Goal: Task Accomplishment & Management: Complete application form

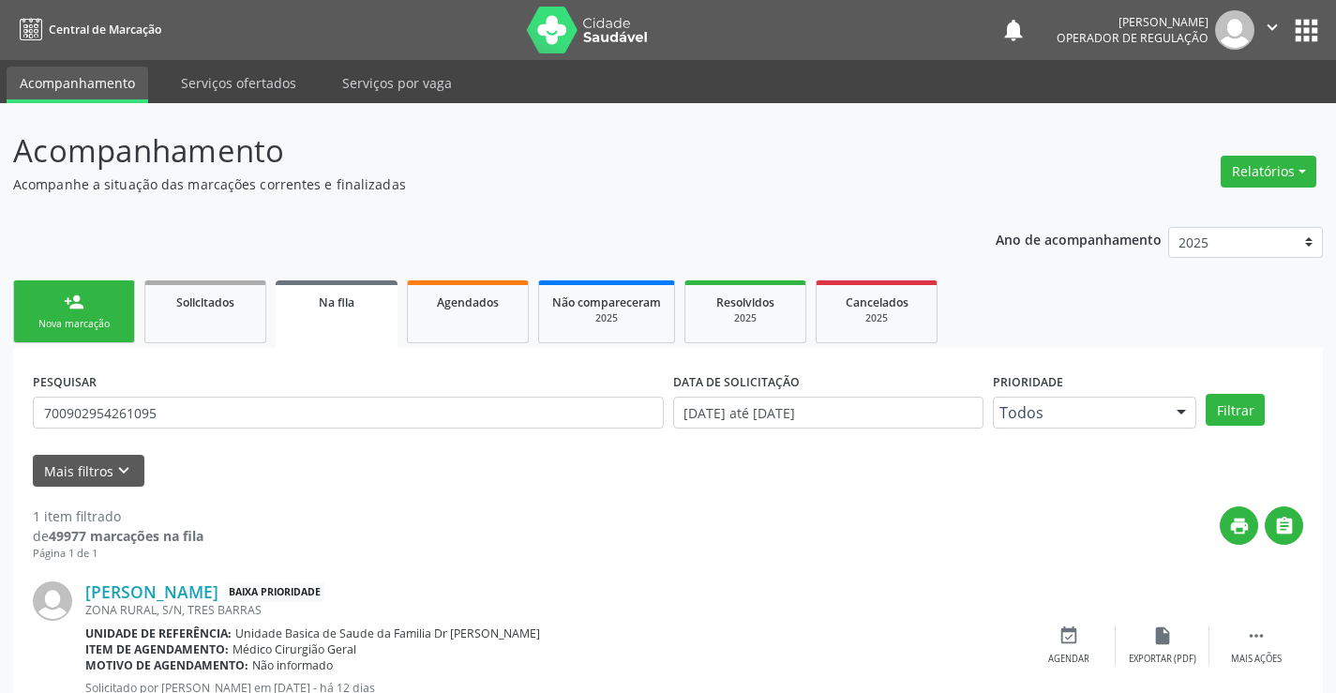
scroll to position [68, 0]
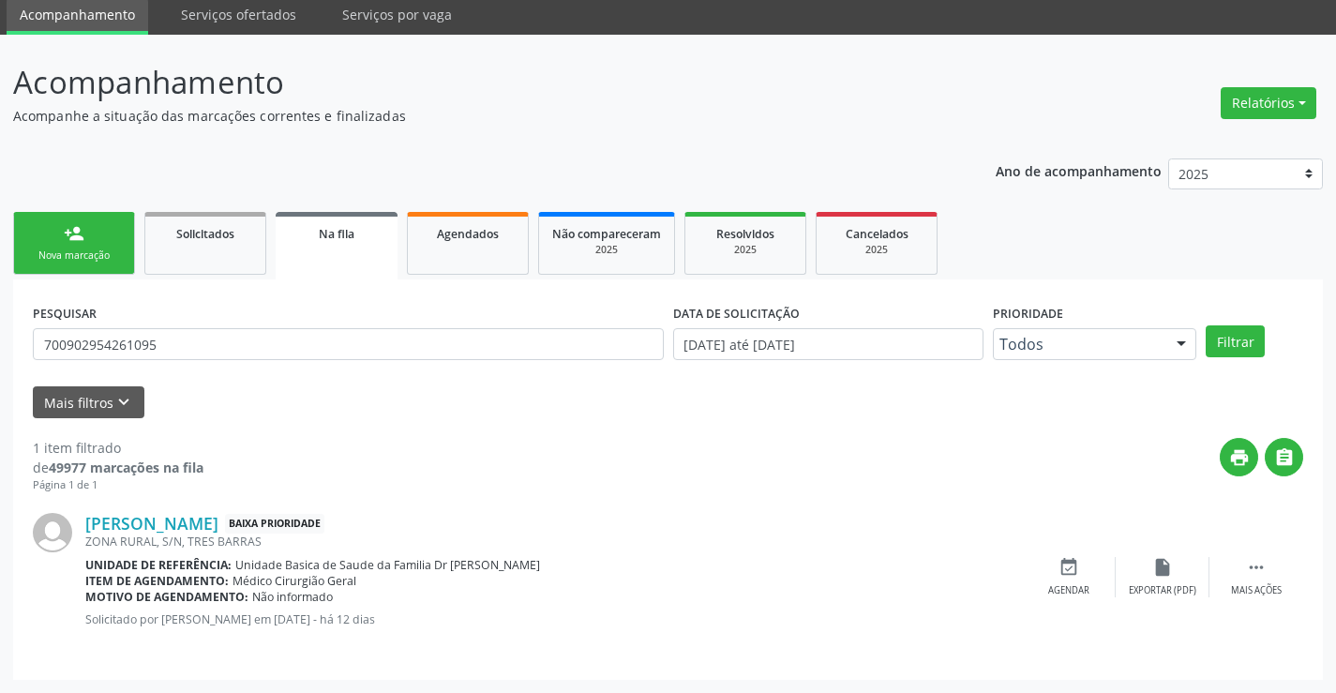
click at [116, 253] on div "Nova marcação" at bounding box center [74, 255] width 94 height 14
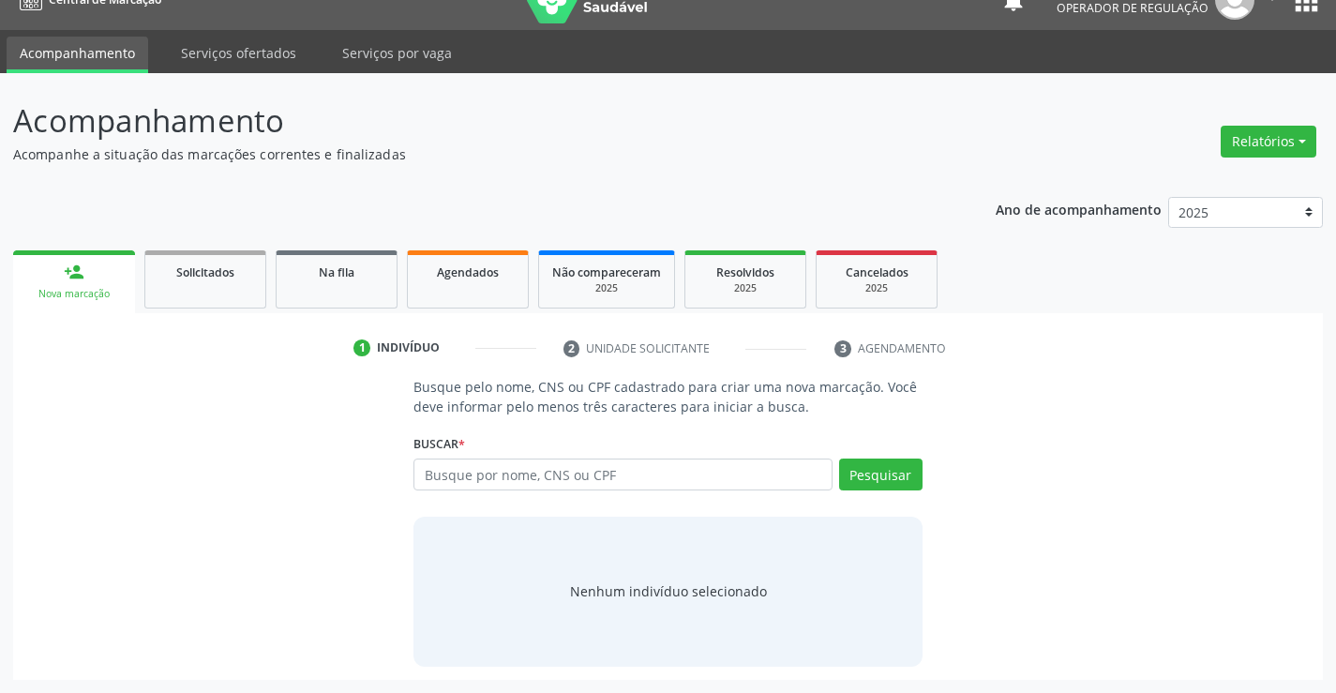
scroll to position [30, 0]
click at [477, 470] on input "text" at bounding box center [622, 474] width 418 height 32
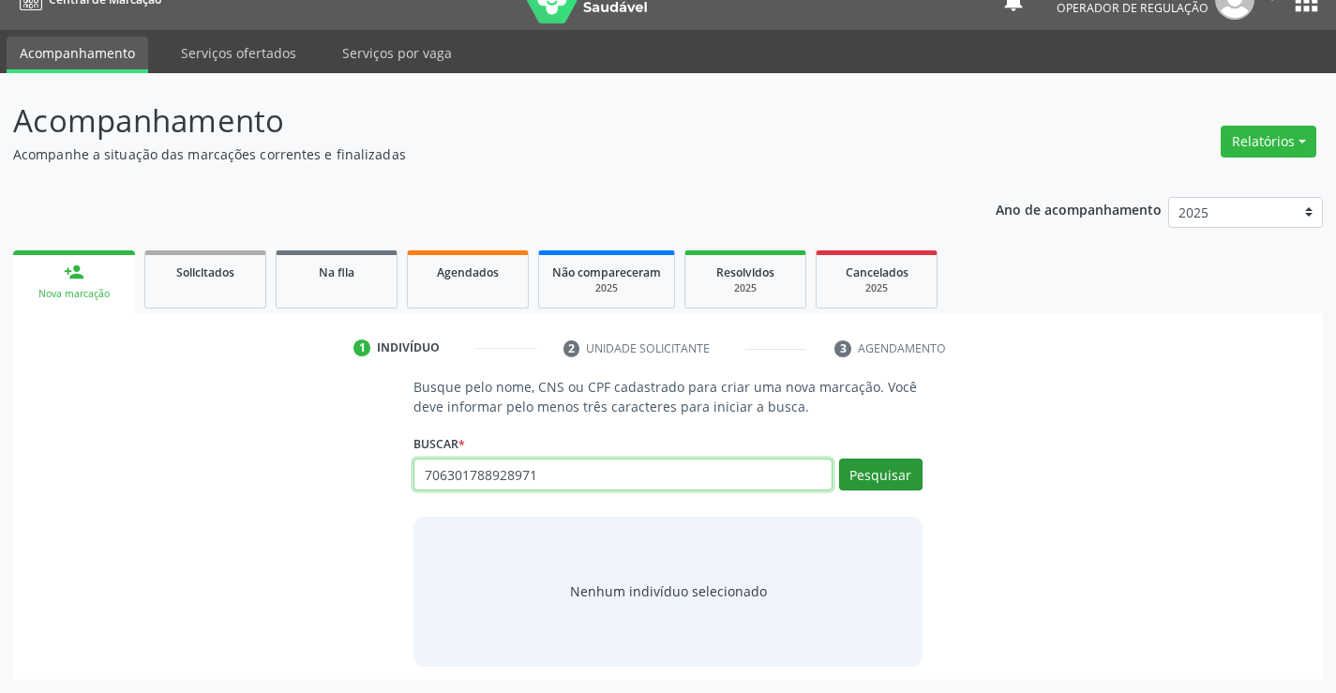
type input "706301788928971"
click at [885, 467] on button "Pesquisar" at bounding box center [880, 474] width 83 height 32
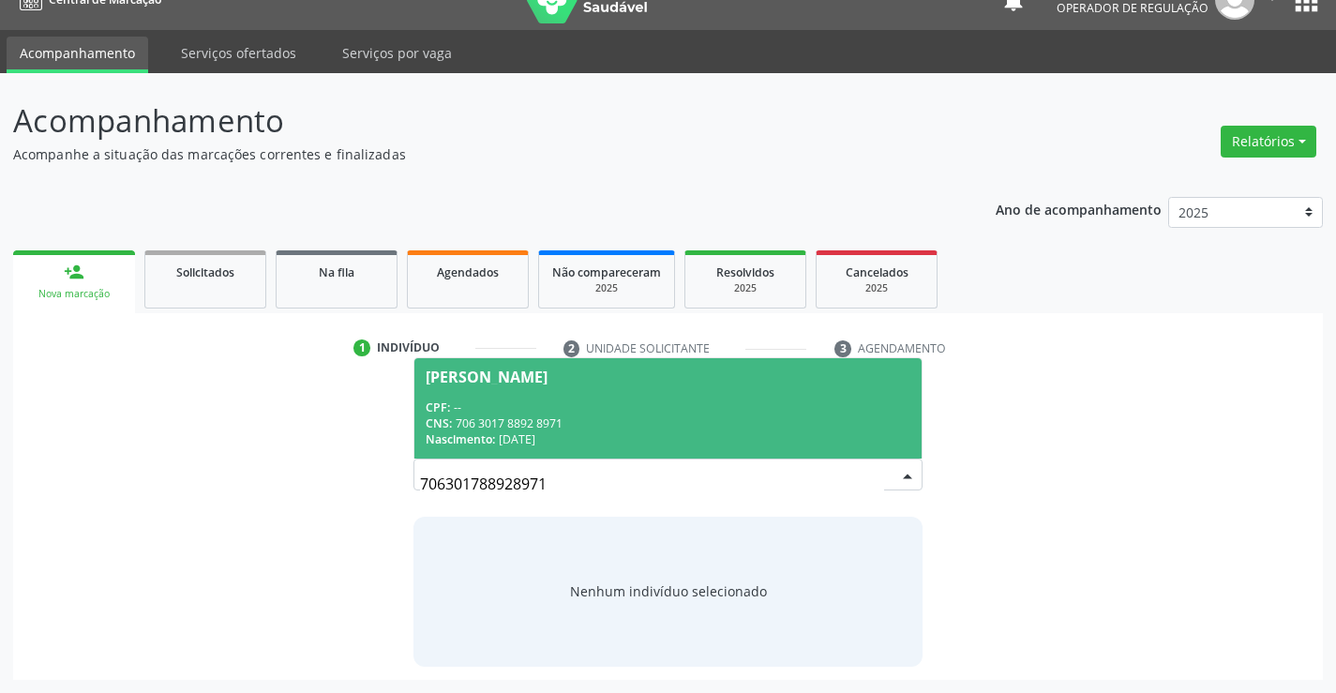
drag, startPoint x: 781, startPoint y: 391, endPoint x: 775, endPoint y: 403, distance: 13.4
click at [779, 395] on span "Evelin Maria do Nascimento Souza CPF: -- CNS: 706 3017 8892 8971 Nascimento: 12…" at bounding box center [667, 408] width 506 height 100
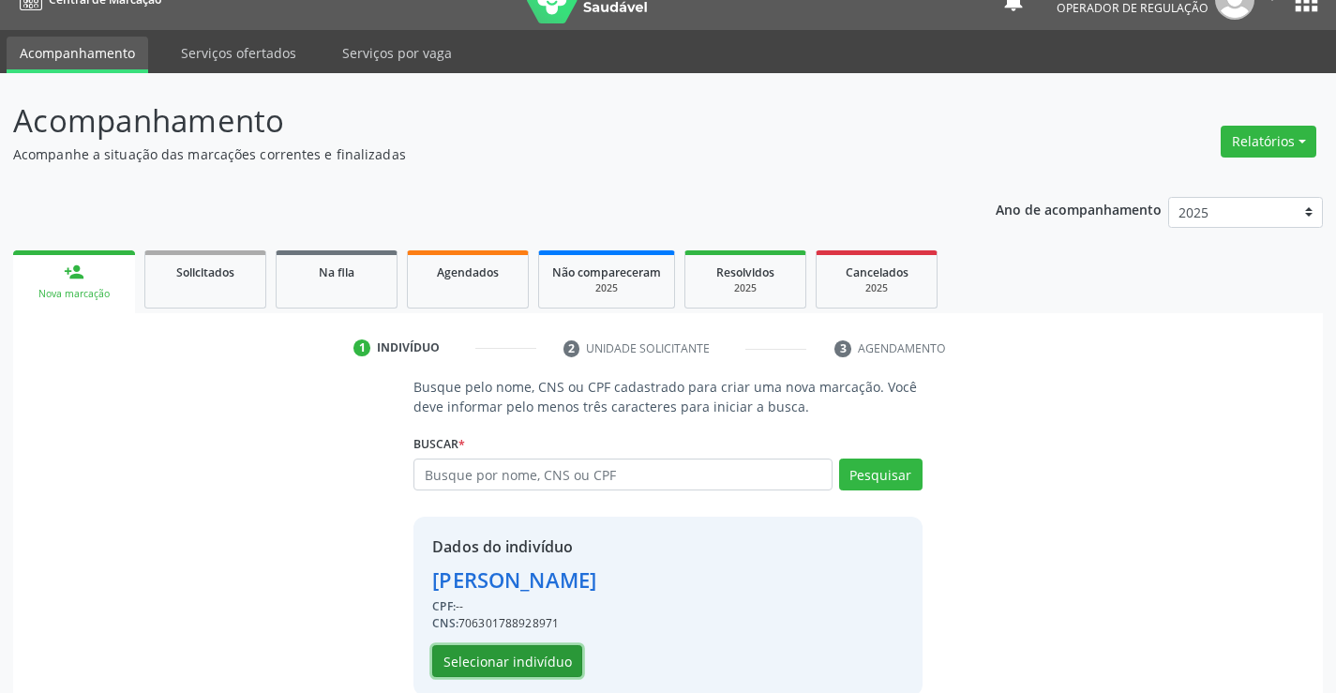
click at [531, 656] on button "Selecionar indivíduo" at bounding box center [507, 661] width 150 height 32
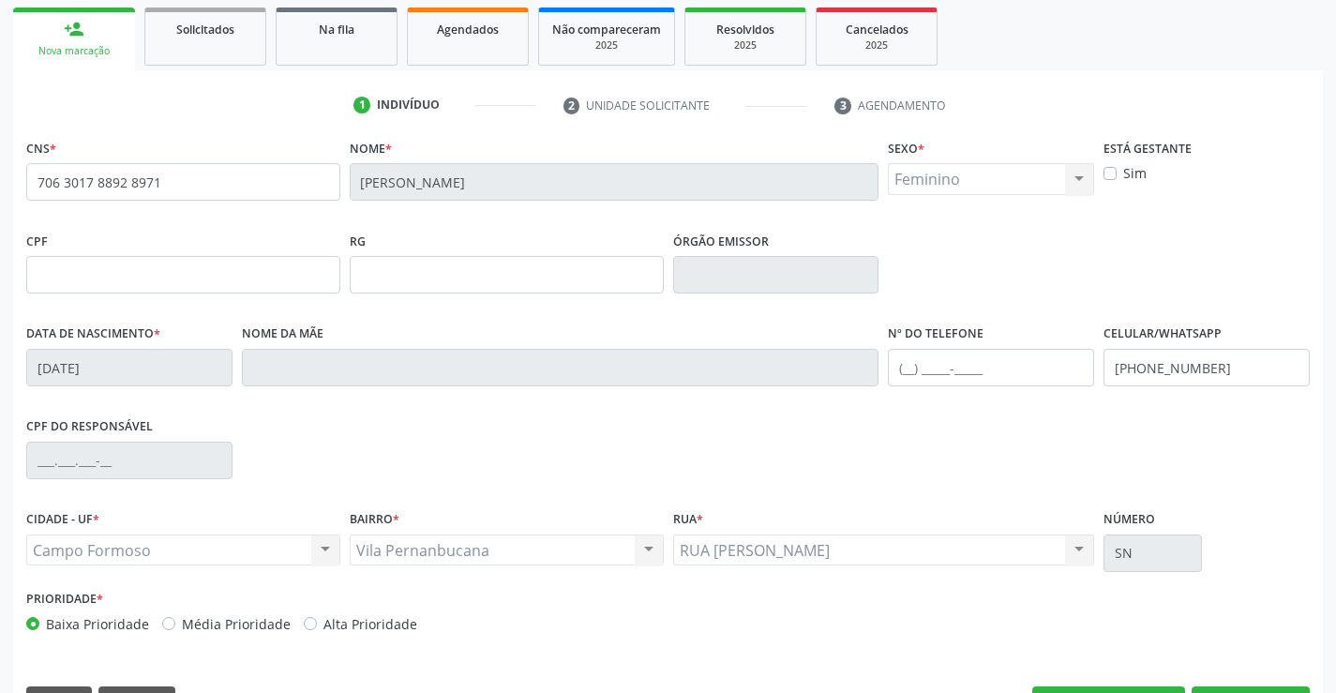
scroll to position [323, 0]
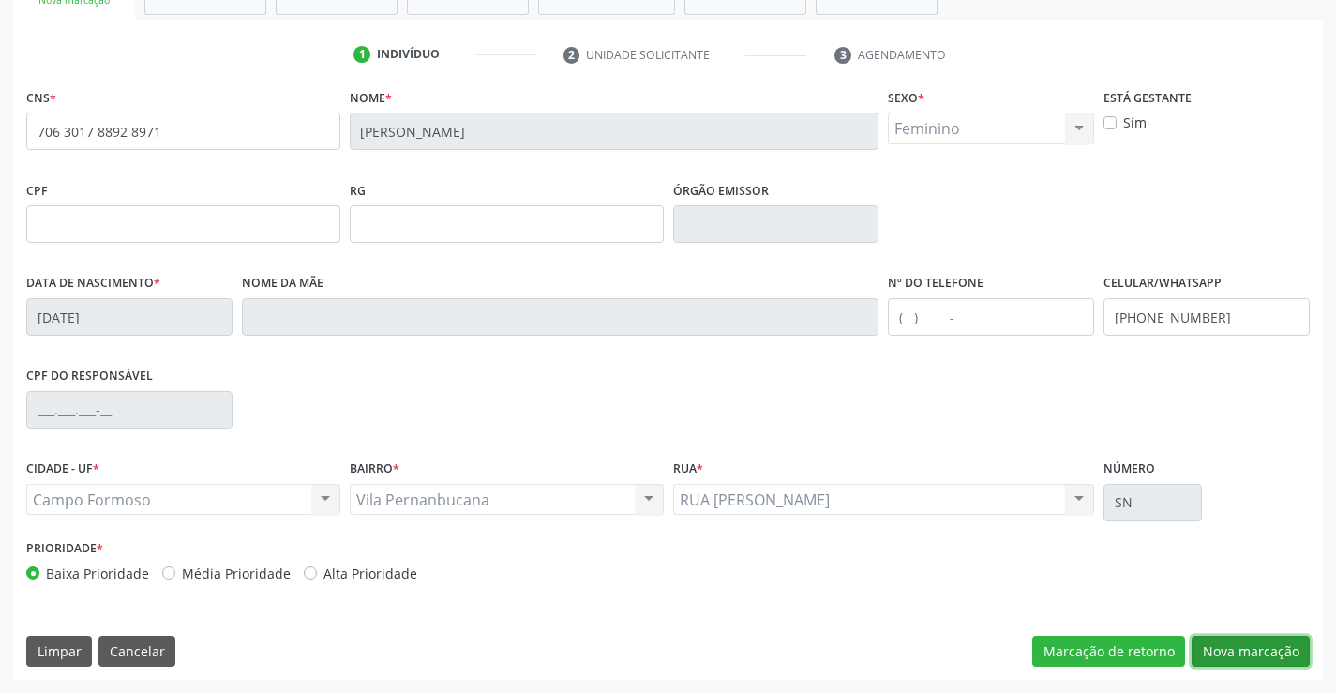
click at [1255, 657] on button "Nova marcação" at bounding box center [1250, 651] width 118 height 32
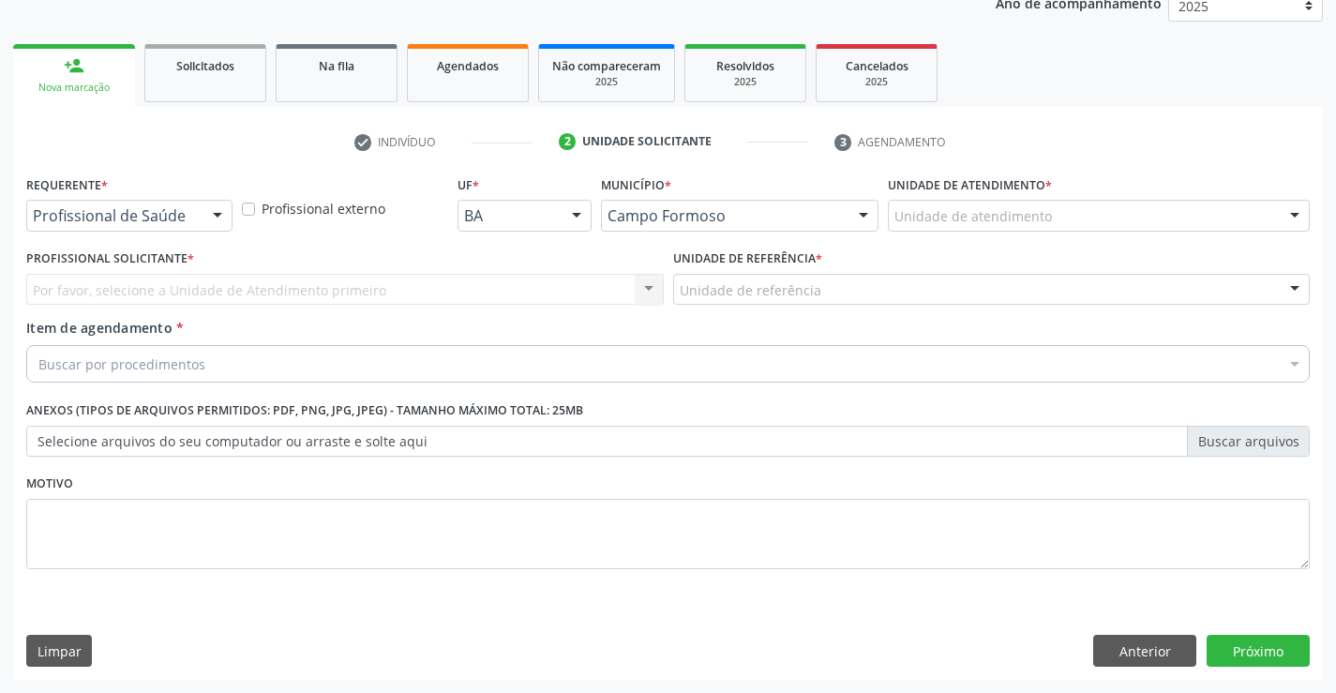
scroll to position [236, 0]
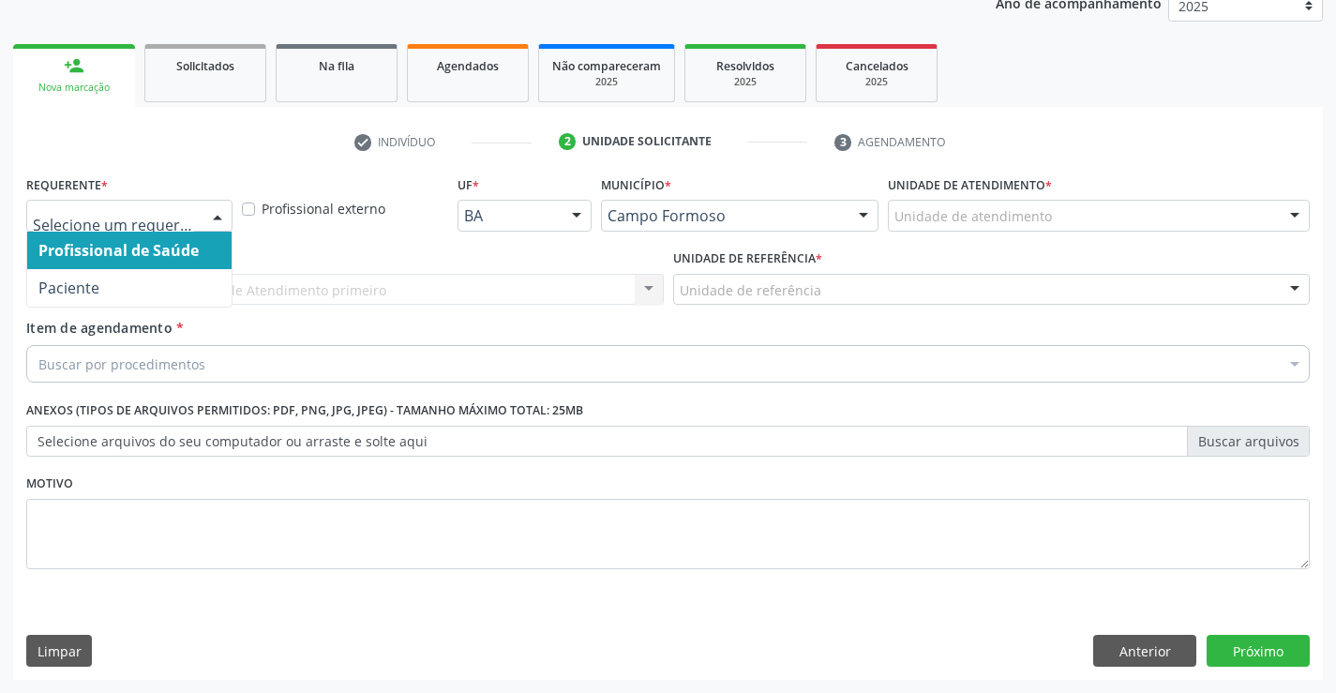
click at [216, 217] on div at bounding box center [217, 217] width 28 height 32
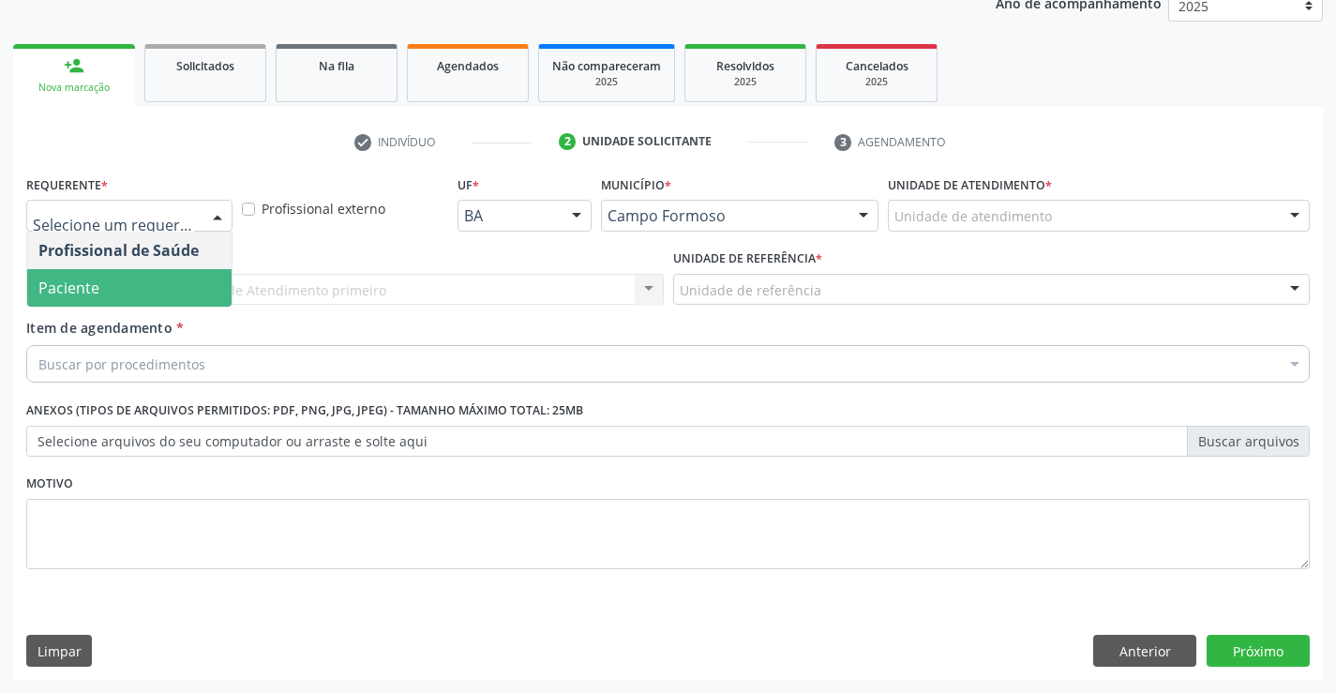
click at [149, 297] on span "Paciente" at bounding box center [129, 287] width 204 height 37
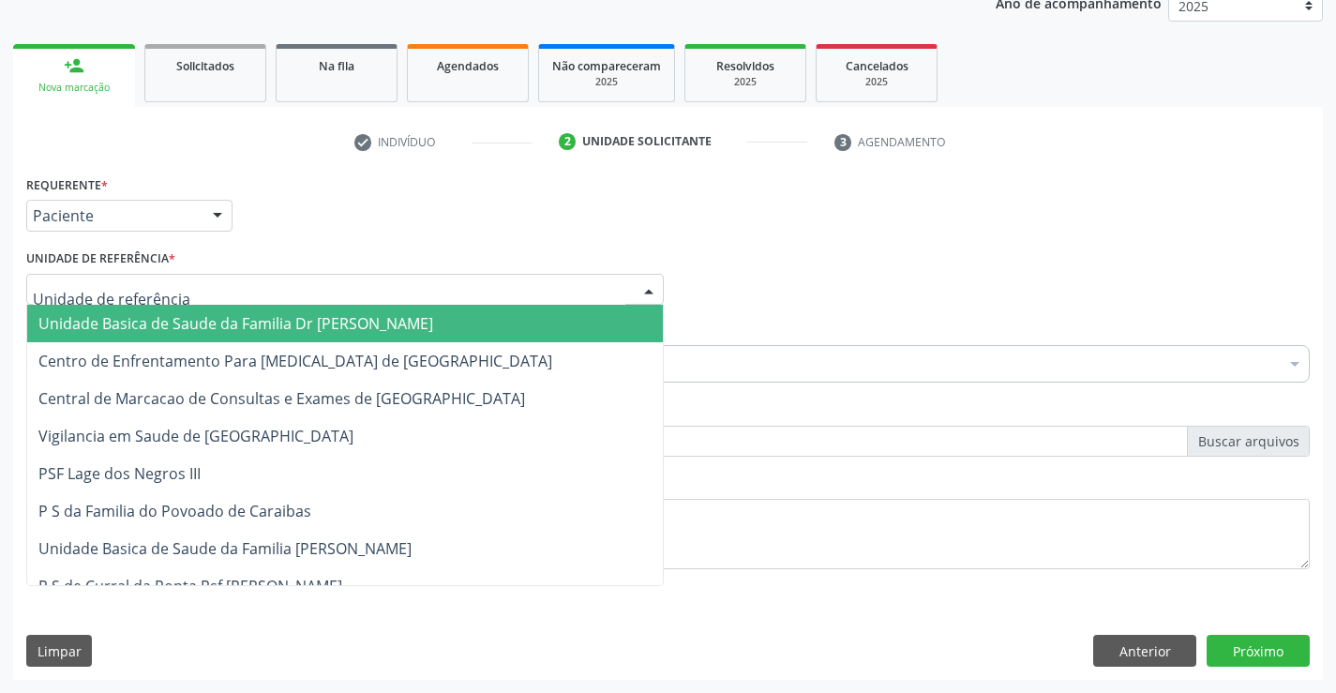
click at [235, 296] on div at bounding box center [344, 290] width 637 height 32
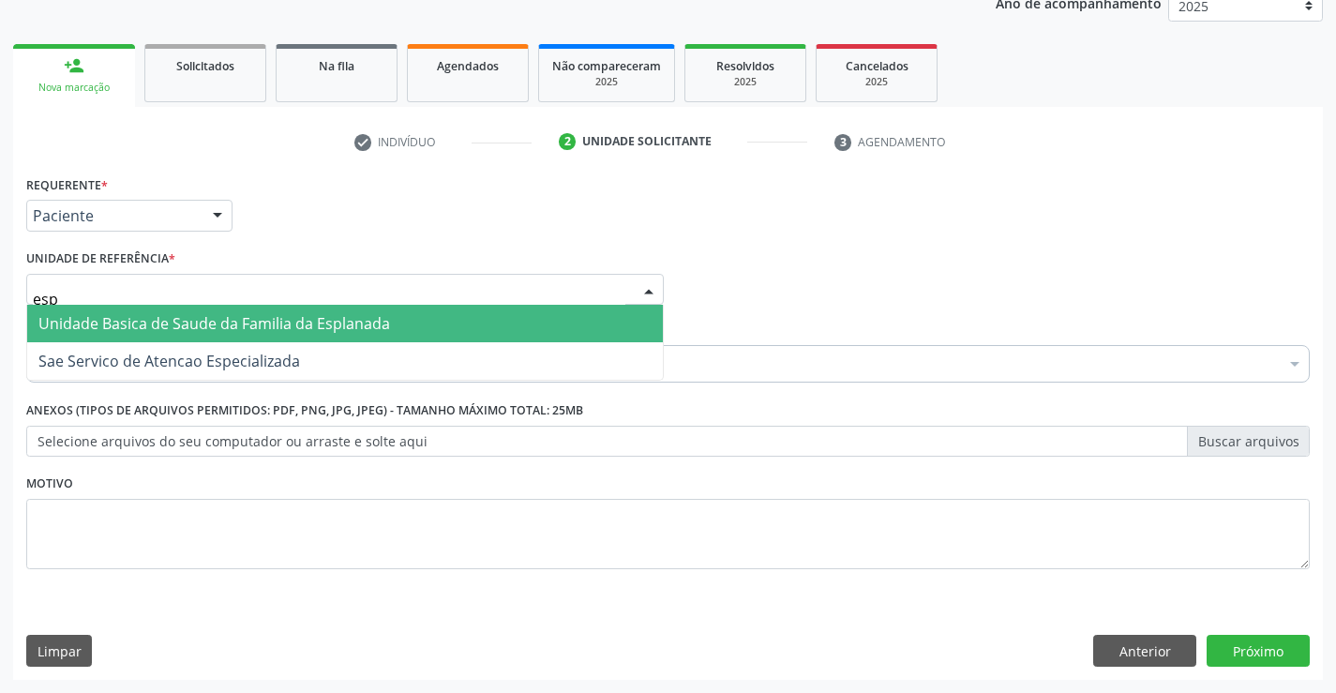
type input "espl"
click at [283, 326] on span "Unidade Basica de Saude da Familia da Esplanada" at bounding box center [213, 323] width 351 height 21
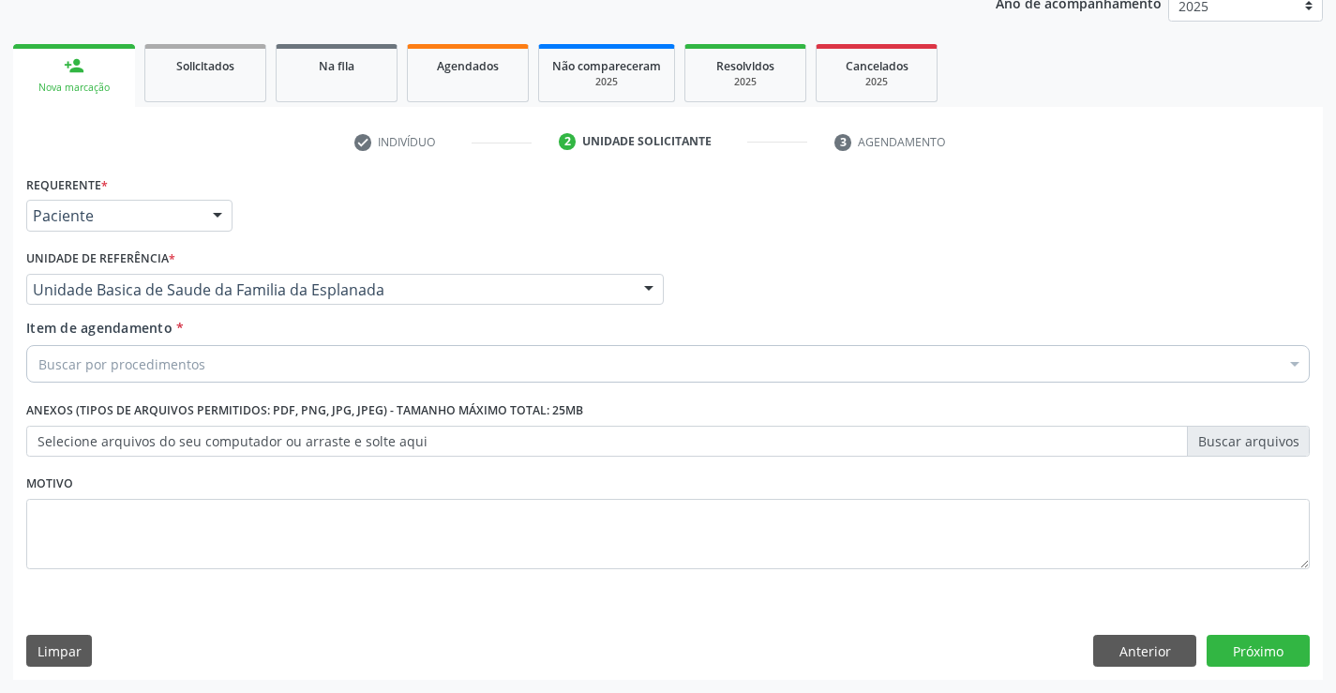
click at [255, 374] on div "Buscar por procedimentos" at bounding box center [667, 363] width 1283 height 37
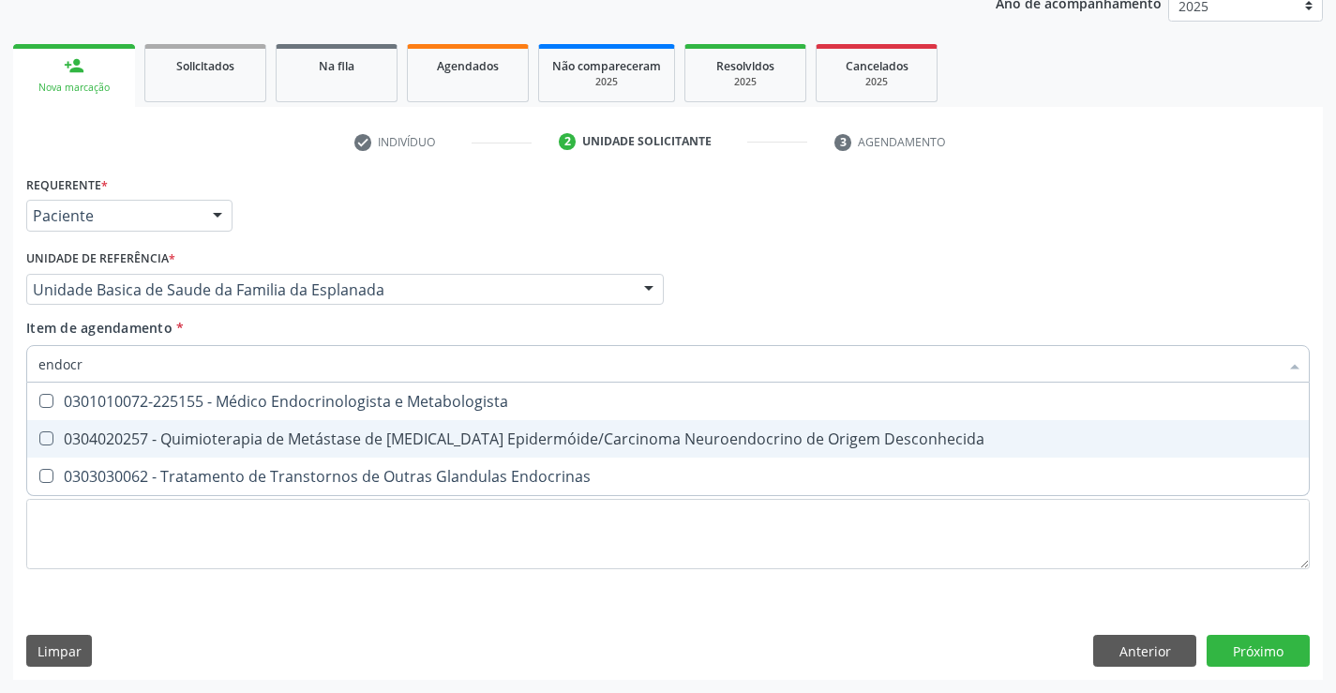
type input "endocri"
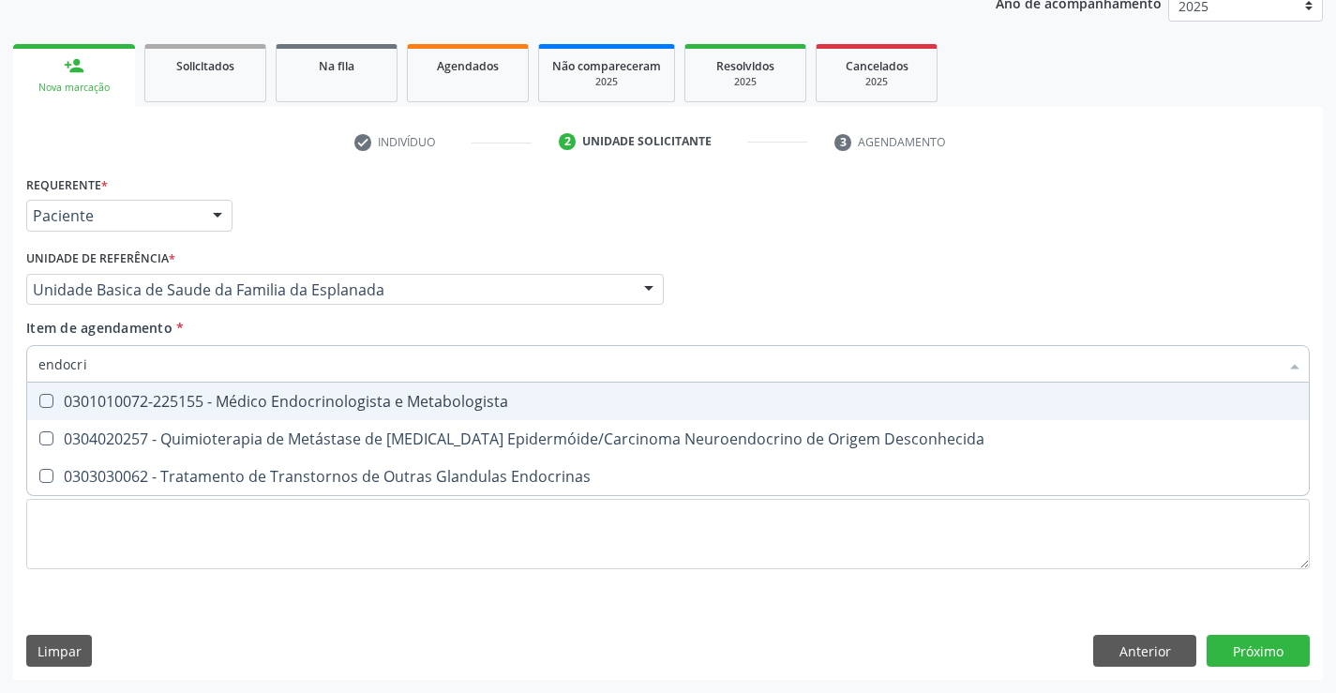
click at [346, 396] on div "0301010072-225155 - Médico Endocrinologista e Metabologista" at bounding box center [667, 401] width 1259 height 15
checkbox Metabologista "true"
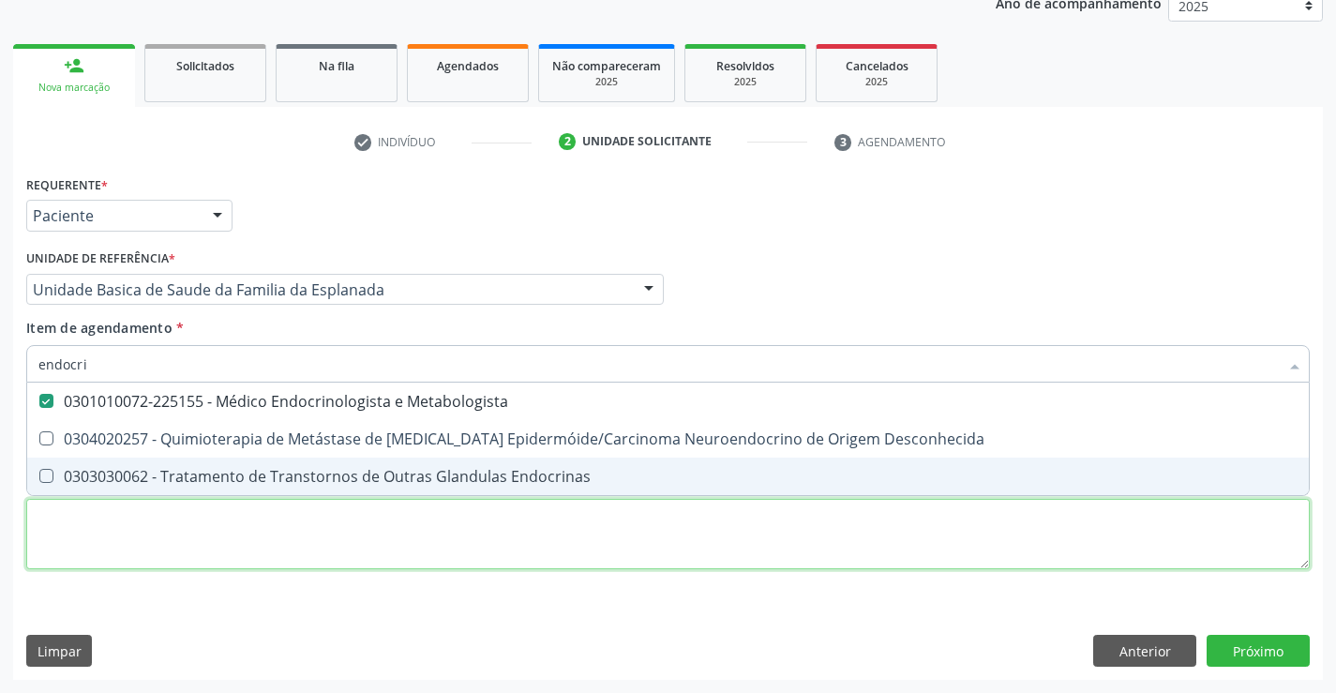
click at [399, 549] on div "Requerente * Paciente Profissional de Saúde Paciente Nenhum resultado encontrad…" at bounding box center [667, 383] width 1283 height 425
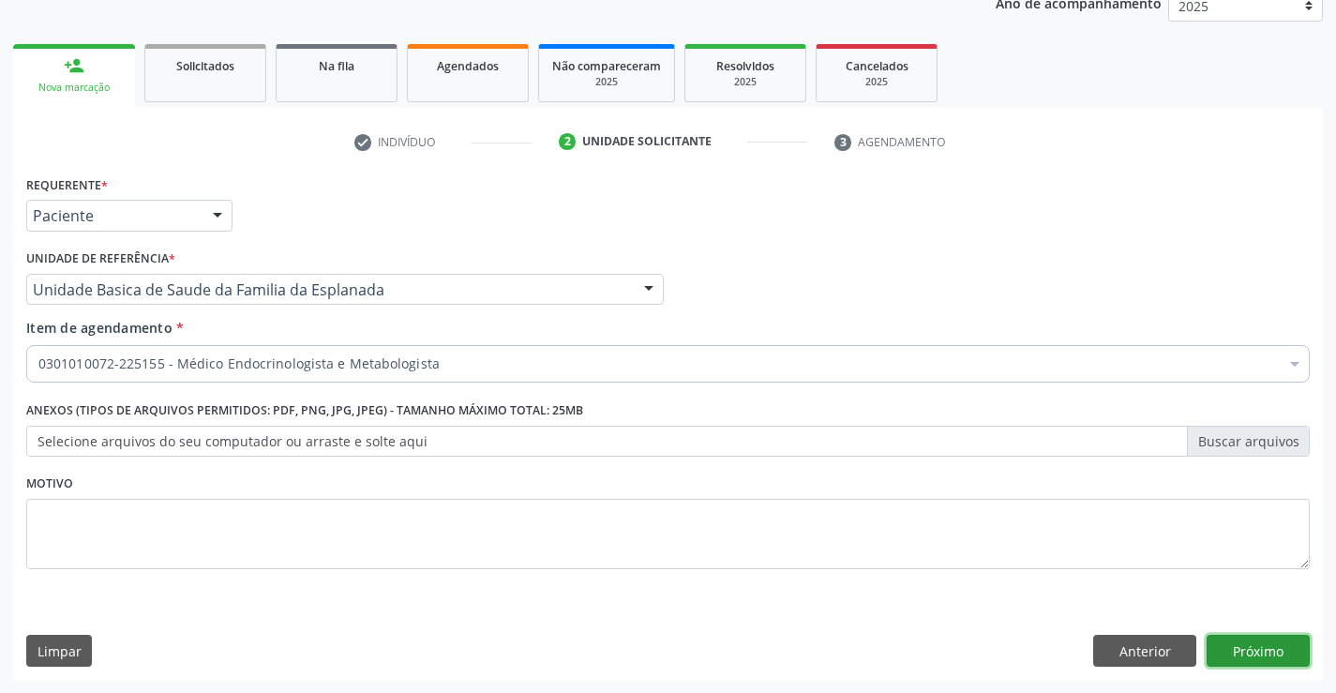
click at [1255, 648] on button "Próximo" at bounding box center [1257, 651] width 103 height 32
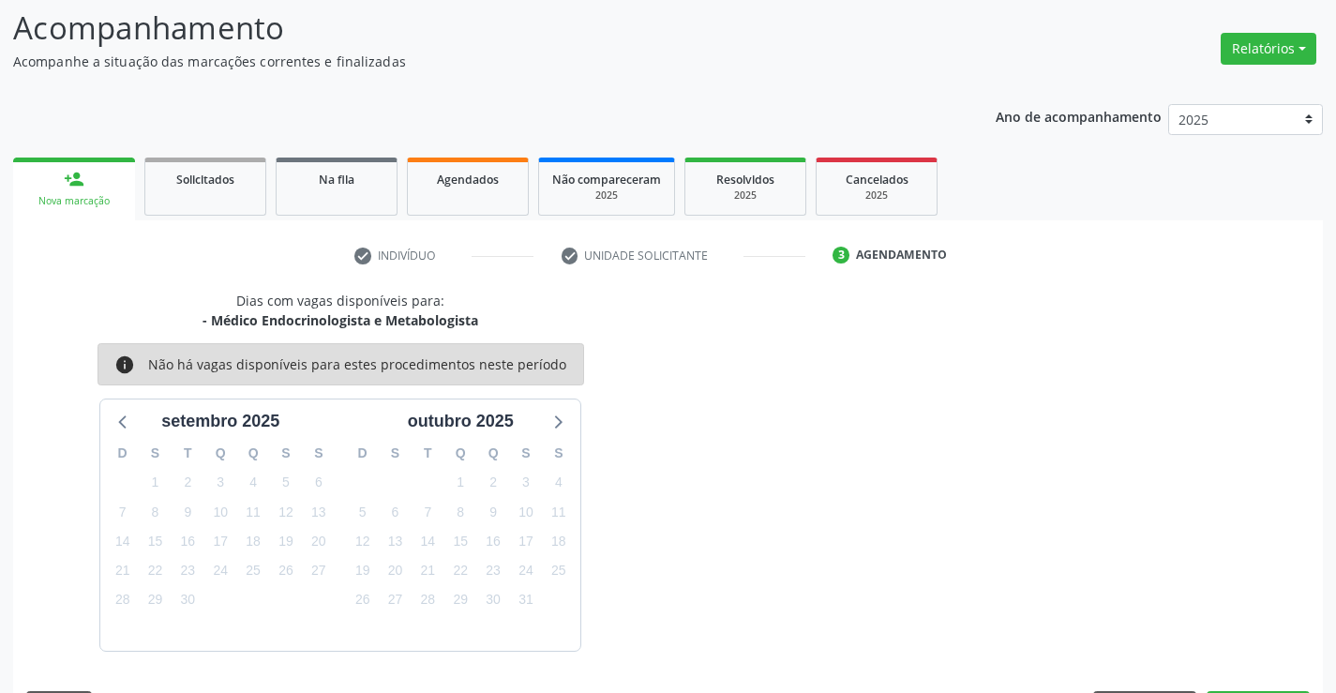
scroll to position [178, 0]
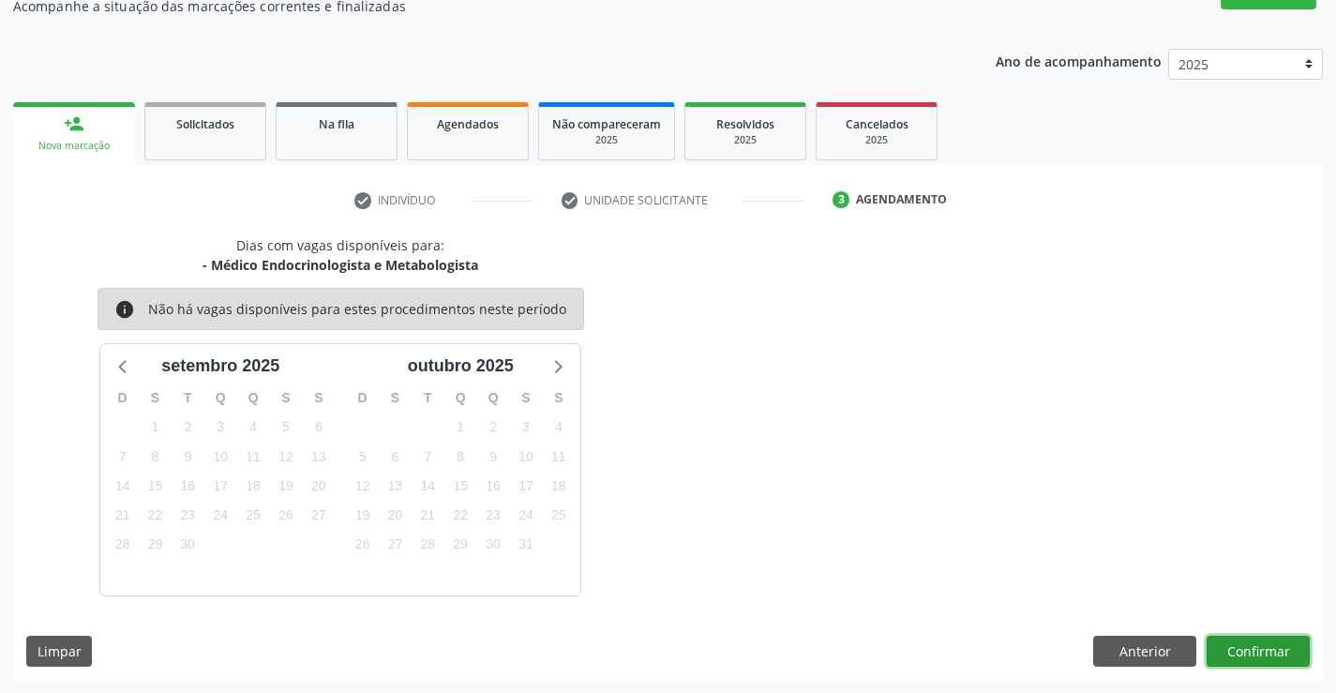
click at [1255, 648] on button "Confirmar" at bounding box center [1257, 651] width 103 height 32
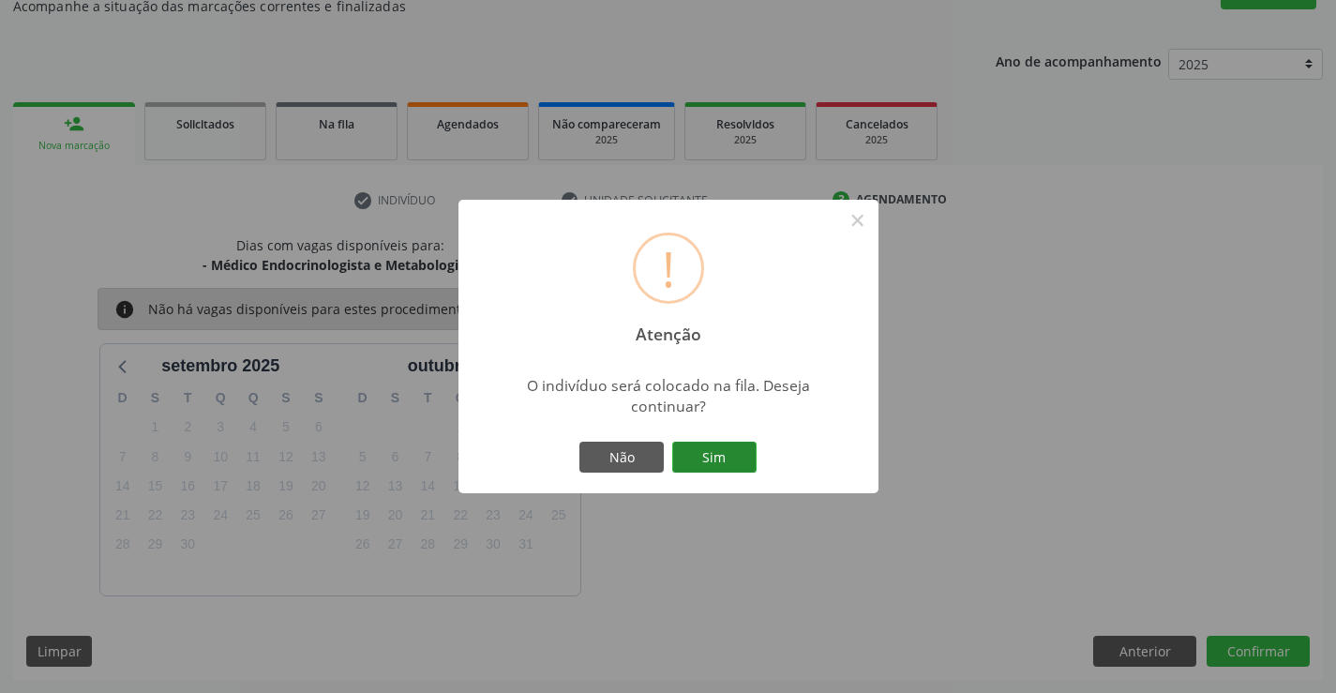
click at [711, 455] on button "Sim" at bounding box center [714, 457] width 84 height 32
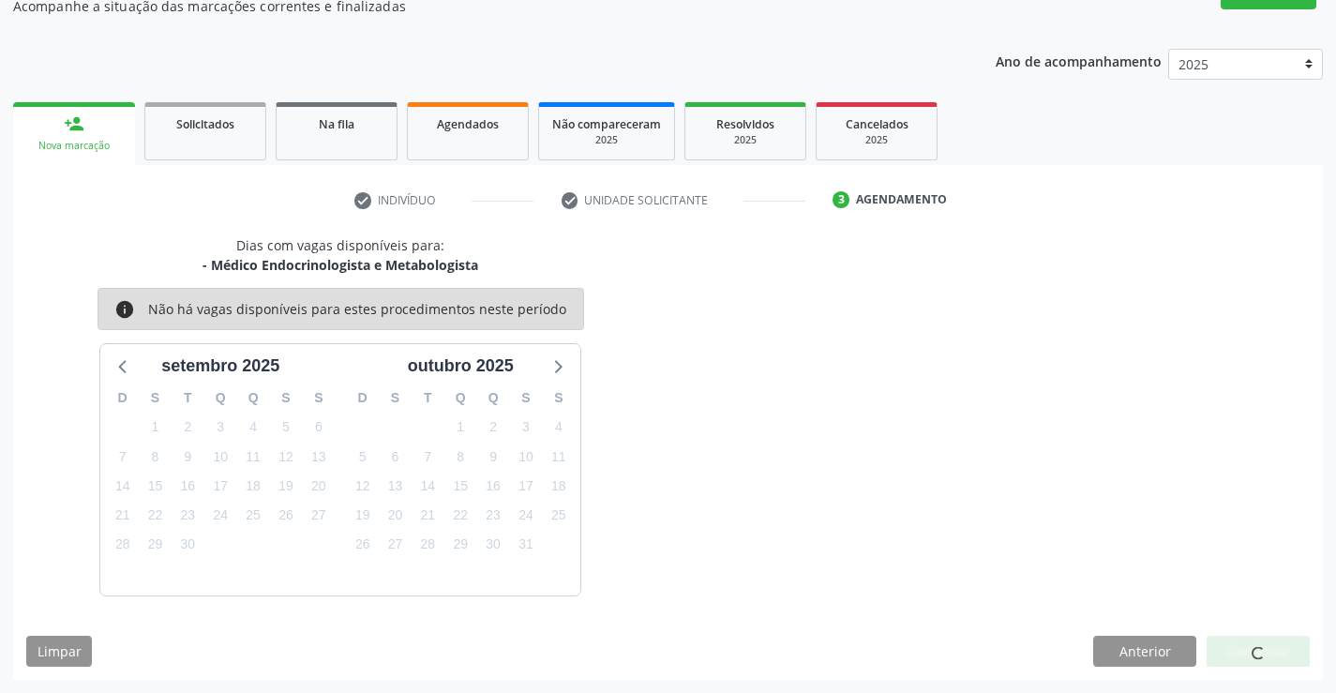
scroll to position [0, 0]
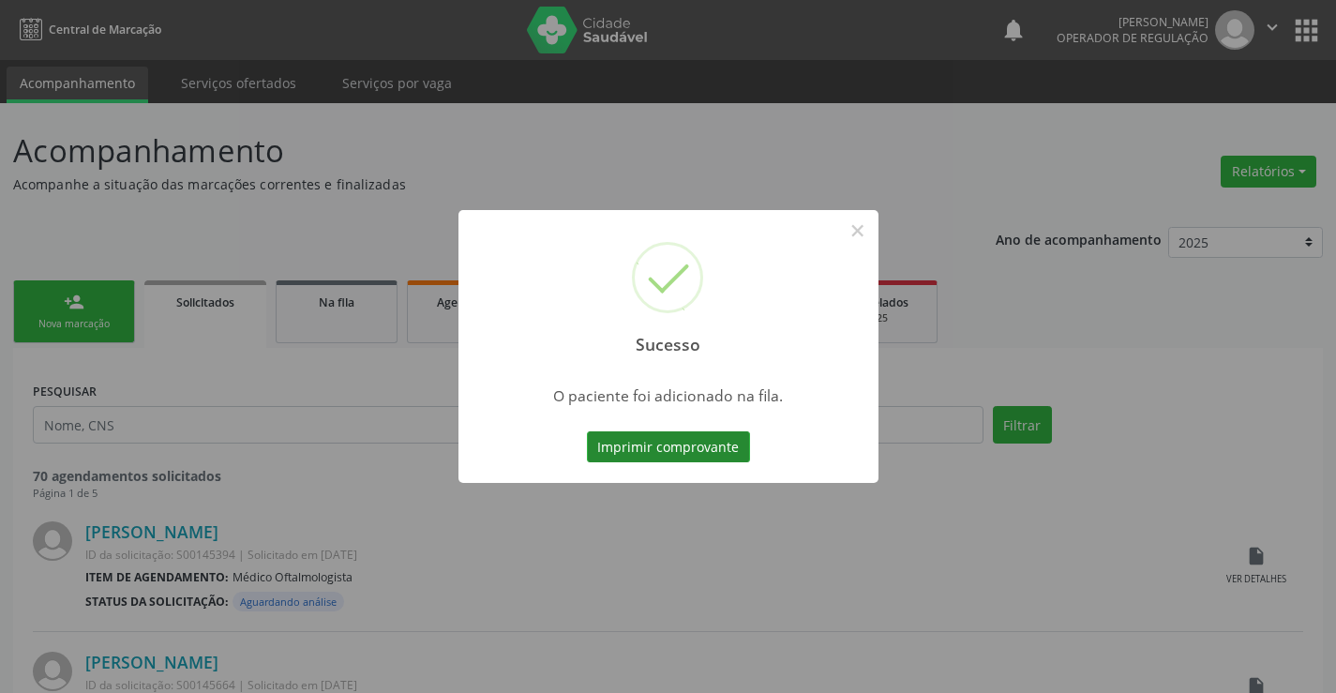
click at [710, 445] on button "Imprimir comprovante" at bounding box center [668, 447] width 163 height 32
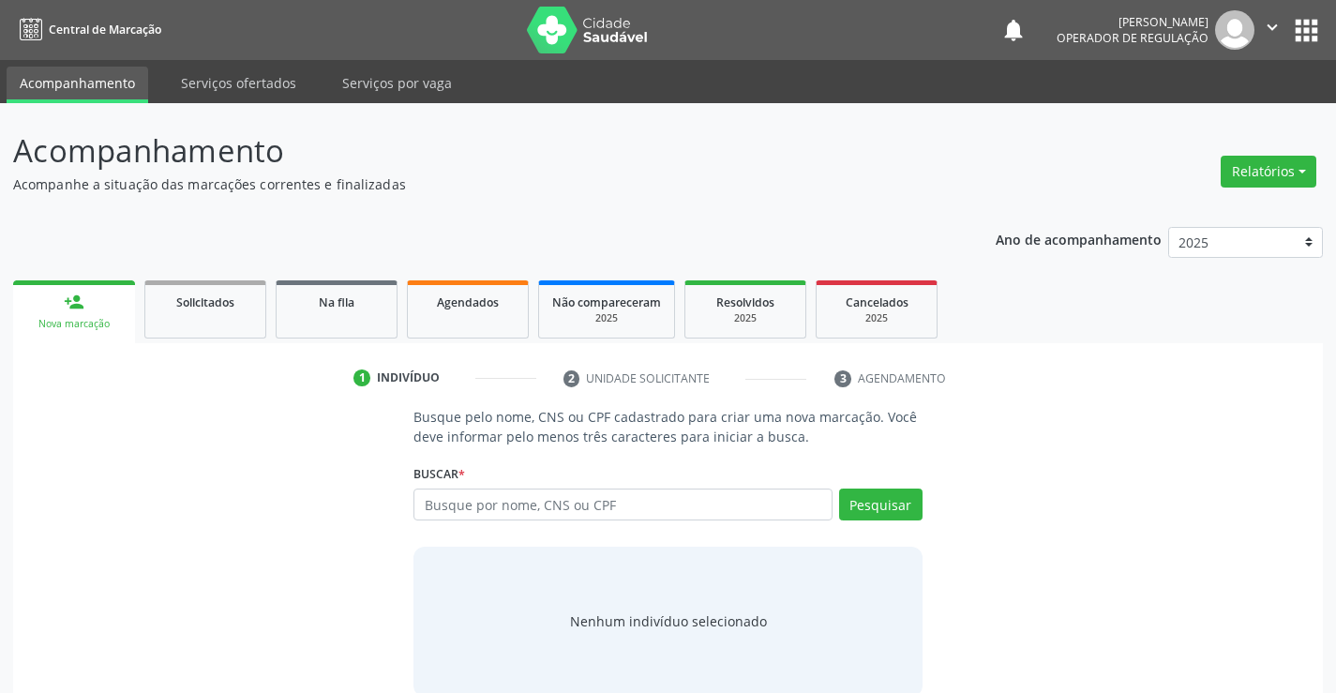
click at [1303, 29] on button "apps" at bounding box center [1306, 30] width 33 height 33
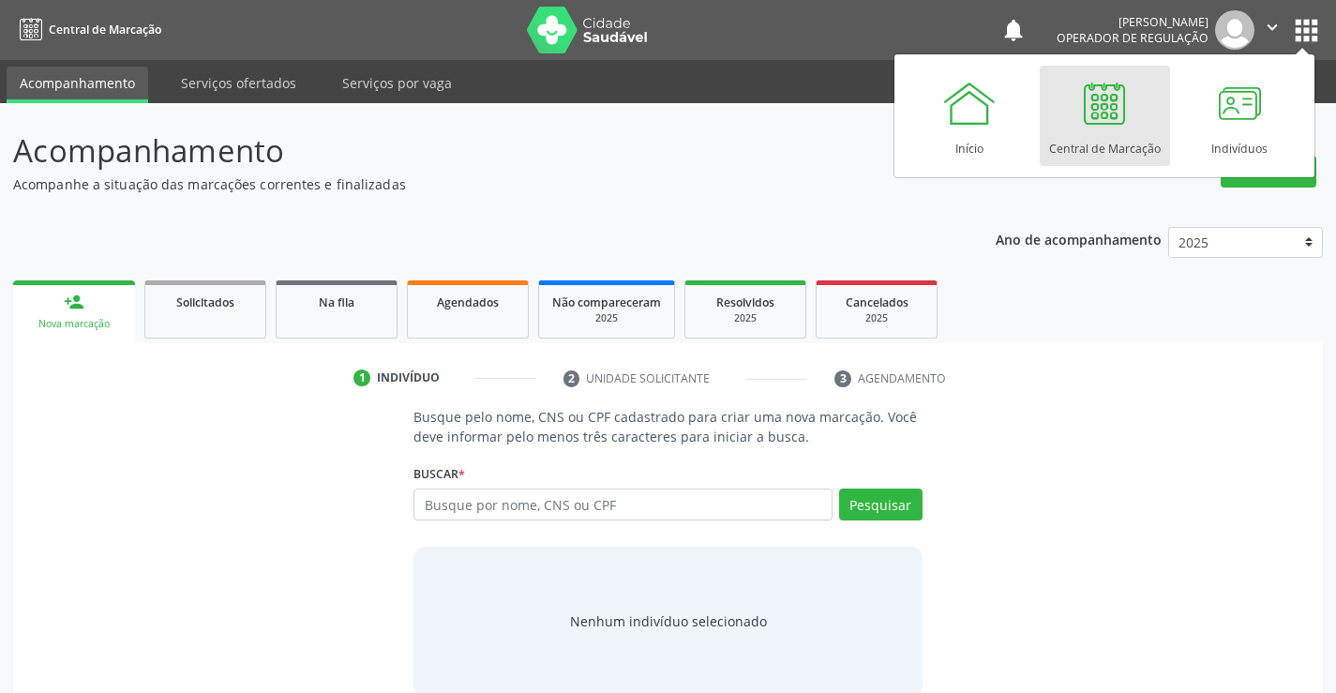
click at [1095, 120] on div at bounding box center [1104, 103] width 56 height 56
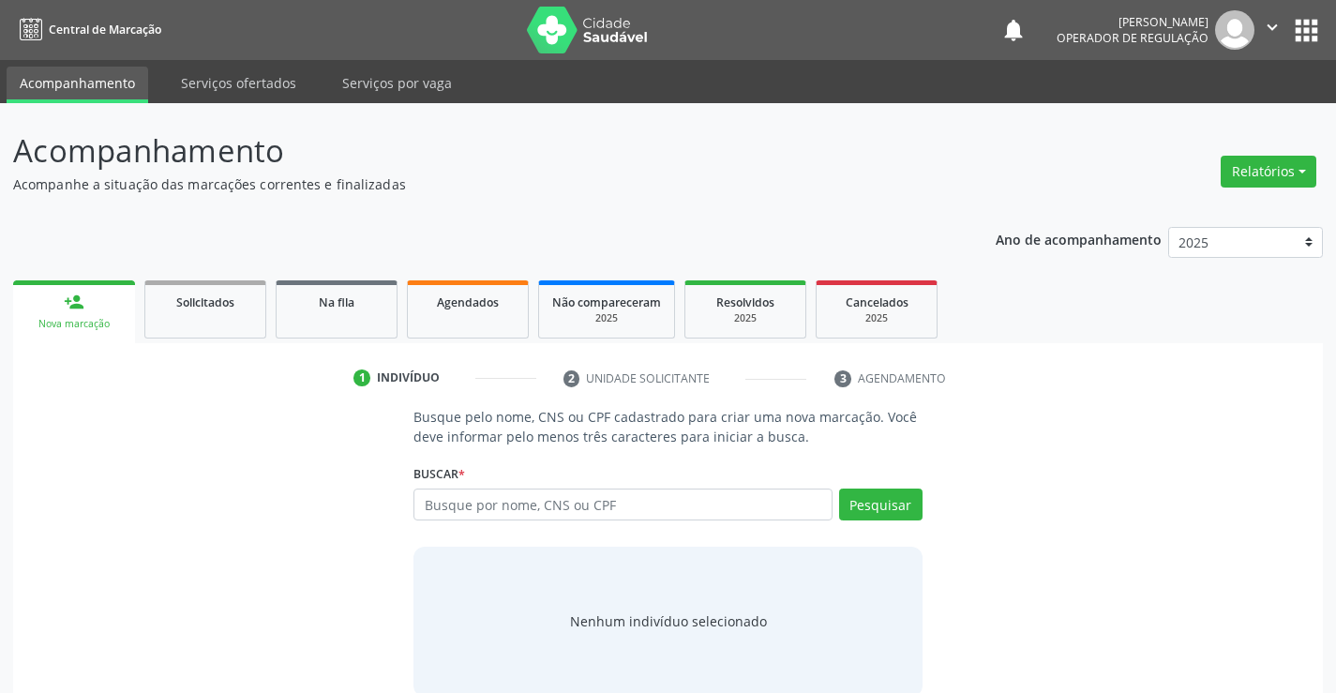
click at [487, 425] on p "Busque pelo nome, CNS ou CPF cadastrado para criar uma nova marcação. Você deve…" at bounding box center [667, 426] width 508 height 39
click at [473, 522] on div "Busque por nome, CNS ou CPF Nenhum resultado encontrado para: " " Digite nome, …" at bounding box center [667, 510] width 508 height 45
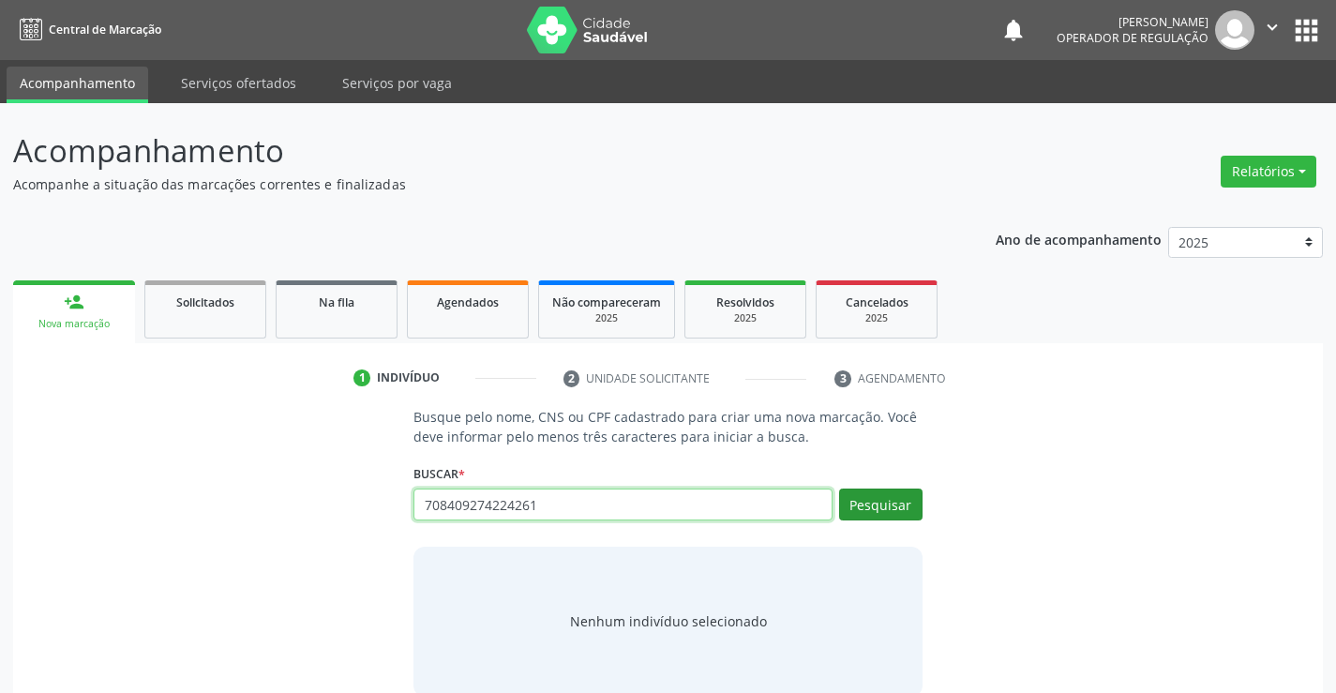
type input "708409274224261"
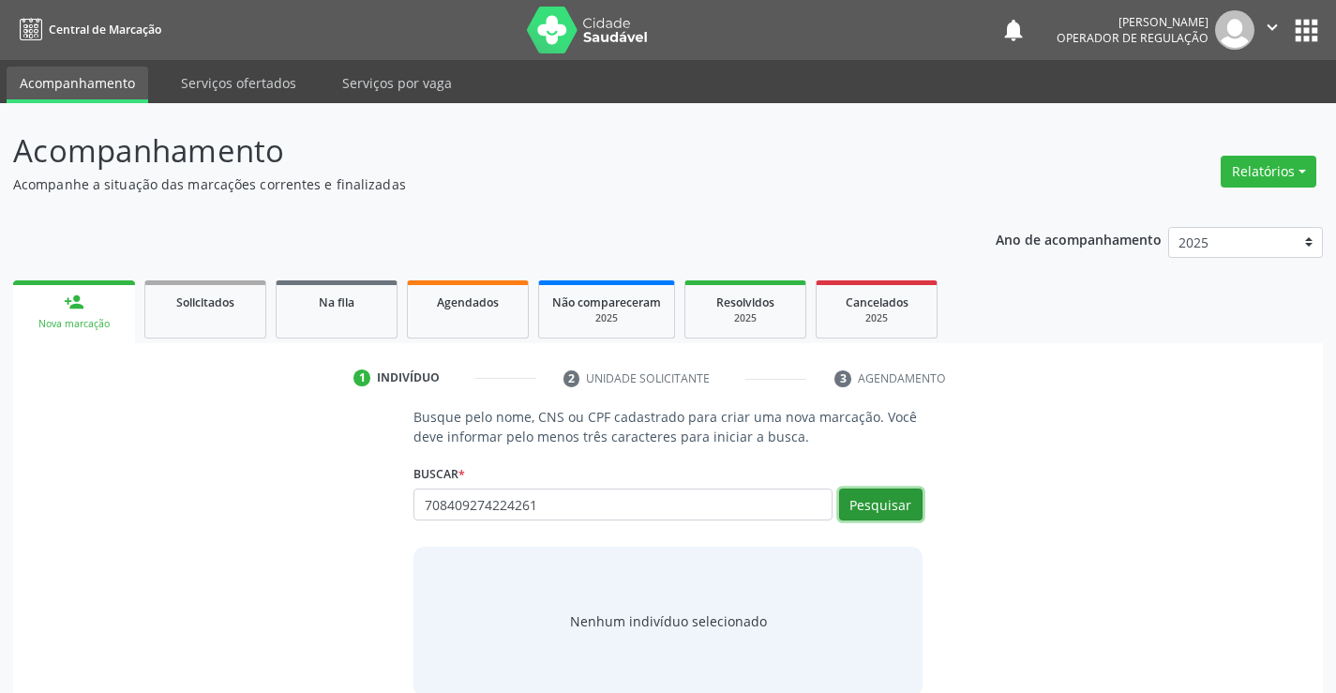
click at [859, 495] on button "Pesquisar" at bounding box center [880, 504] width 83 height 32
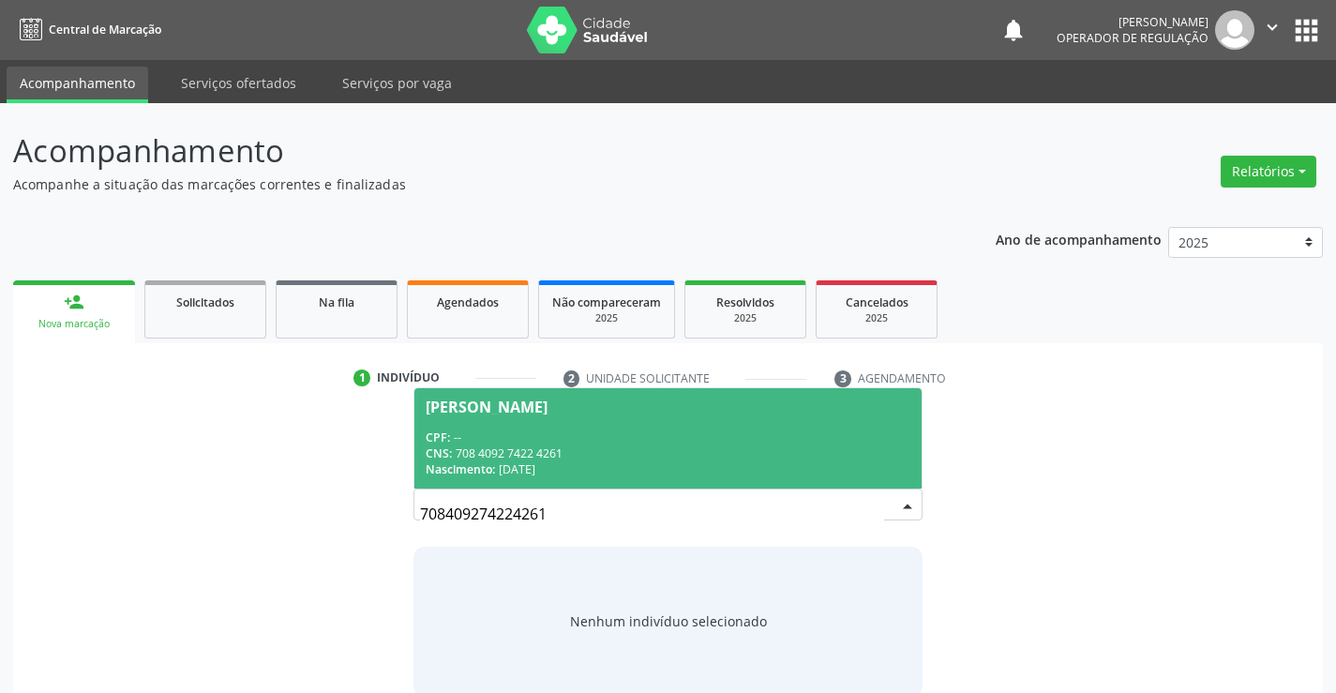
click at [811, 451] on div "CNS: 708 4092 7422 4261" at bounding box center [668, 453] width 484 height 16
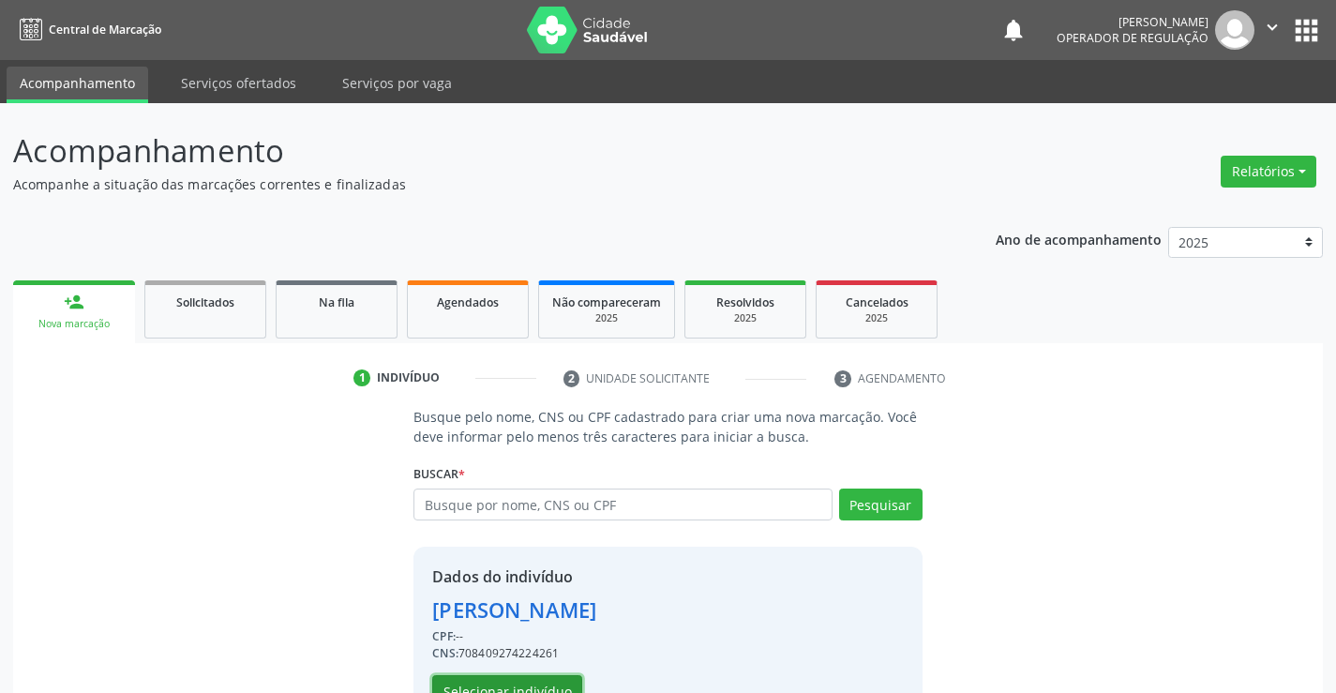
click at [560, 685] on button "Selecionar indivíduo" at bounding box center [507, 691] width 150 height 32
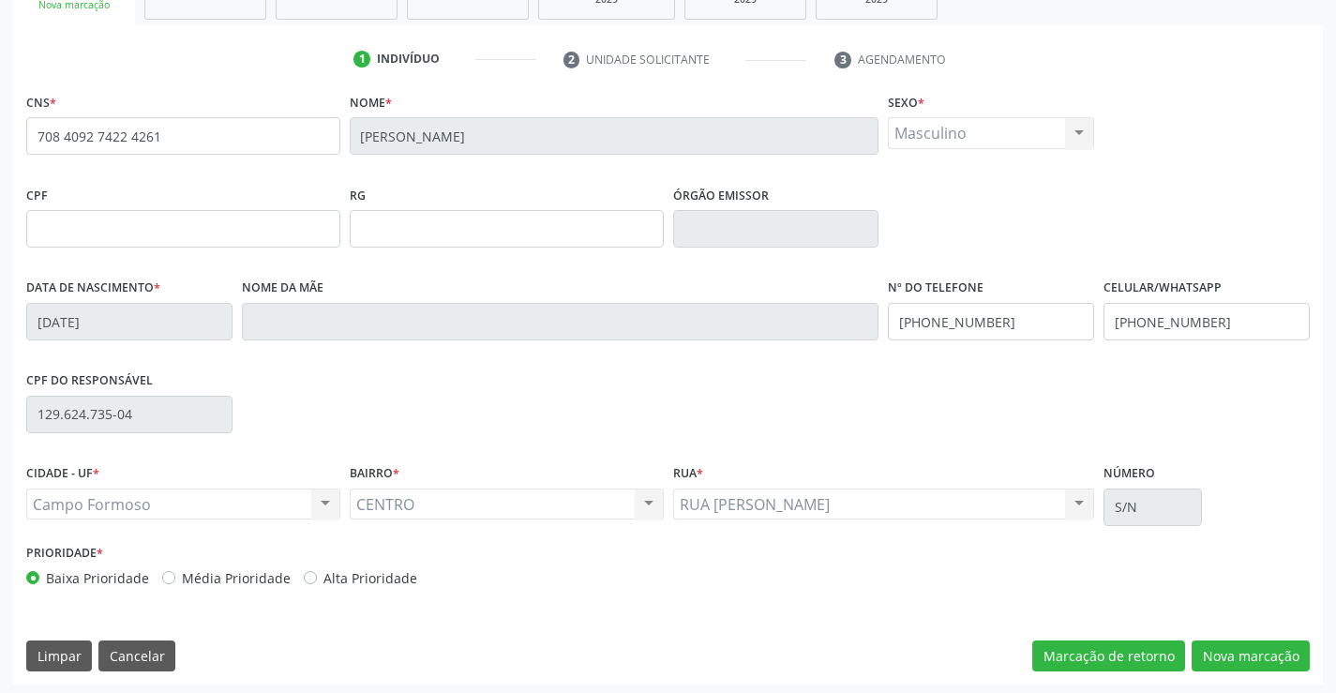
scroll to position [323, 0]
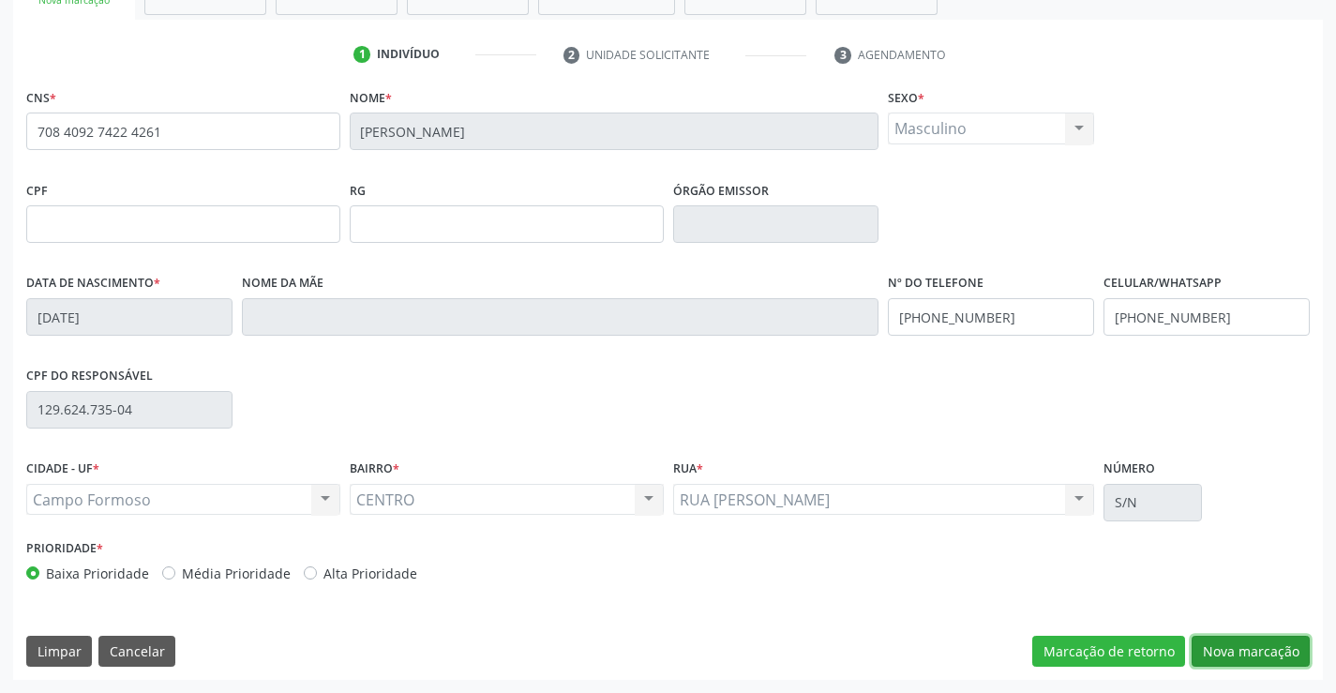
click at [1254, 654] on button "Nova marcação" at bounding box center [1250, 651] width 118 height 32
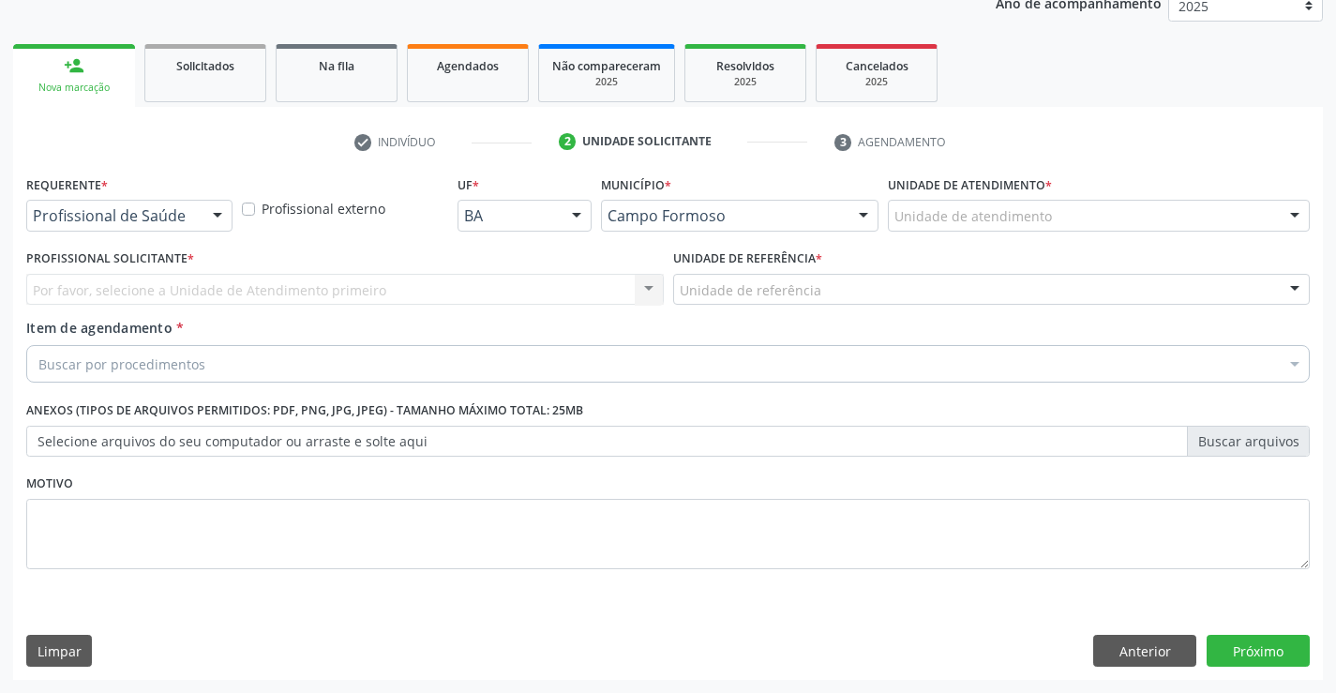
scroll to position [236, 0]
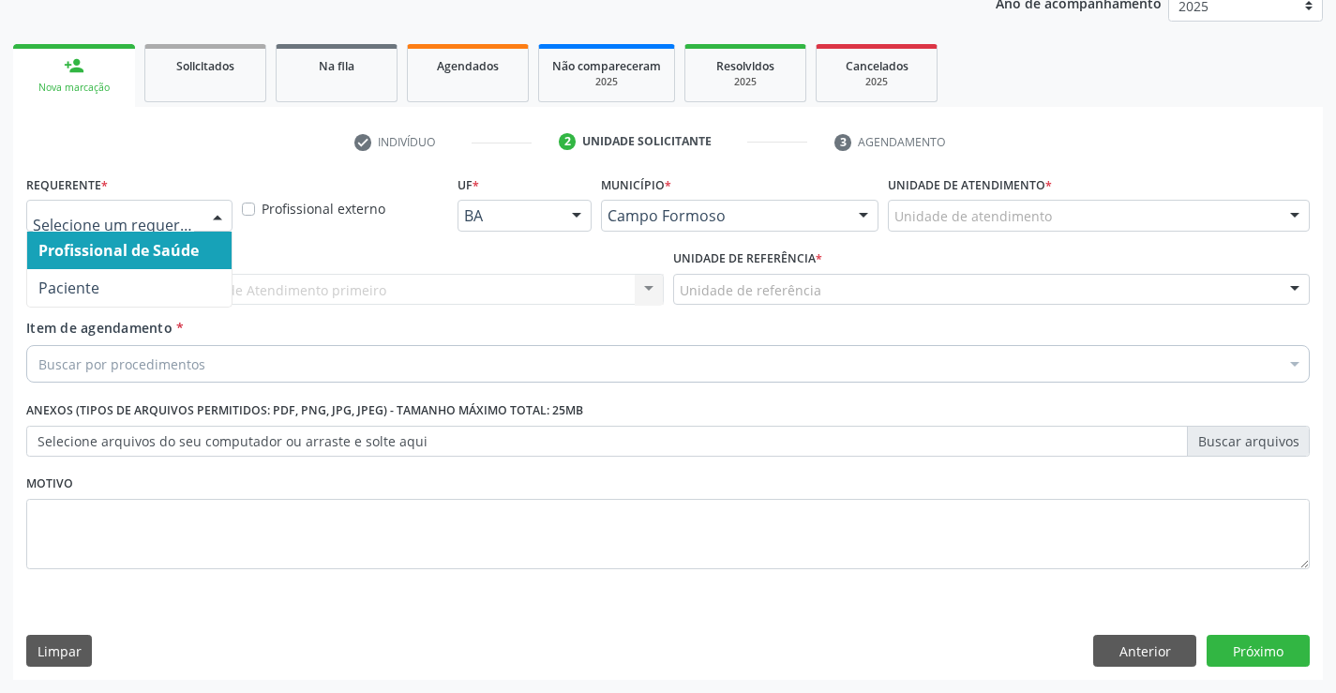
click at [226, 217] on div at bounding box center [217, 217] width 28 height 32
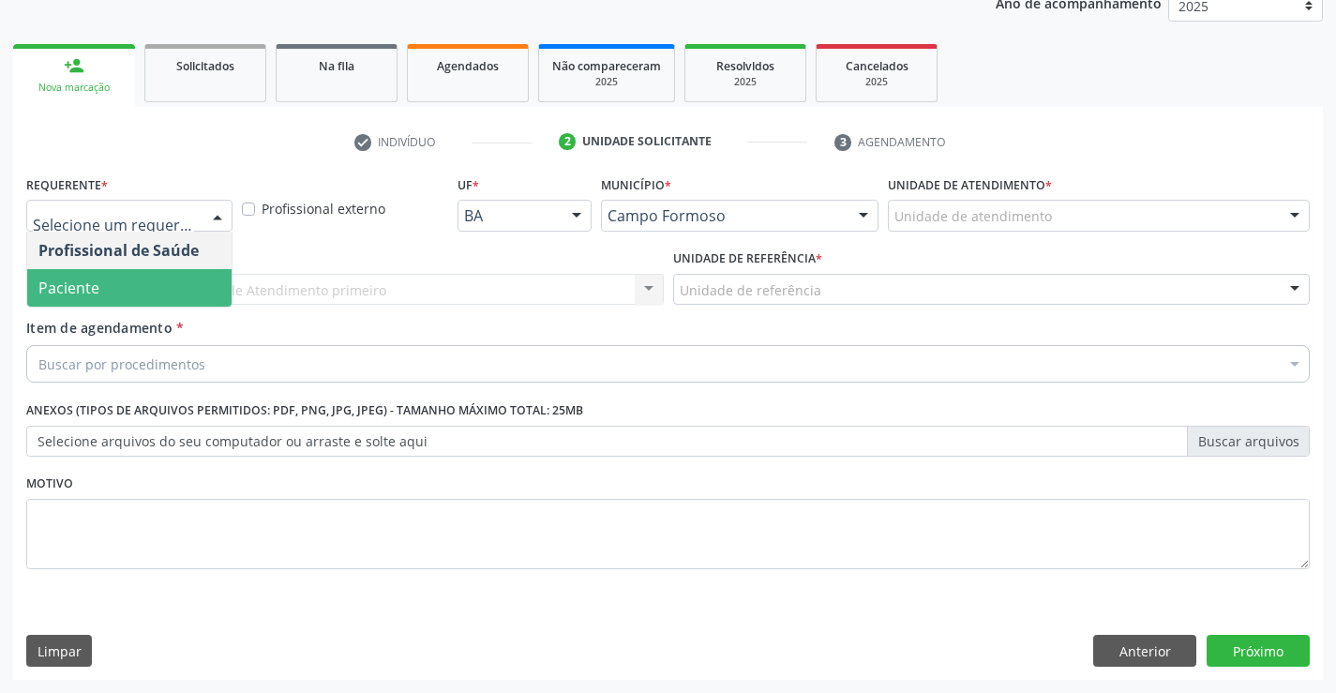
drag, startPoint x: 123, startPoint y: 293, endPoint x: 146, endPoint y: 302, distance: 24.9
click at [123, 294] on span "Paciente" at bounding box center [129, 287] width 204 height 37
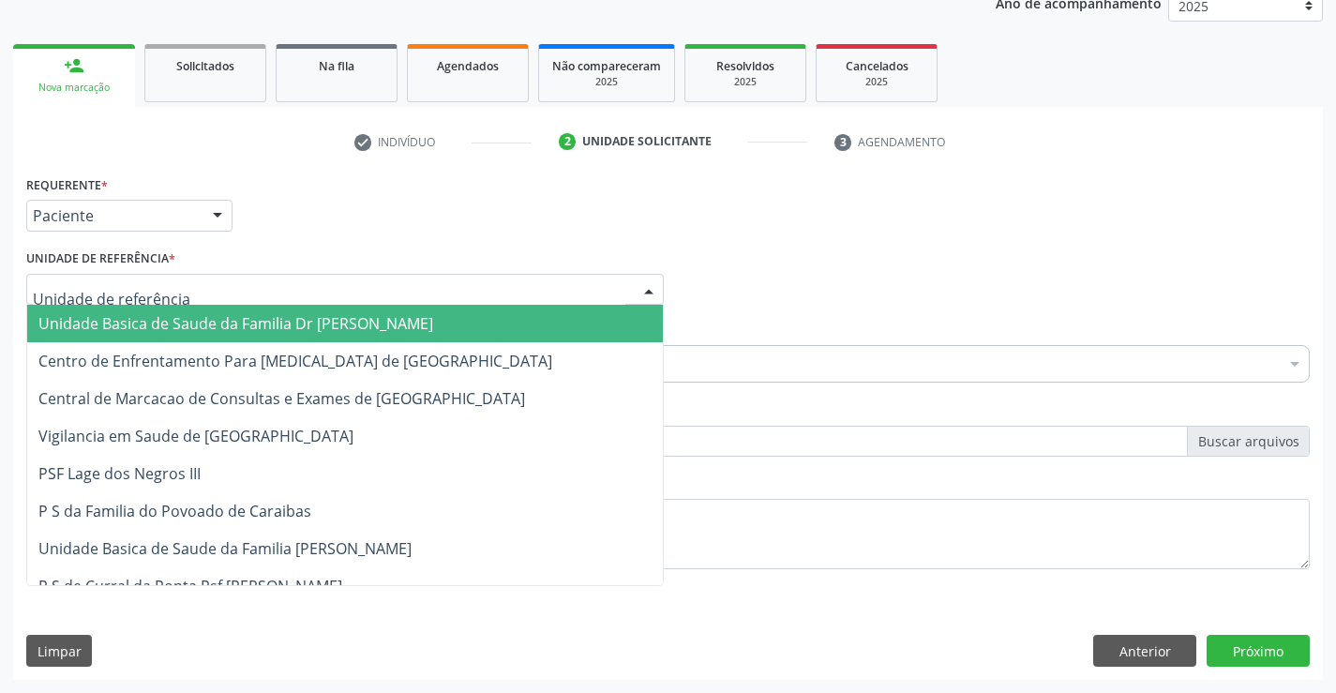
click at [220, 292] on div at bounding box center [344, 290] width 637 height 32
drag, startPoint x: 226, startPoint y: 321, endPoint x: 266, endPoint y: 358, distance: 55.0
click at [227, 321] on span "Unidade Basica de Saude da Familia Dr [PERSON_NAME]" at bounding box center [235, 323] width 395 height 21
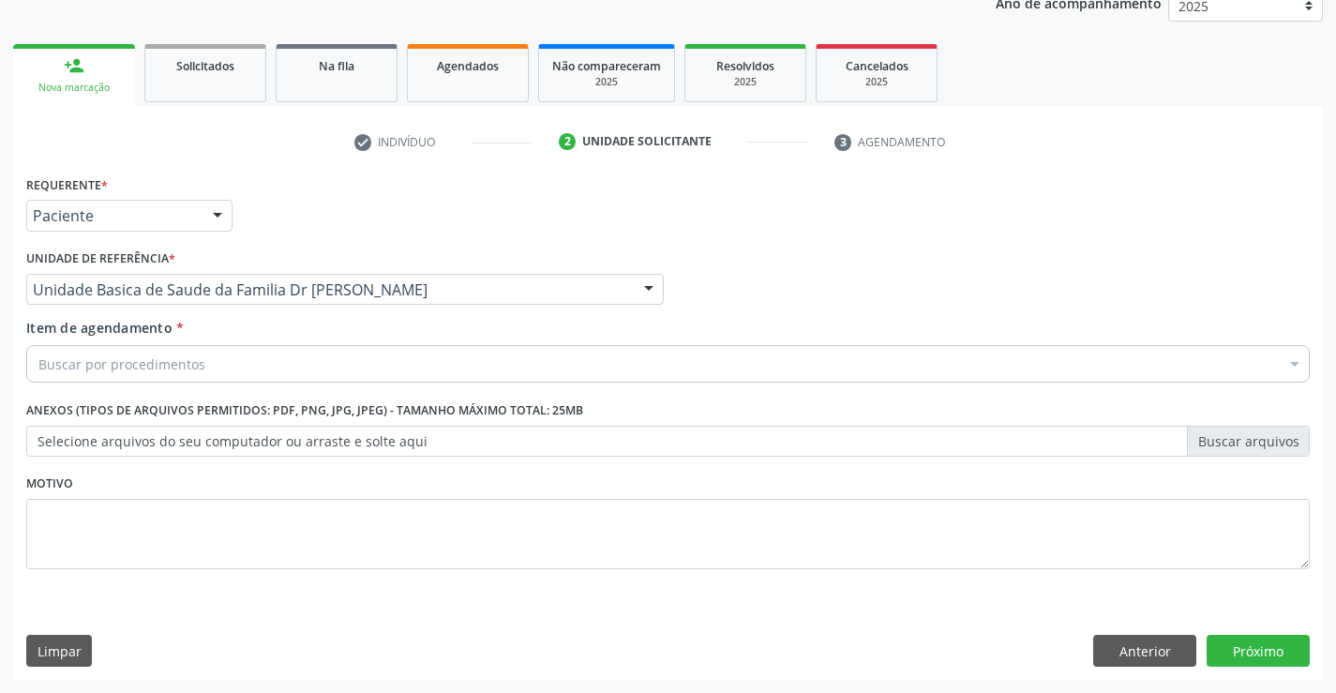
click at [266, 371] on div "Buscar por procedimentos" at bounding box center [667, 363] width 1283 height 37
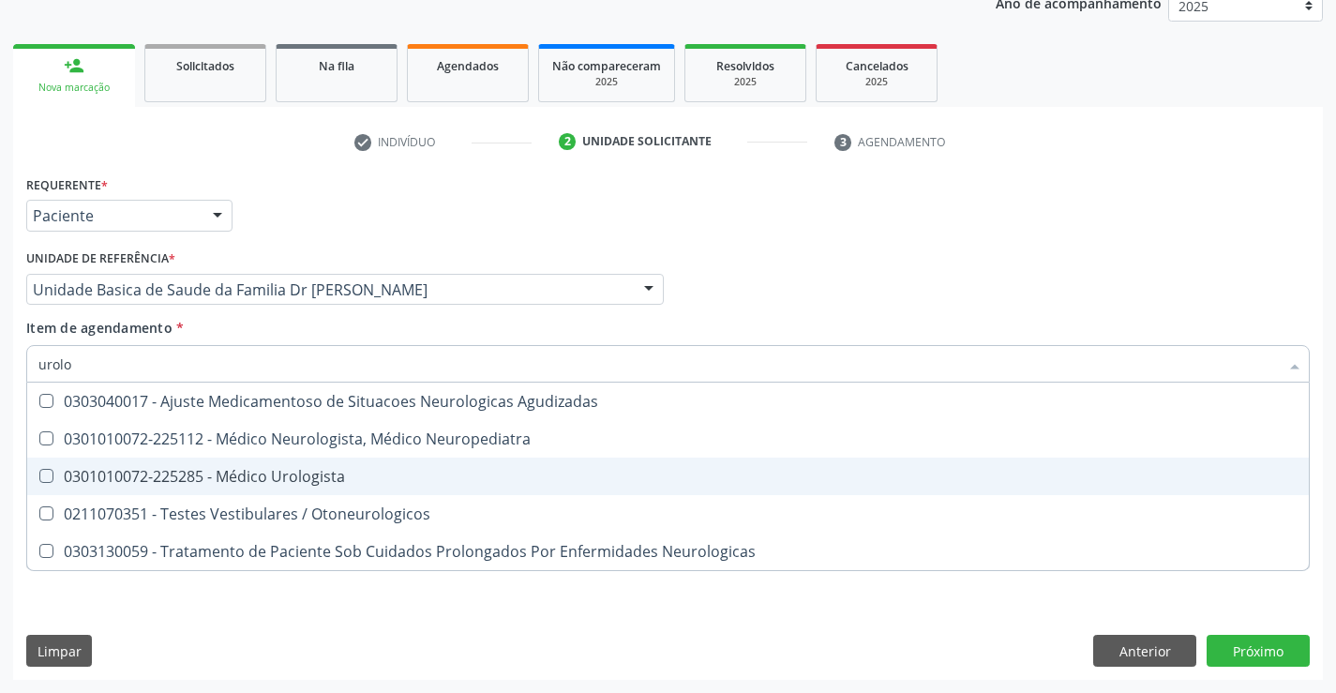
drag, startPoint x: 310, startPoint y: 474, endPoint x: 372, endPoint y: 613, distance: 151.9
click at [312, 501] on ul "Selecionar todos 0303040017 - Ajuste Medicamentoso de Situacoes Neurologicas Ag…" at bounding box center [667, 475] width 1281 height 187
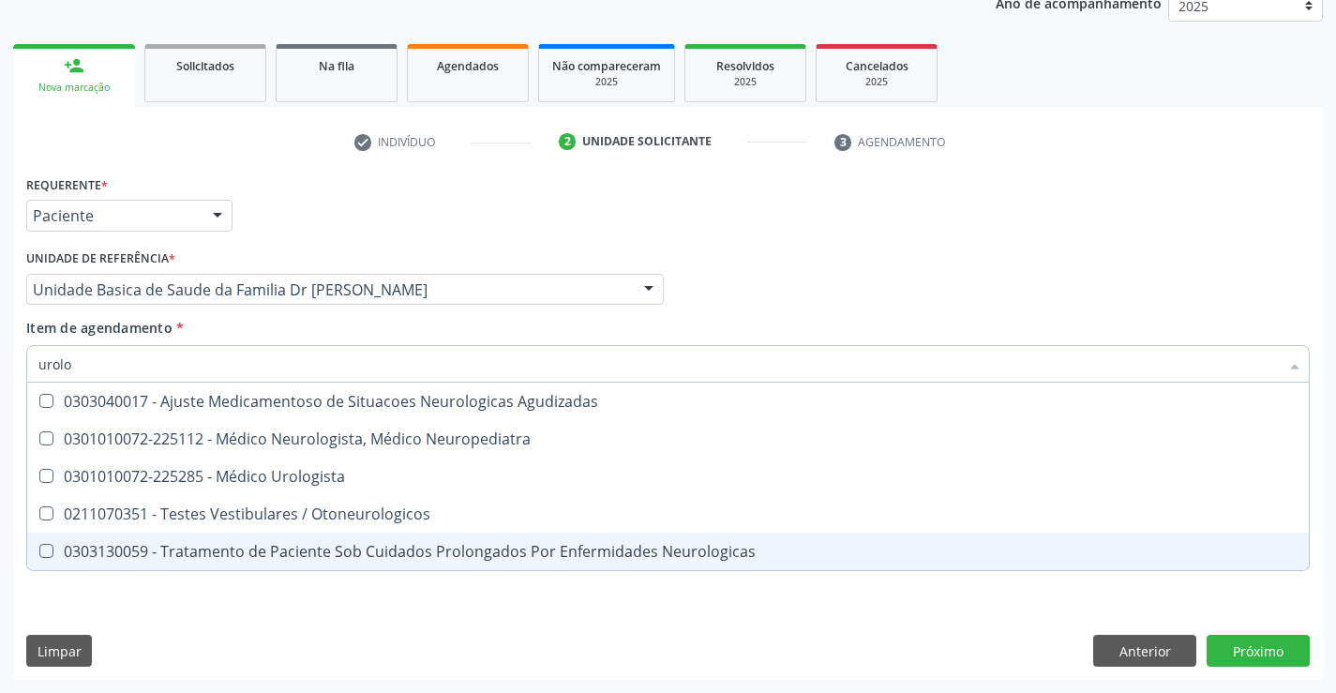
click at [372, 606] on div "Requerente * Paciente Profissional de Saúde Paciente Nenhum resultado encontrad…" at bounding box center [667, 425] width 1309 height 509
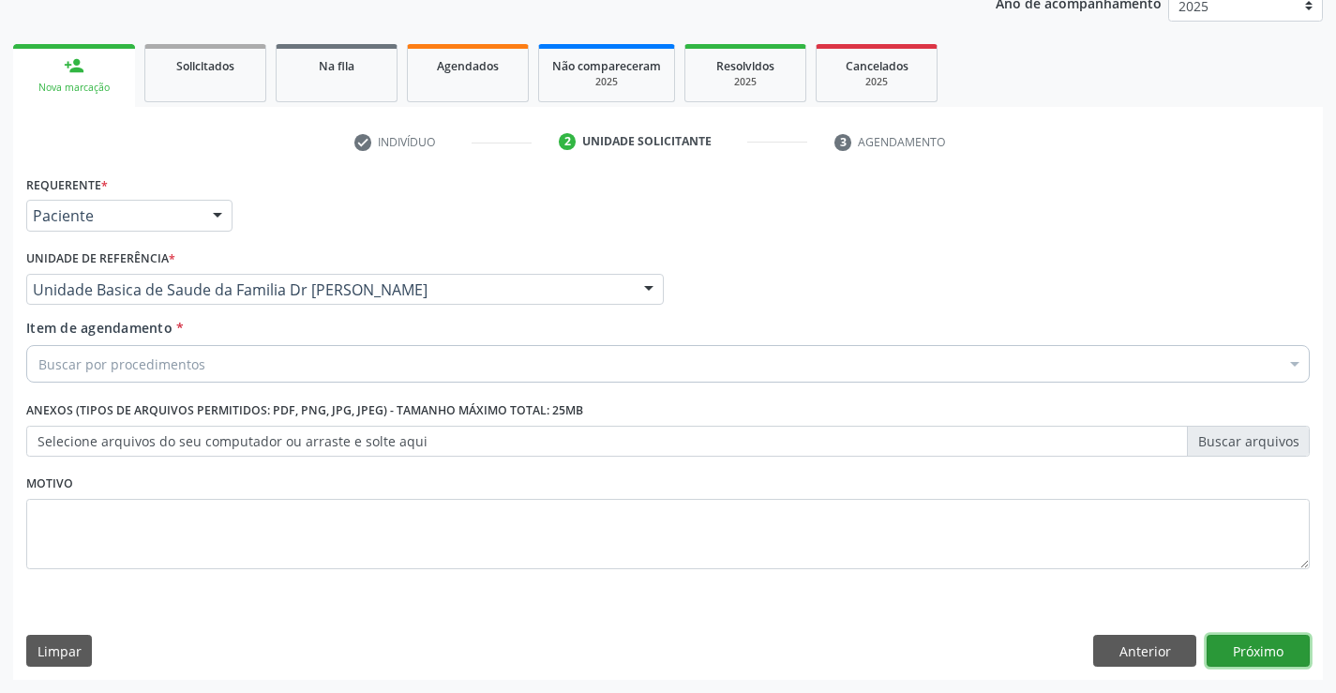
click at [1245, 650] on button "Próximo" at bounding box center [1257, 651] width 103 height 32
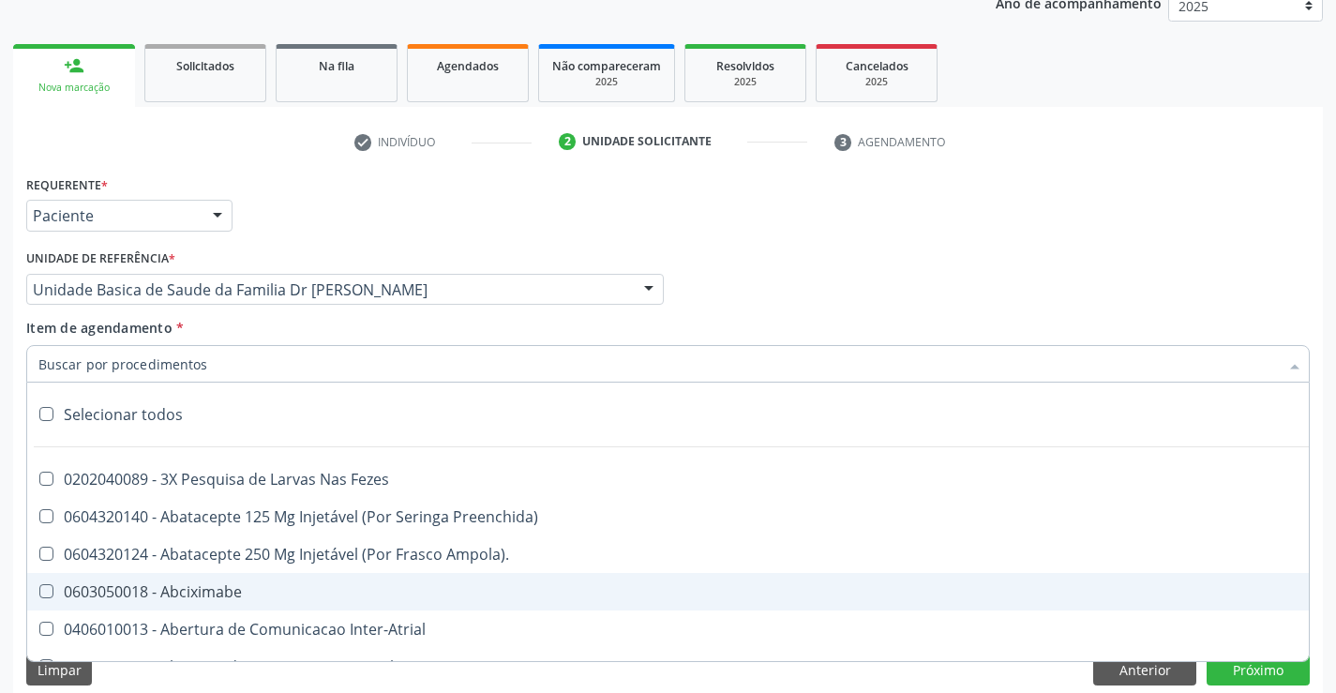
click at [227, 355] on div at bounding box center [667, 363] width 1283 height 37
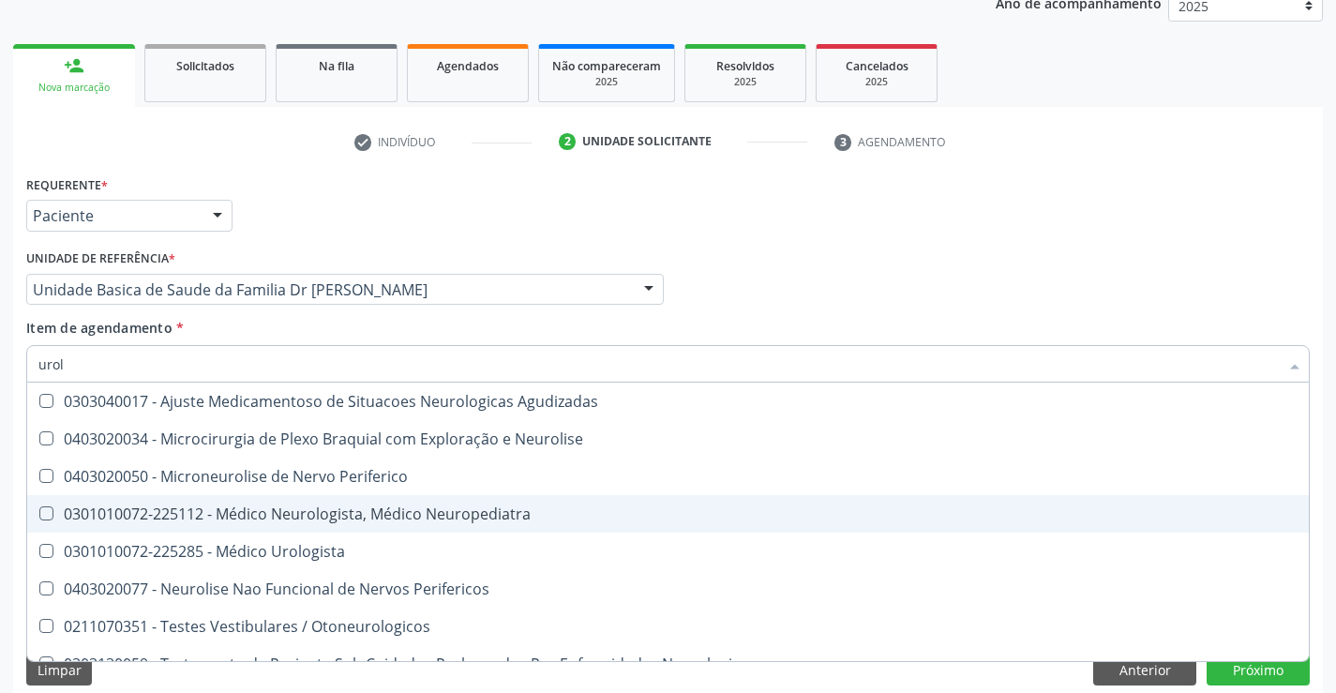
type input "urolo"
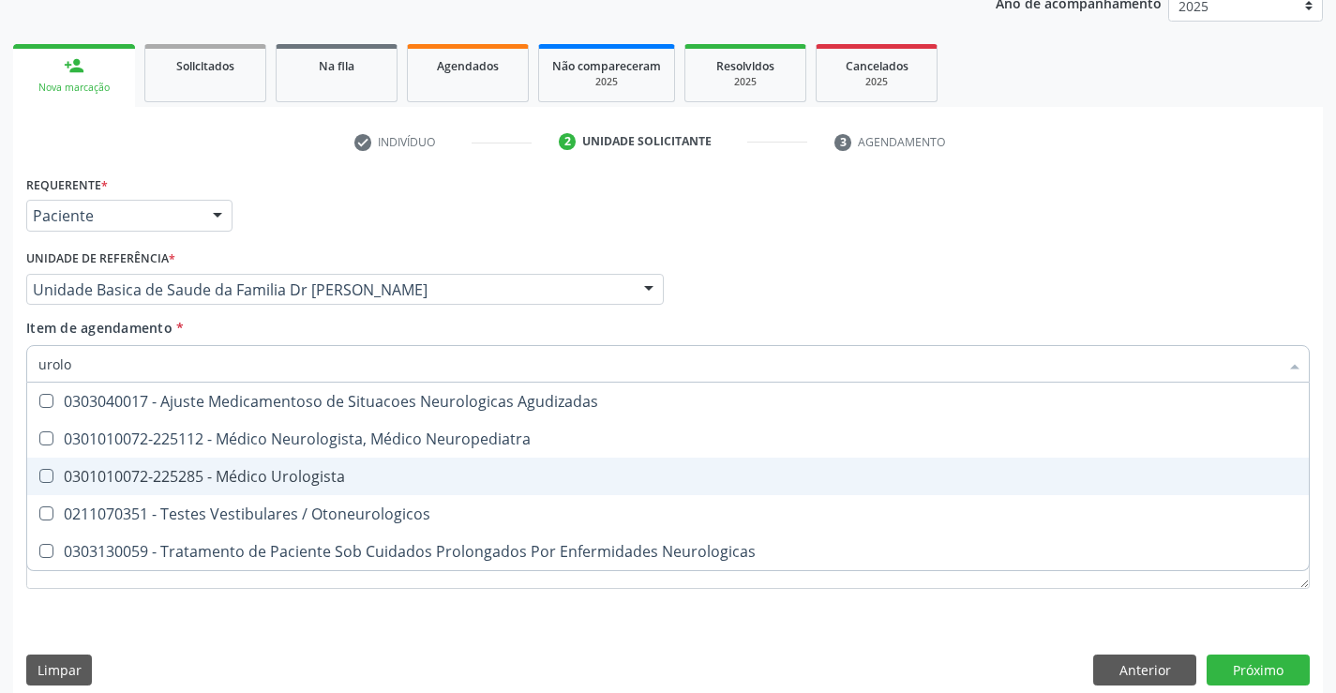
click at [273, 460] on span "0301010072-225285 - Médico Urologista" at bounding box center [667, 475] width 1281 height 37
checkbox Urologista "true"
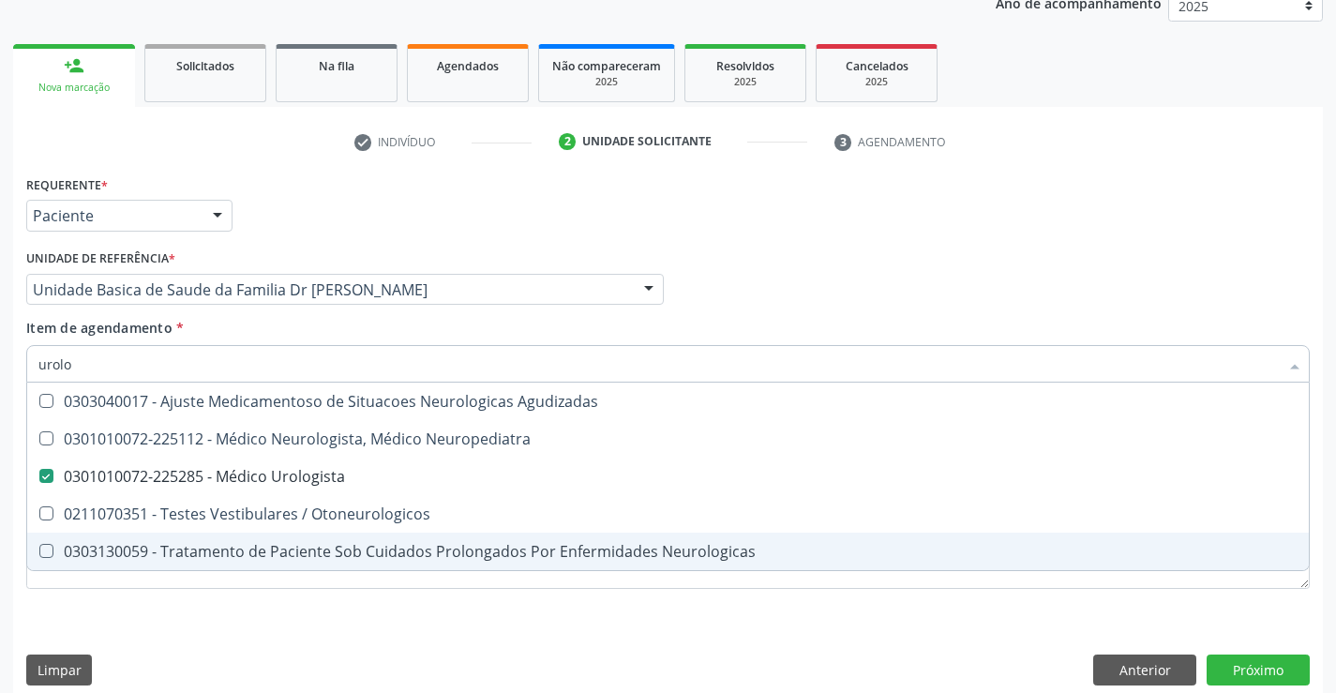
click at [286, 620] on div "Requerente * Paciente Profissional de Saúde Paciente Nenhum resultado encontrad…" at bounding box center [667, 435] width 1309 height 528
checkbox Neuropediatra "true"
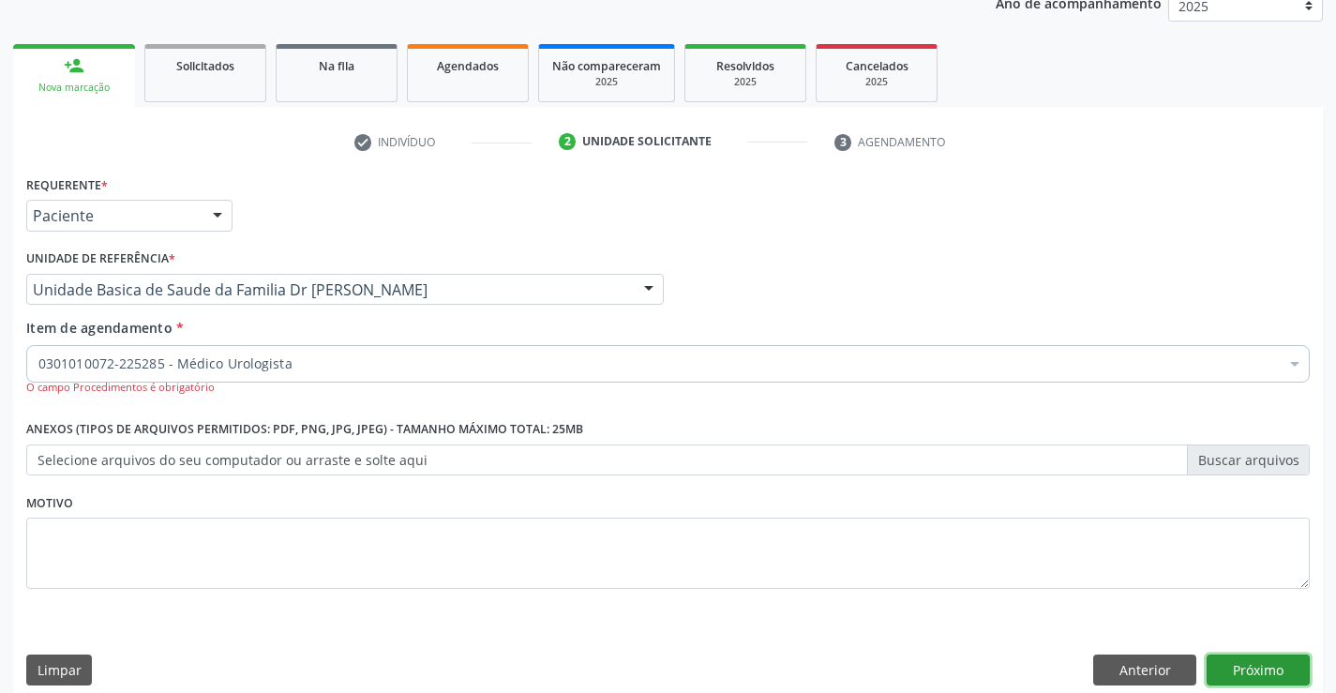
click at [1253, 665] on button "Próximo" at bounding box center [1257, 670] width 103 height 32
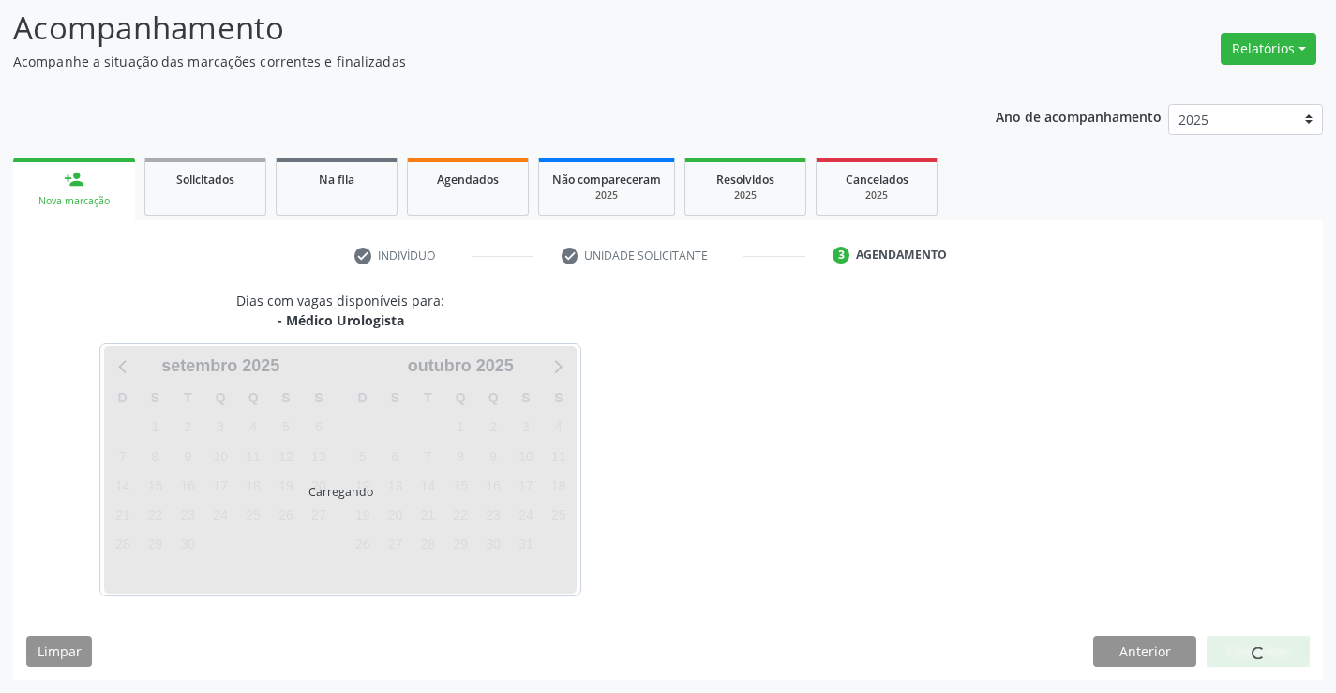
scroll to position [123, 0]
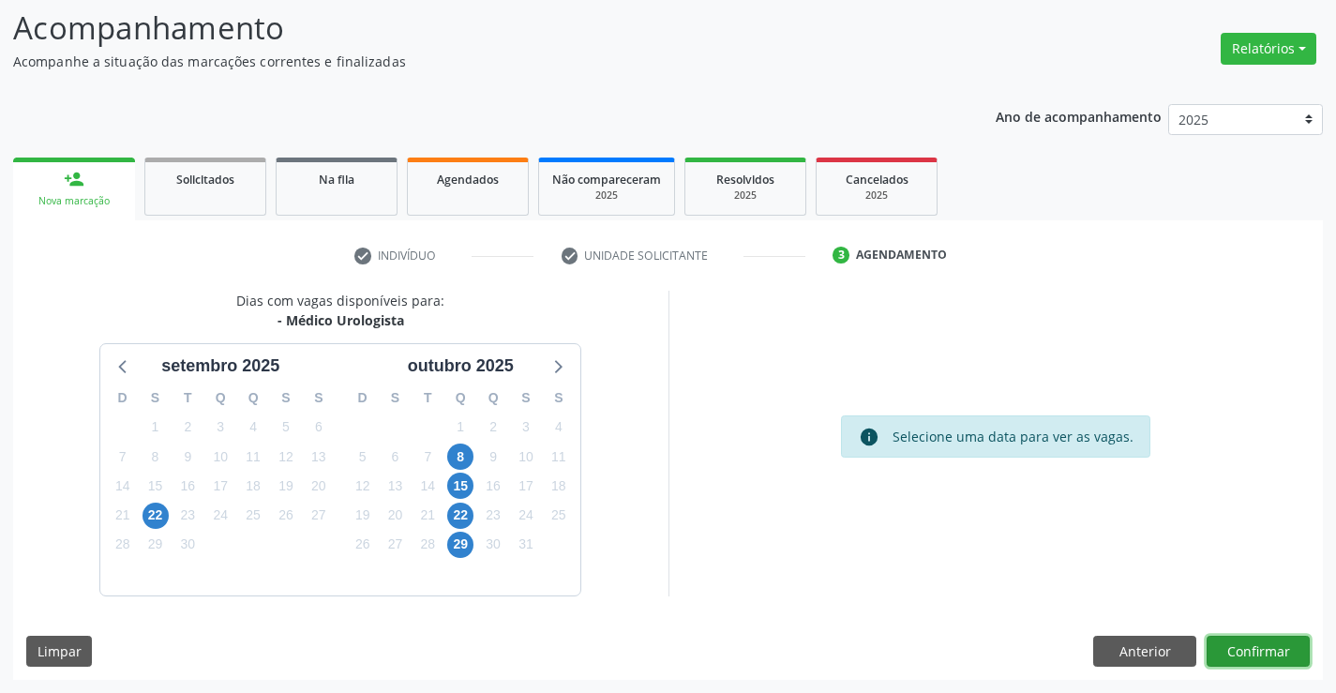
click at [1253, 649] on button "Confirmar" at bounding box center [1257, 651] width 103 height 32
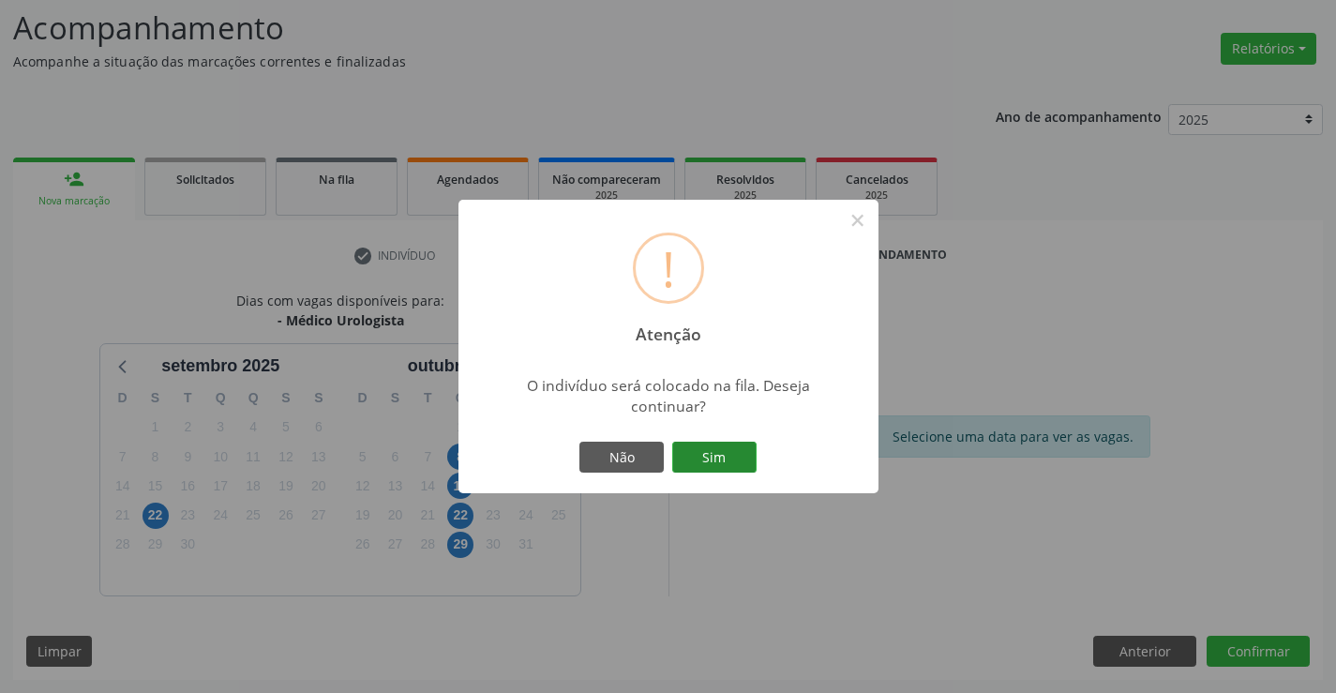
click at [740, 451] on button "Sim" at bounding box center [714, 457] width 84 height 32
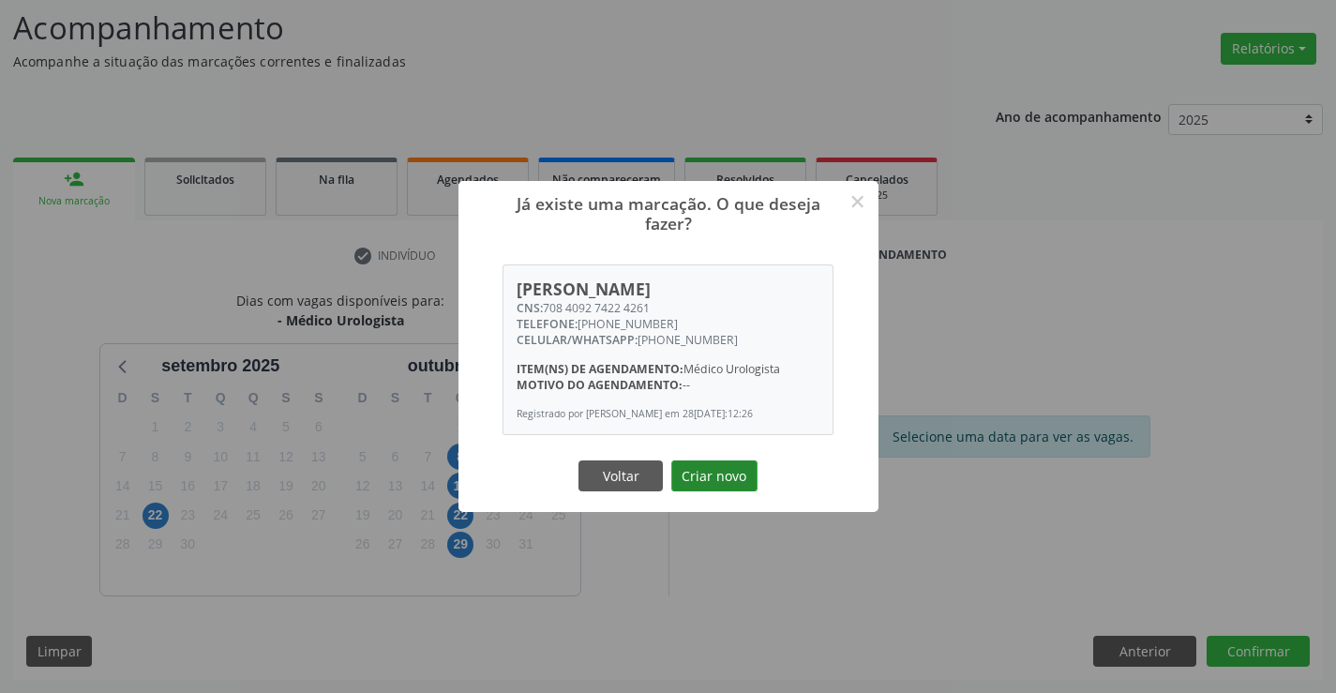
click at [729, 472] on button "Criar novo" at bounding box center [714, 476] width 86 height 32
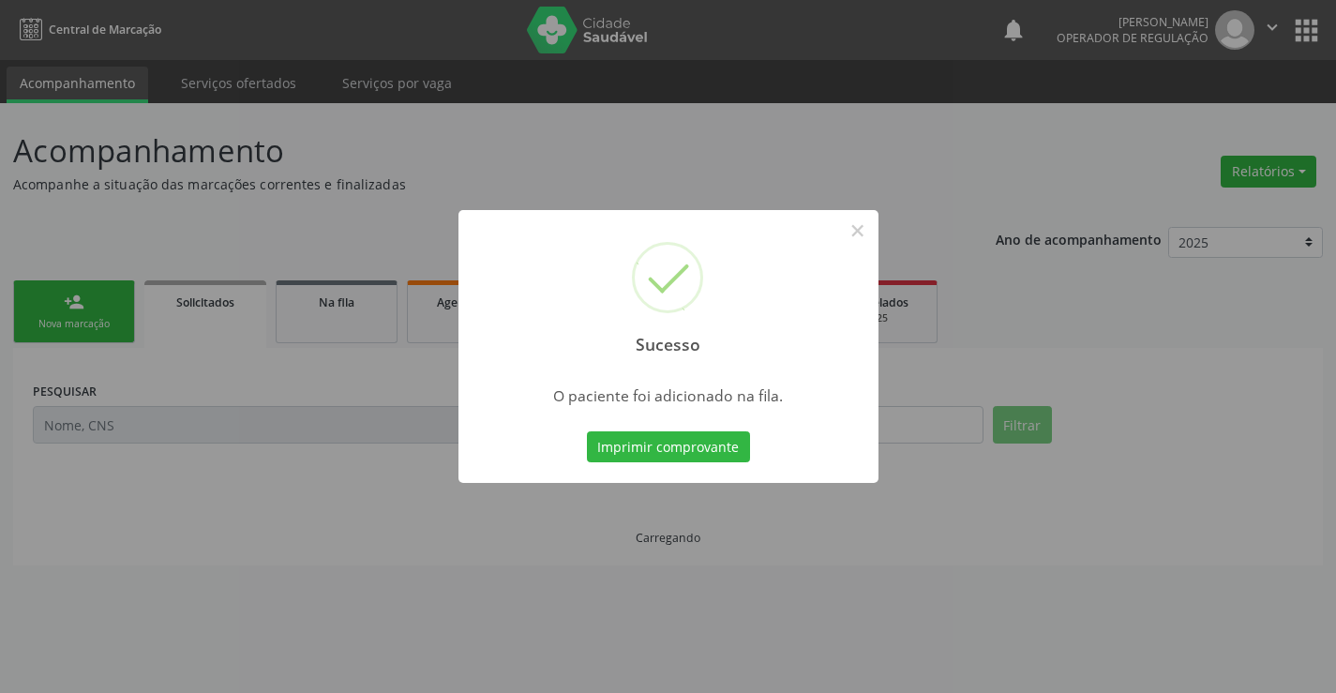
scroll to position [0, 0]
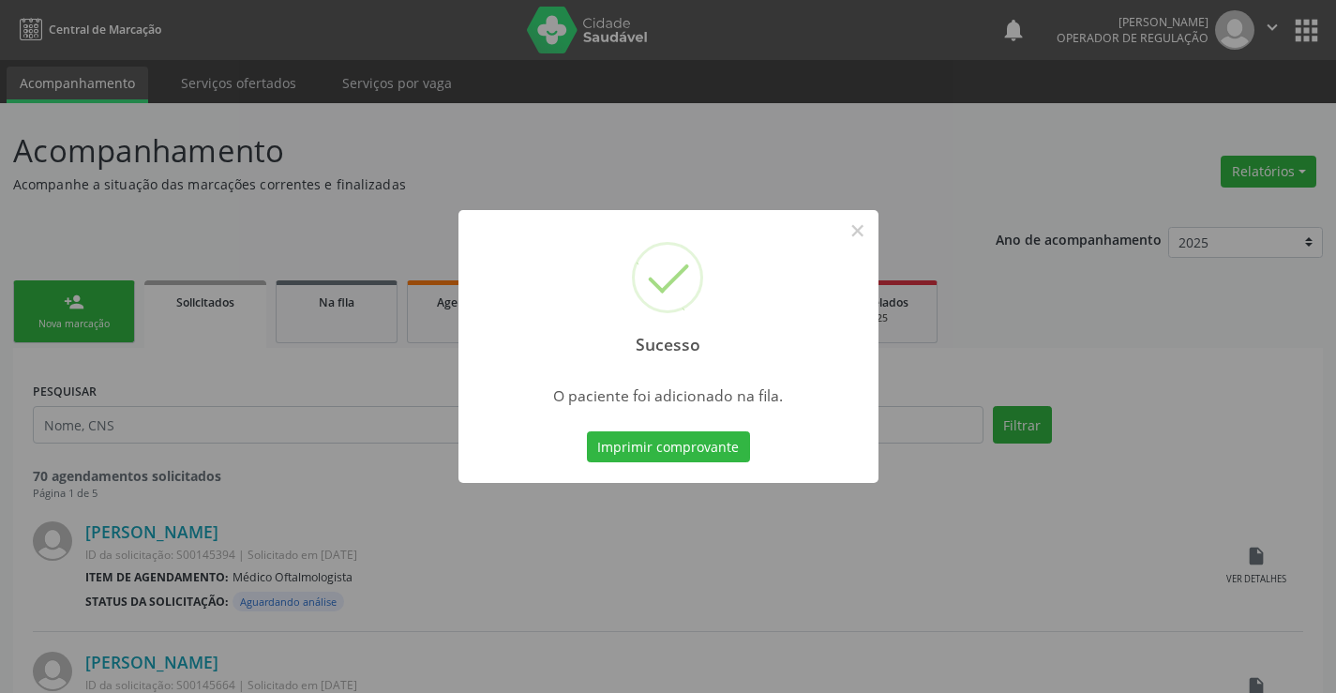
click at [587, 431] on button "Imprimir comprovante" at bounding box center [668, 447] width 163 height 32
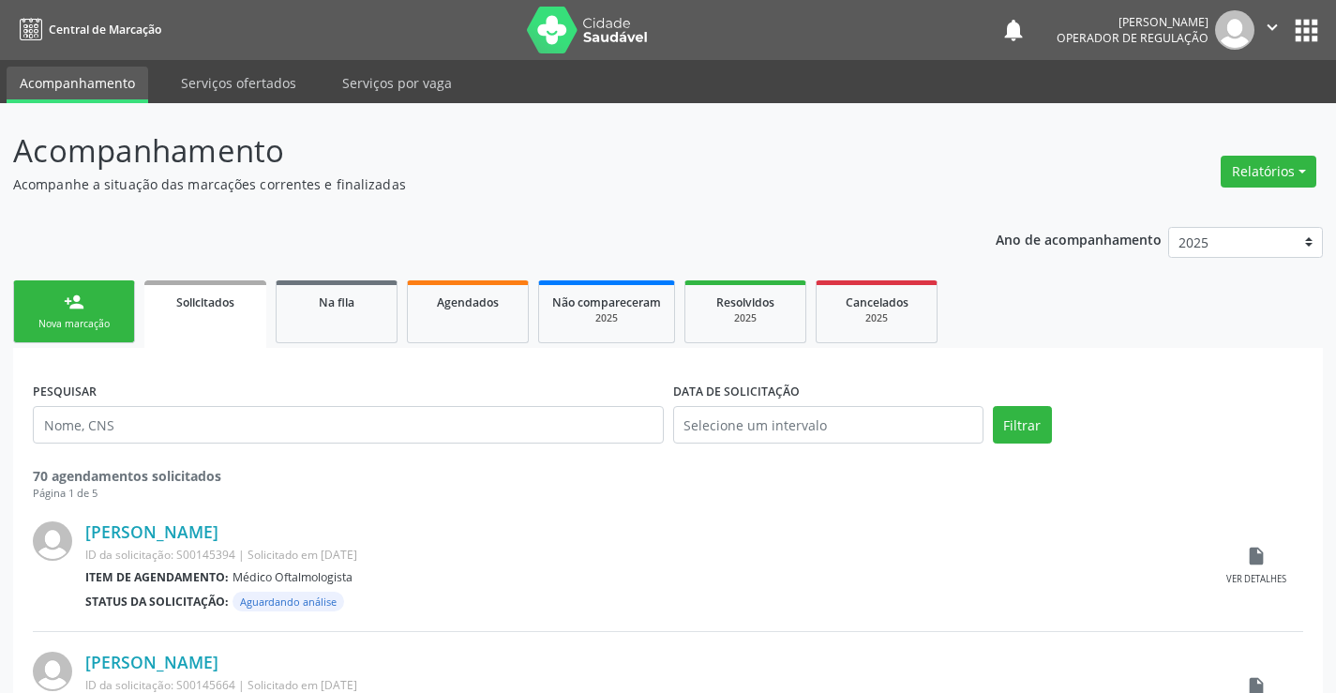
click at [101, 314] on link "person_add Nova marcação" at bounding box center [74, 311] width 122 height 63
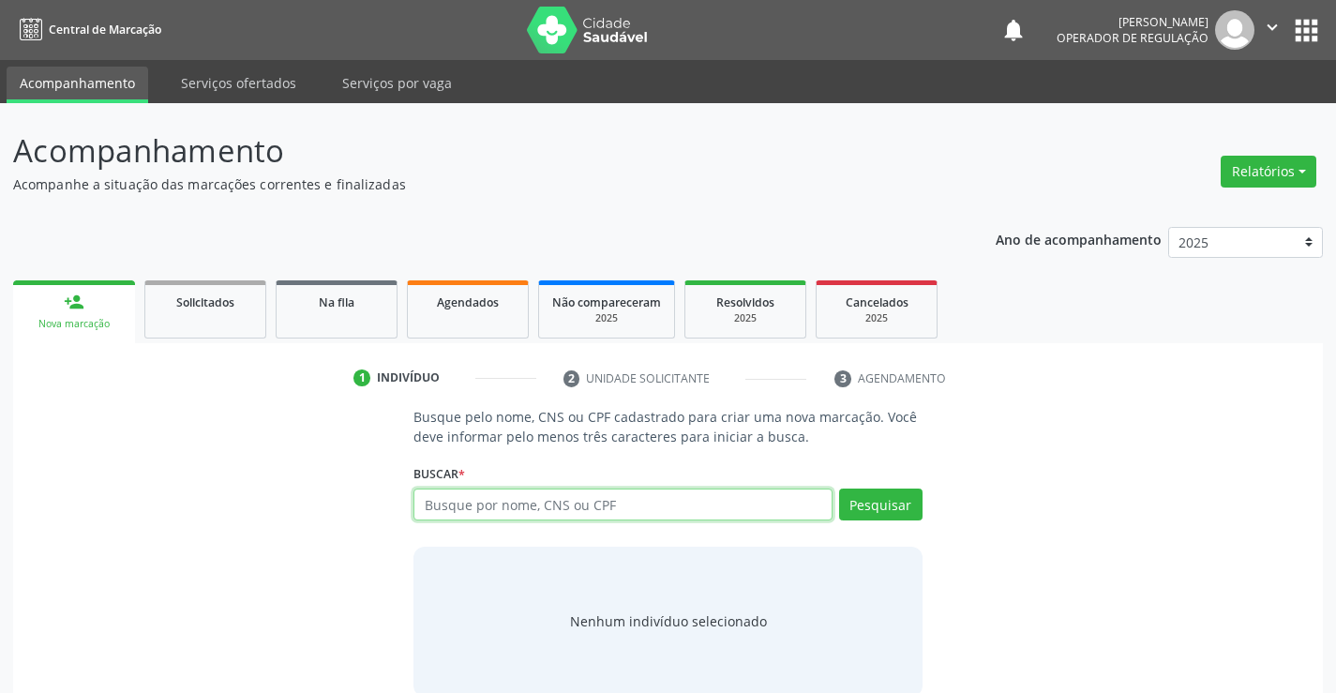
click at [521, 511] on input "text" at bounding box center [622, 504] width 418 height 32
click at [507, 507] on input "text" at bounding box center [622, 504] width 418 height 32
type input "700002082804407"
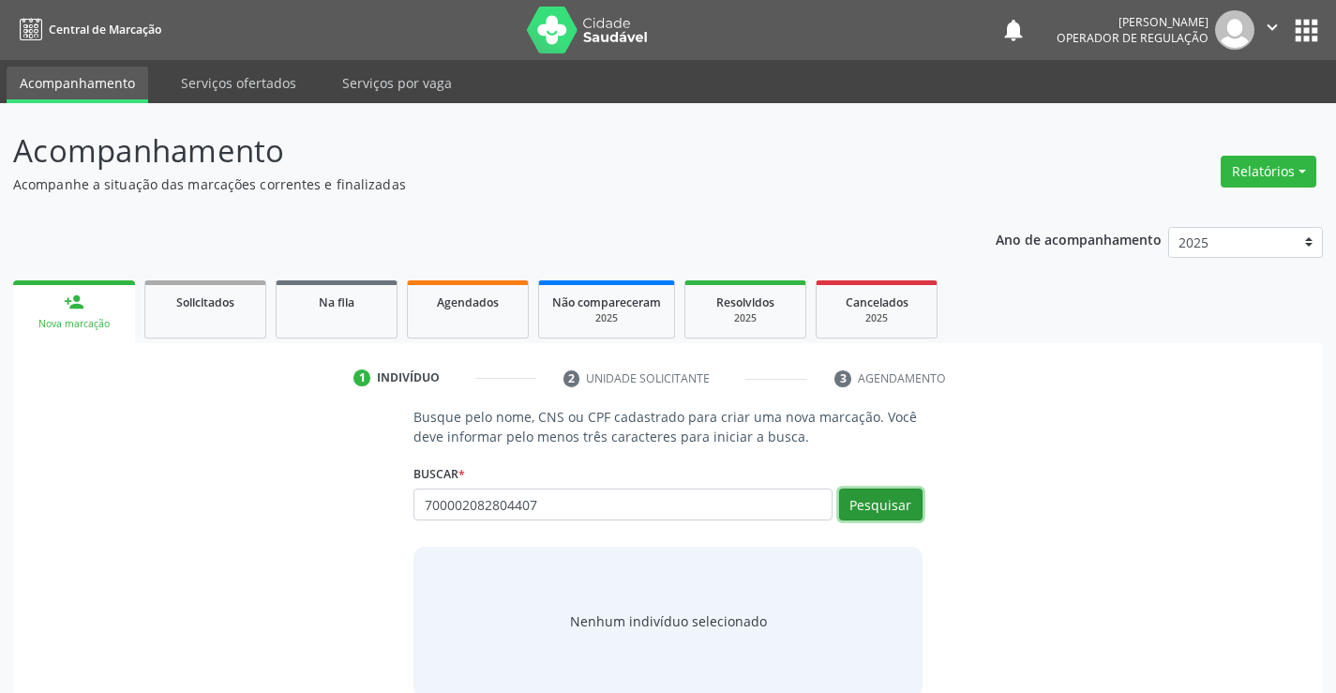
click at [878, 500] on button "Pesquisar" at bounding box center [880, 504] width 83 height 32
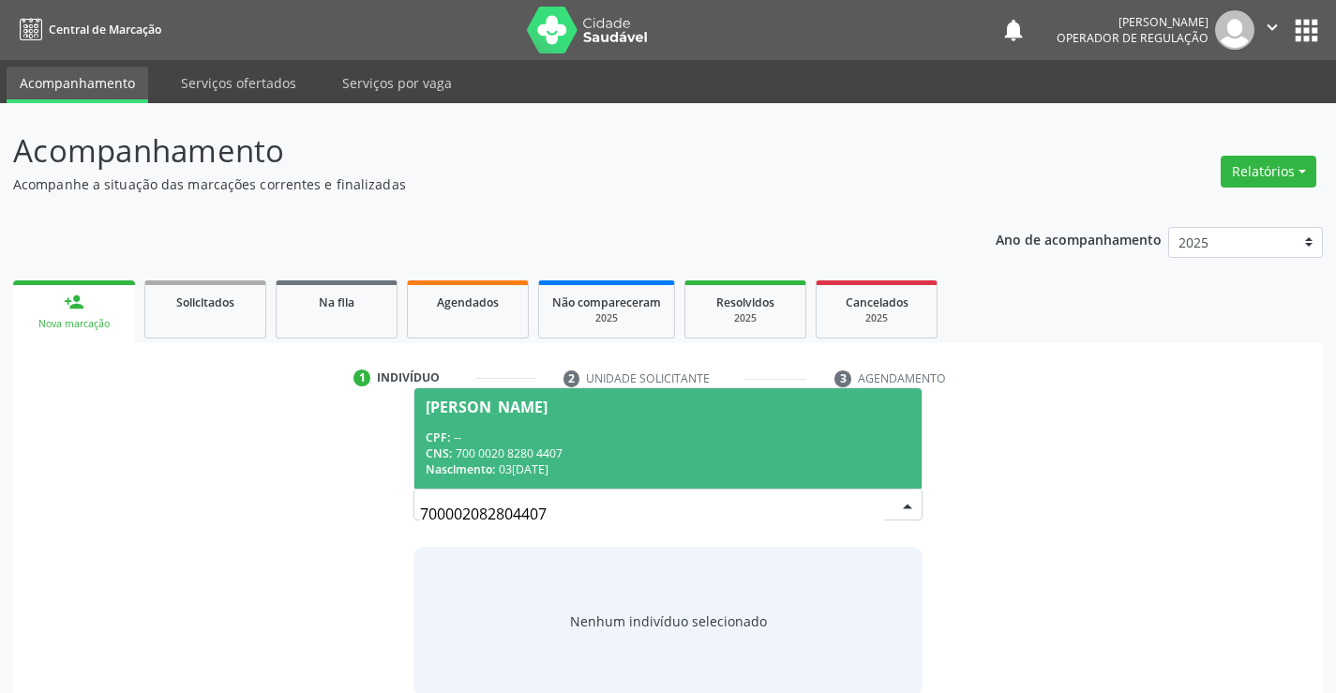
click at [747, 426] on span "[PERSON_NAME] CPF: -- CNS: 700 0020 8280 4407 Nascimento: [DATE]" at bounding box center [667, 438] width 506 height 100
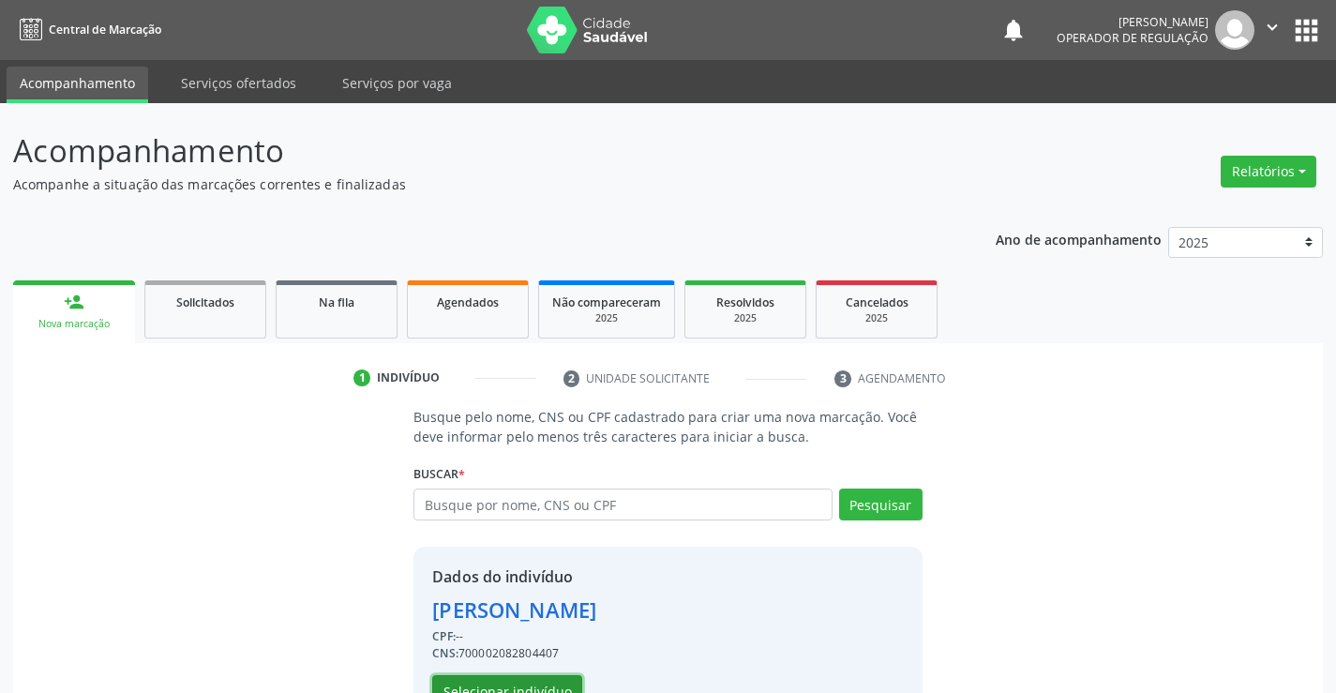
click at [510, 684] on button "Selecionar indivíduo" at bounding box center [507, 691] width 150 height 32
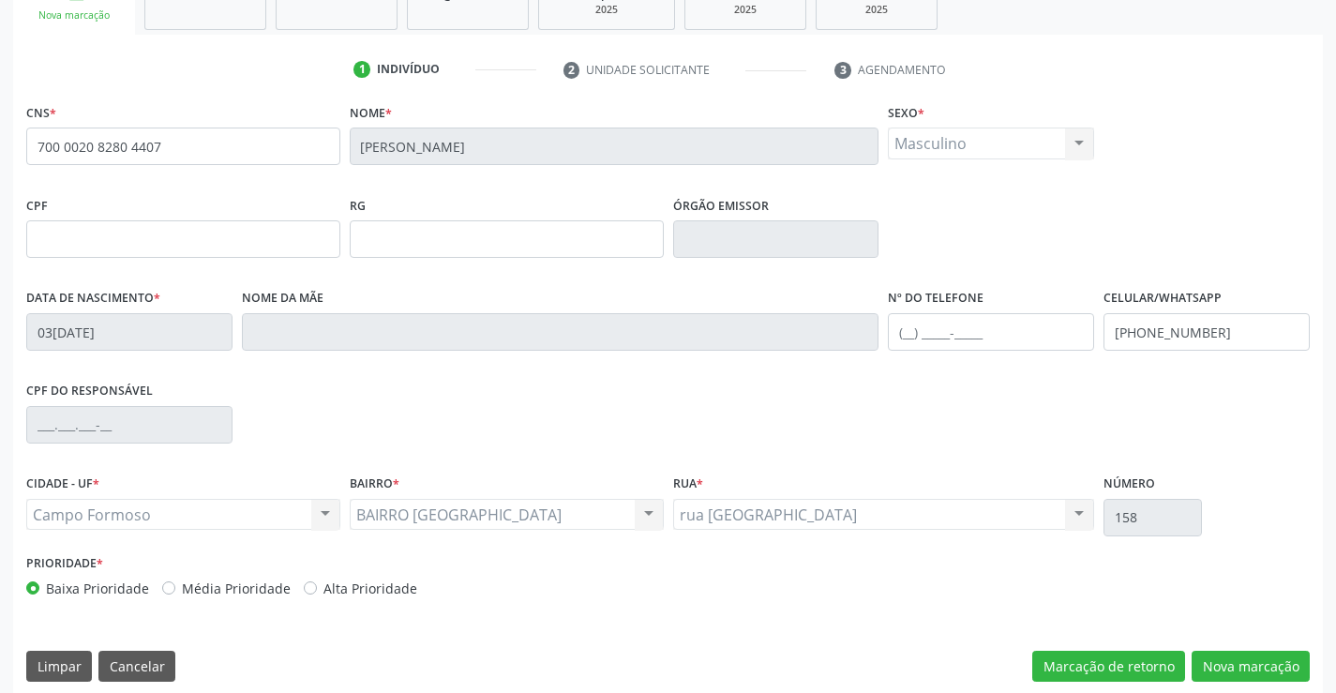
scroll to position [323, 0]
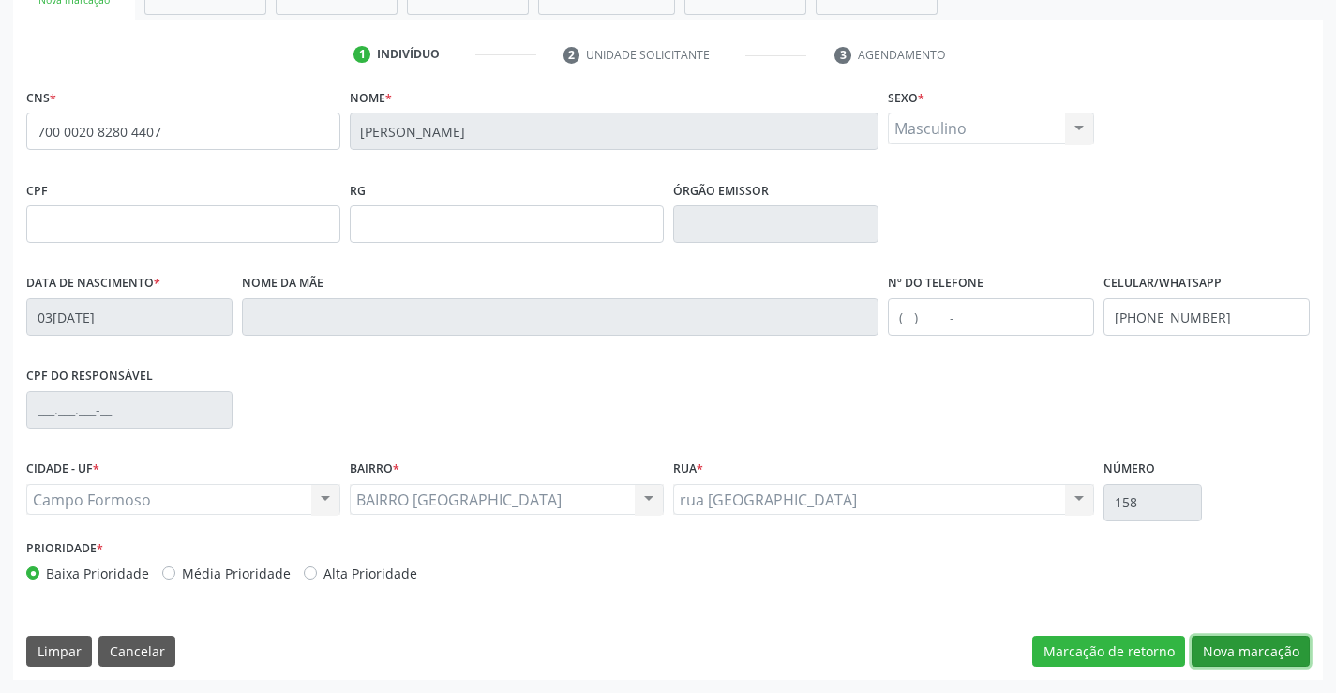
click at [1241, 645] on button "Nova marcação" at bounding box center [1250, 651] width 118 height 32
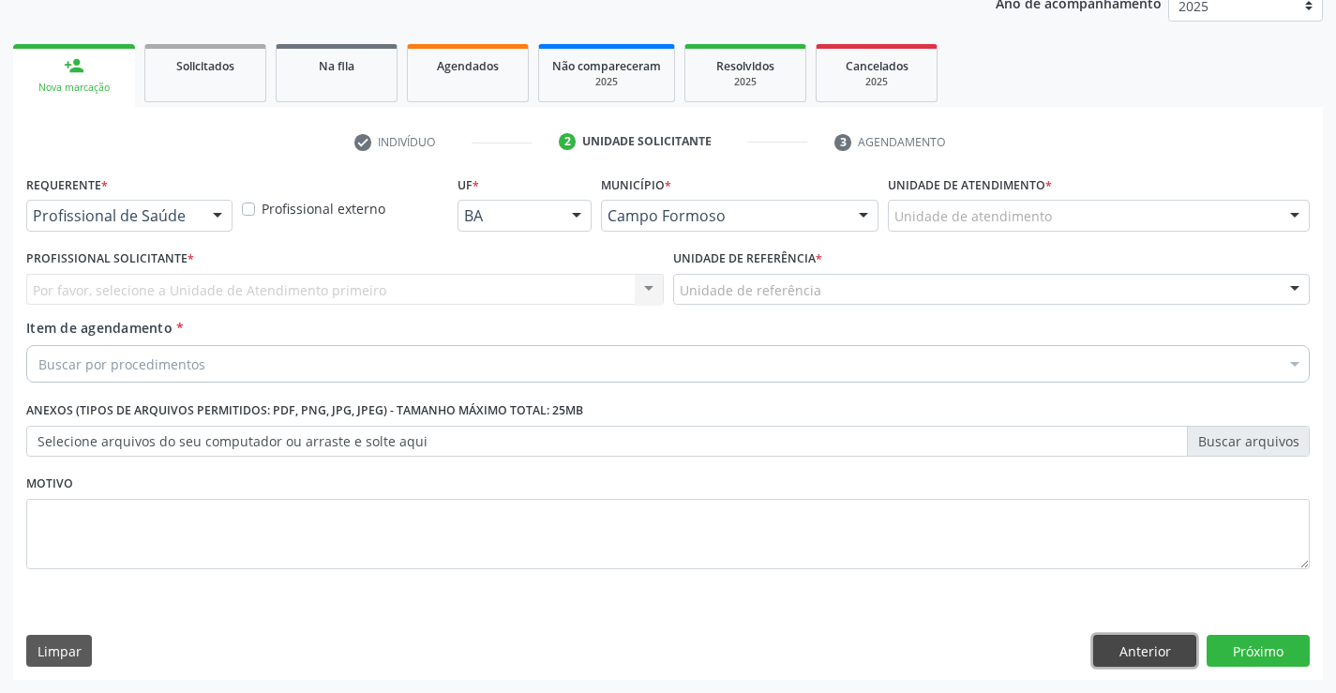
click at [1127, 650] on button "Anterior" at bounding box center [1144, 651] width 103 height 32
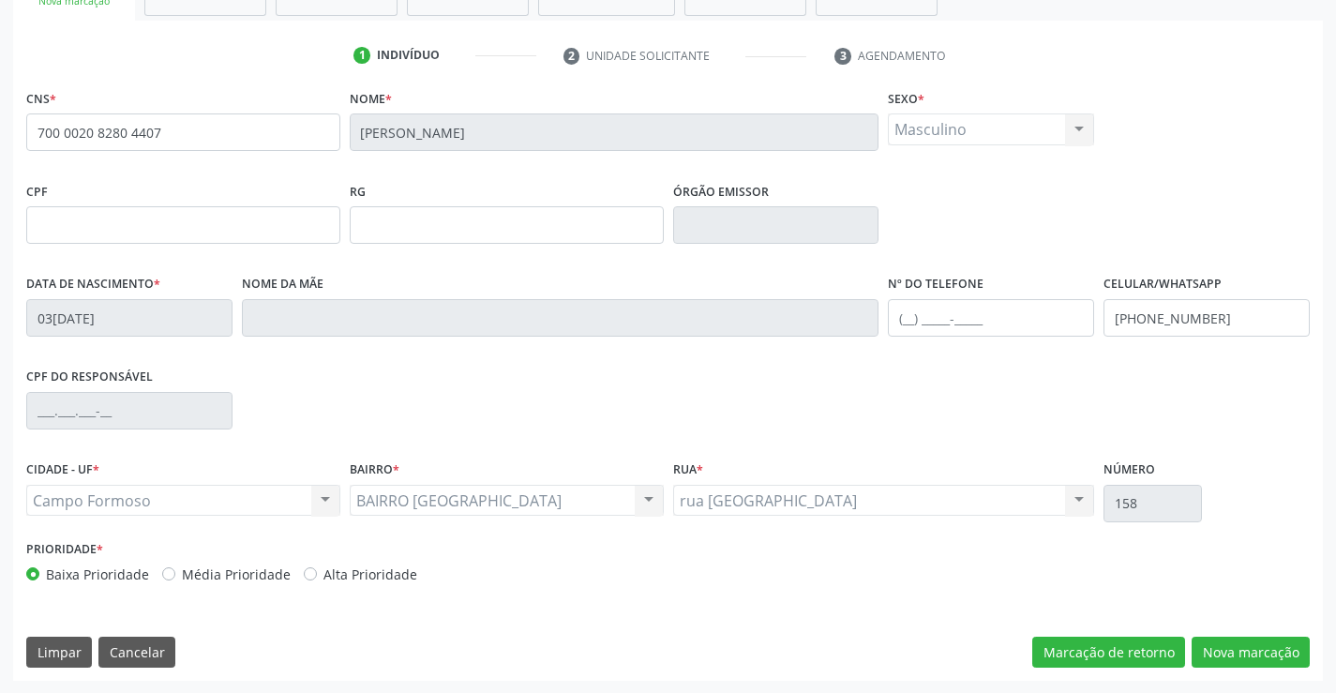
scroll to position [323, 0]
click at [1242, 643] on button "Nova marcação" at bounding box center [1250, 651] width 118 height 32
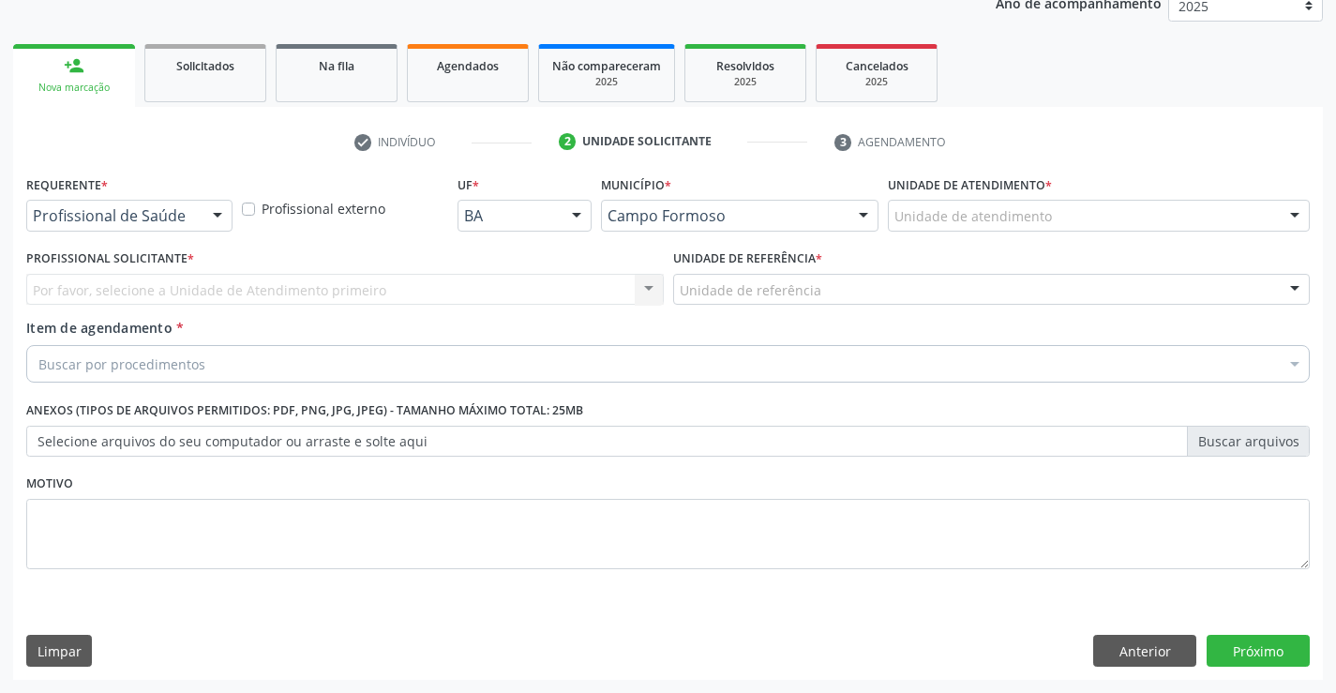
scroll to position [236, 0]
click at [213, 215] on div at bounding box center [217, 217] width 28 height 32
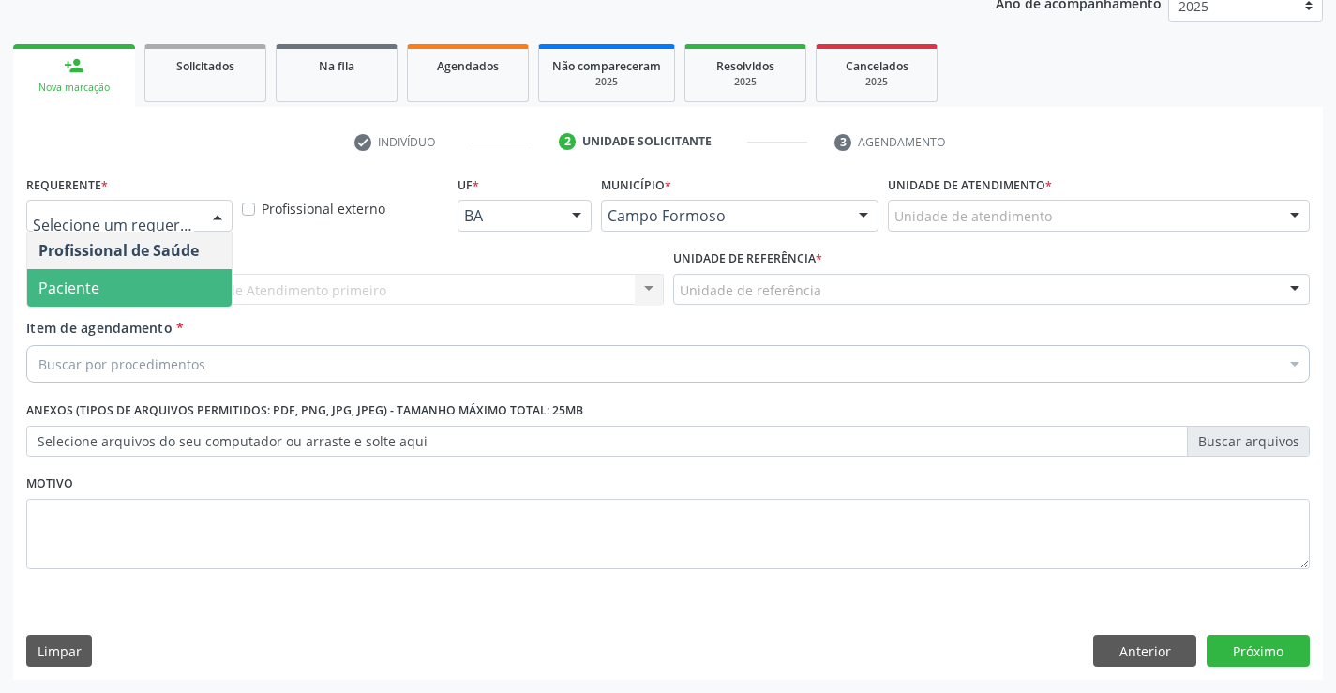
click at [187, 289] on span "Paciente" at bounding box center [129, 287] width 204 height 37
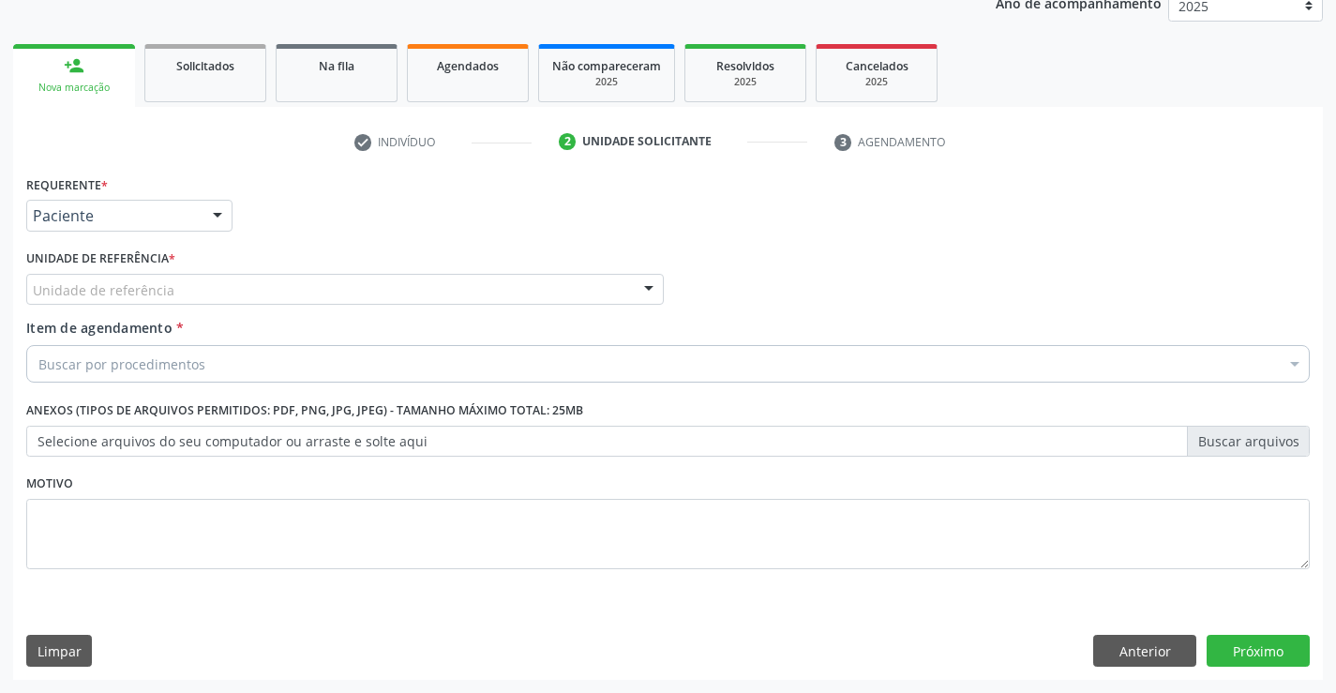
click at [212, 287] on div "Unidade de referência" at bounding box center [344, 290] width 637 height 32
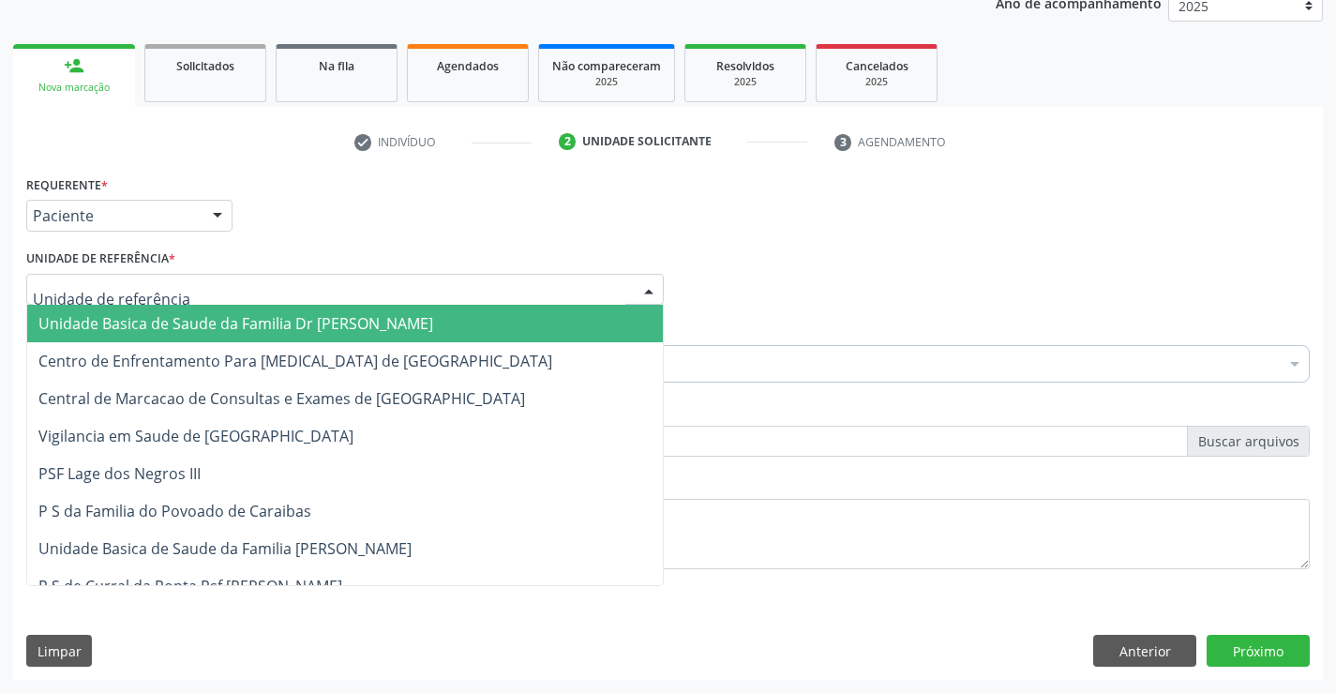
click at [318, 327] on span "Unidade Basica de Saude da Familia Dr [PERSON_NAME]" at bounding box center [235, 323] width 395 height 21
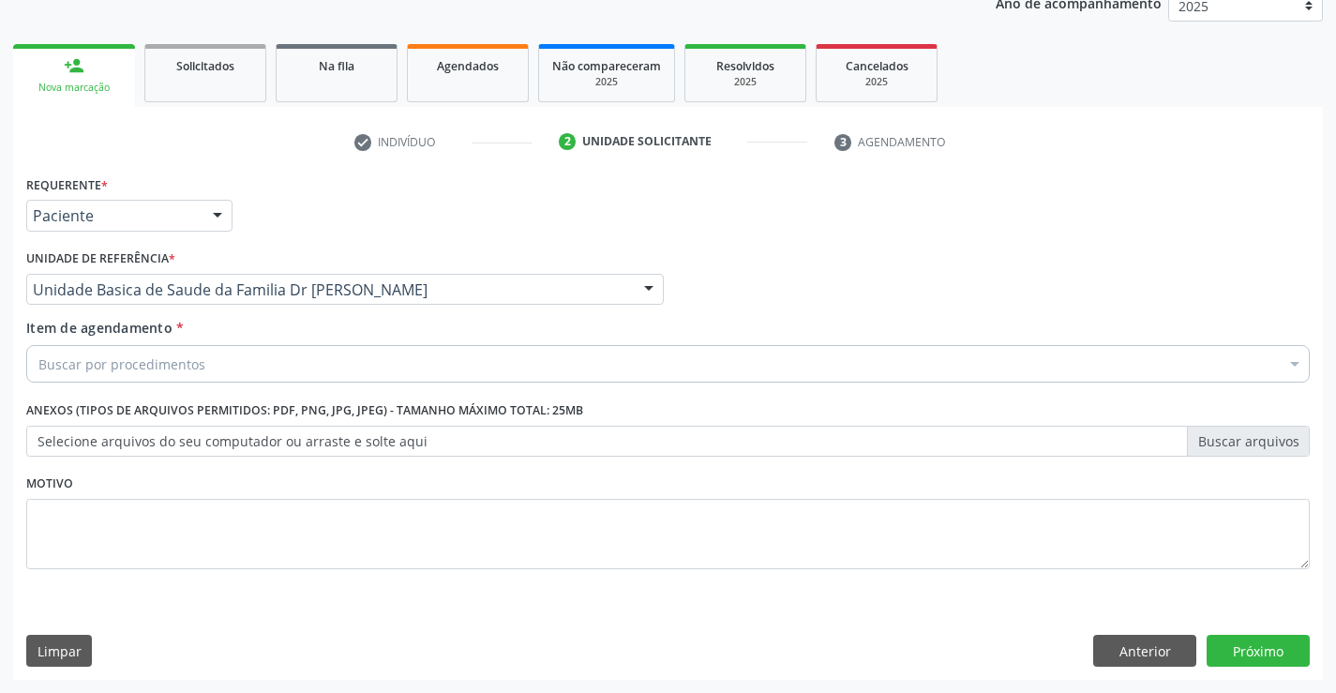
drag, startPoint x: 245, startPoint y: 368, endPoint x: 261, endPoint y: 376, distance: 17.6
click at [254, 376] on div "Buscar por procedimentos" at bounding box center [667, 363] width 1283 height 37
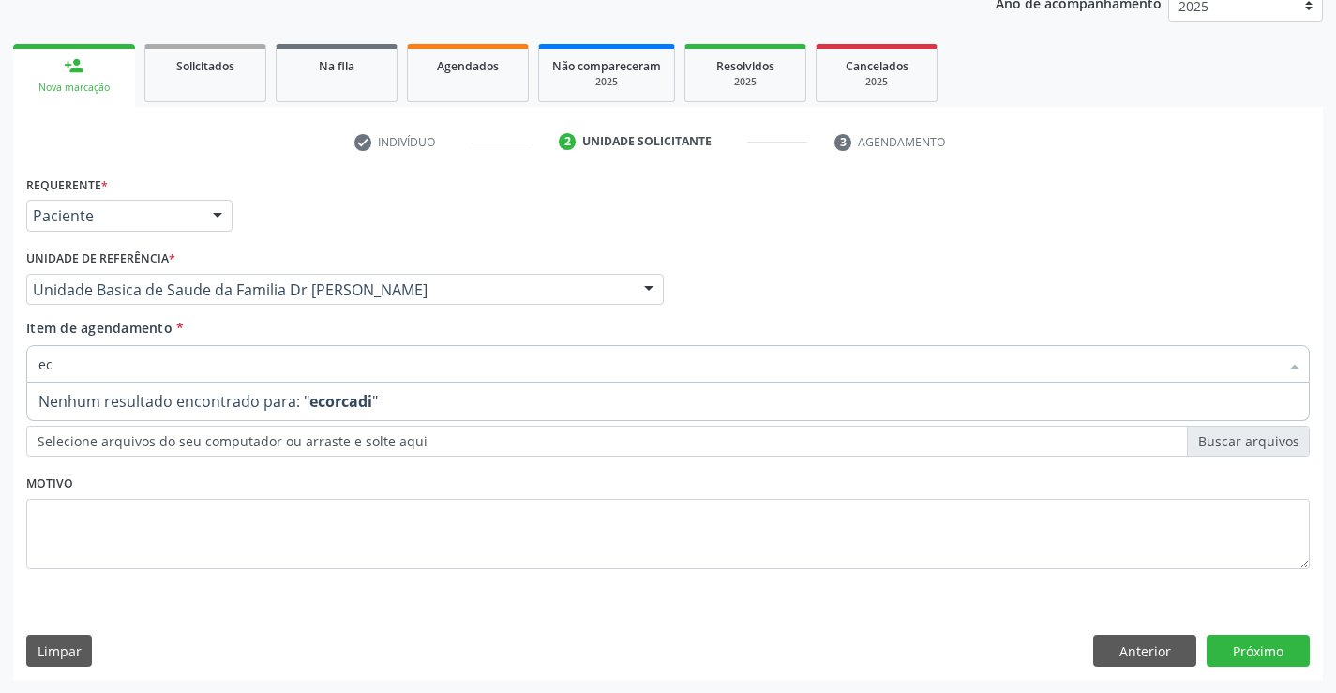
type input "e"
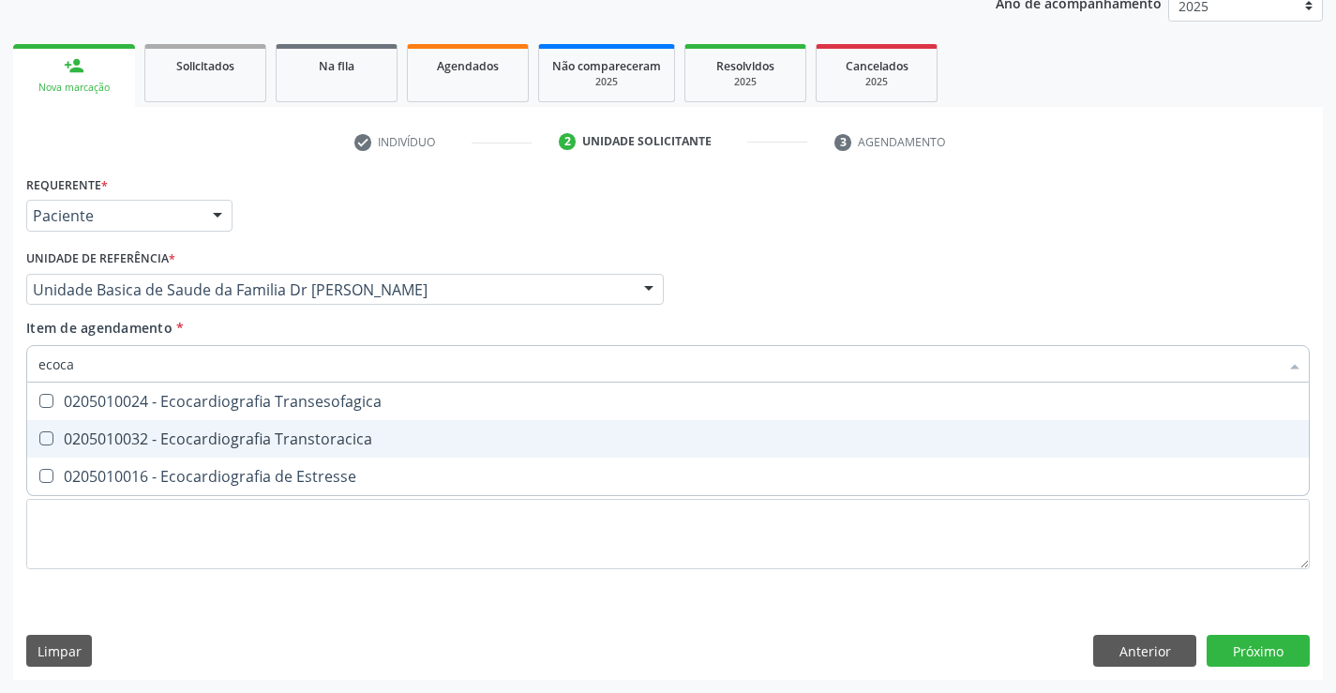
type input "ecocar"
click at [331, 437] on div "0205010032 - Ecocardiografia Transtoracica" at bounding box center [667, 438] width 1259 height 15
checkbox Transtoracica "true"
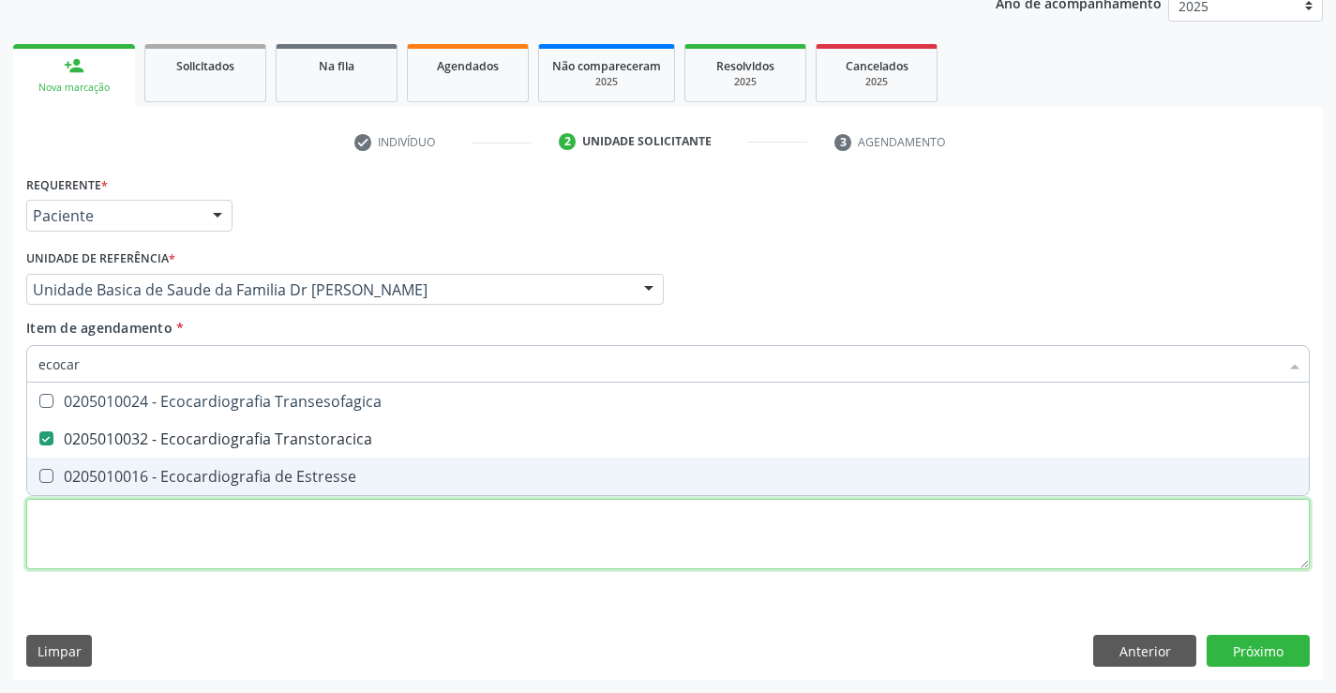
click at [281, 533] on div "Requerente * Paciente Profissional de Saúde Paciente Nenhum resultado encontrad…" at bounding box center [667, 383] width 1283 height 425
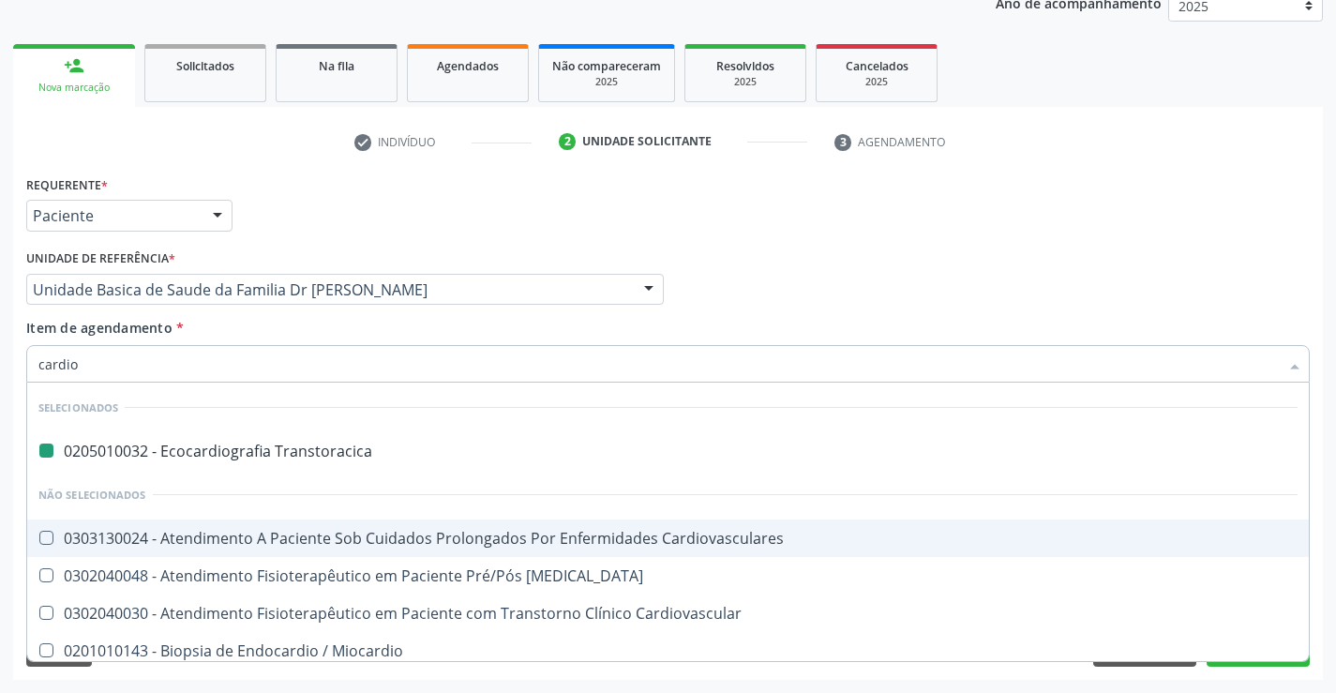
type input "cardiol"
checkbox Transtoracica "false"
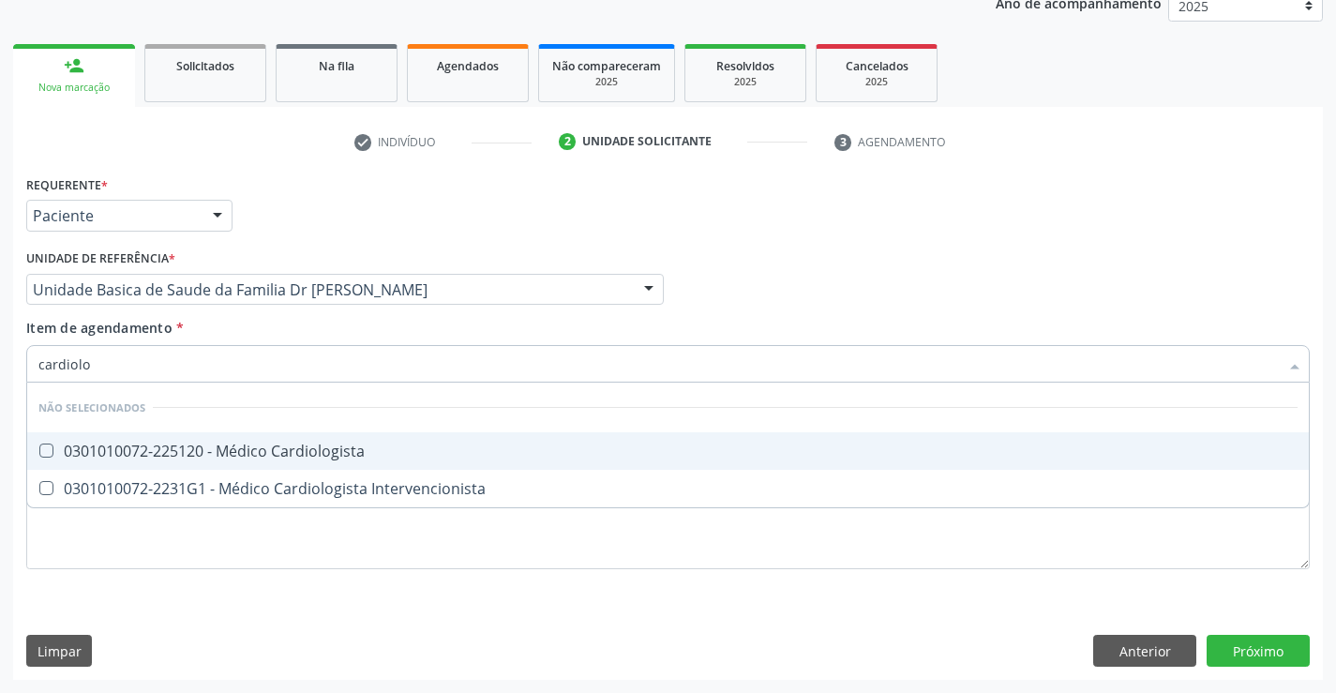
type input "cardiol"
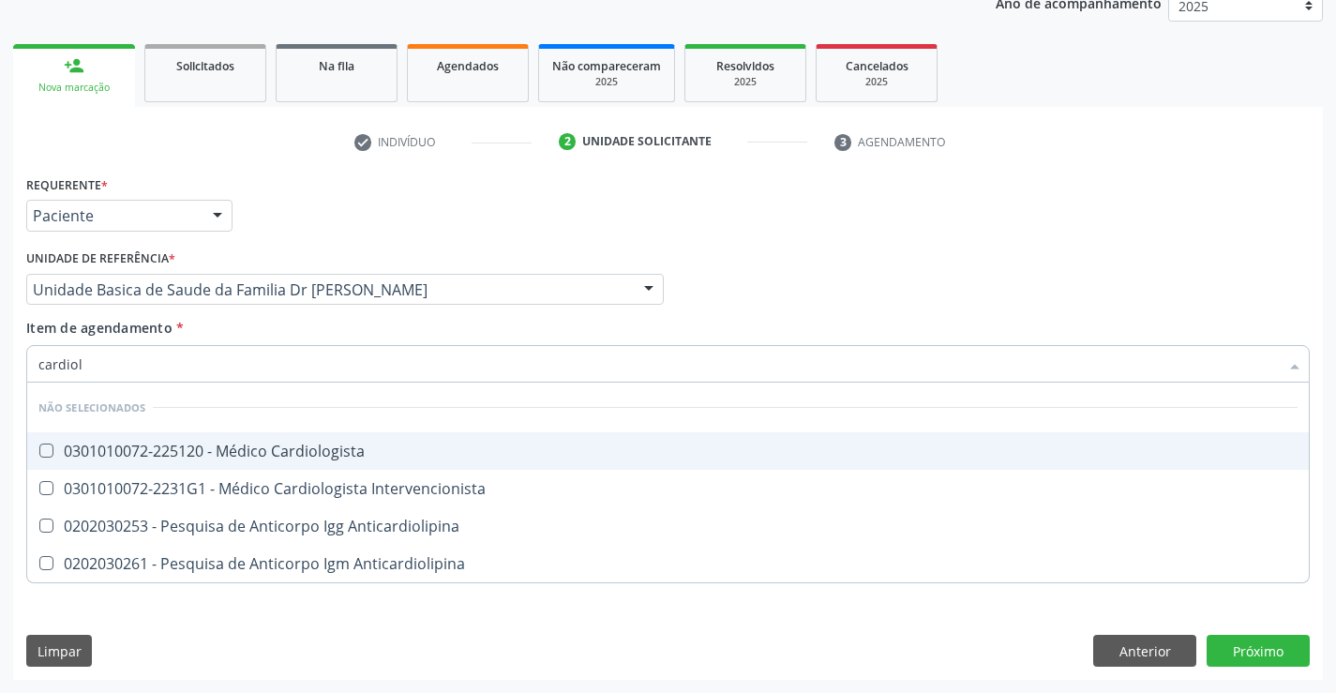
click at [375, 449] on div "0301010072-225120 - Médico Cardiologista" at bounding box center [667, 450] width 1259 height 15
checkbox Cardiologista "true"
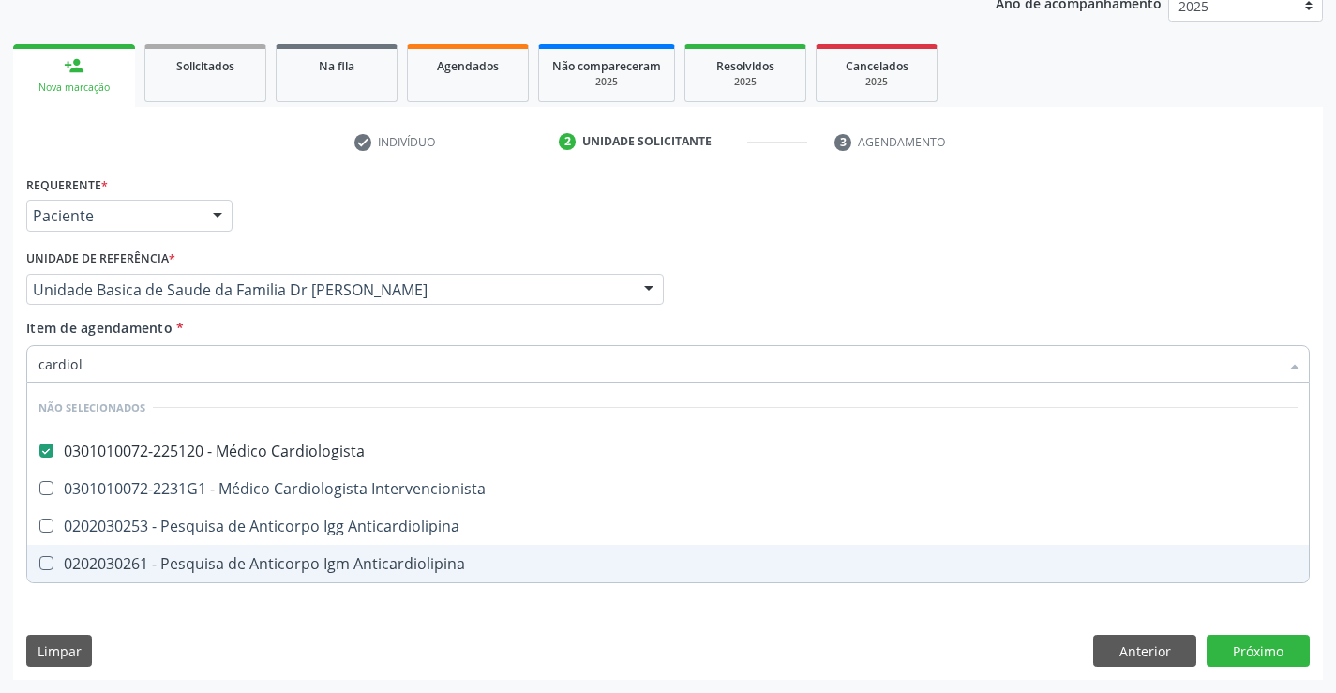
click at [181, 612] on div "Requerente * Paciente Profissional de Saúde Paciente Nenhum resultado encontrad…" at bounding box center [667, 425] width 1309 height 509
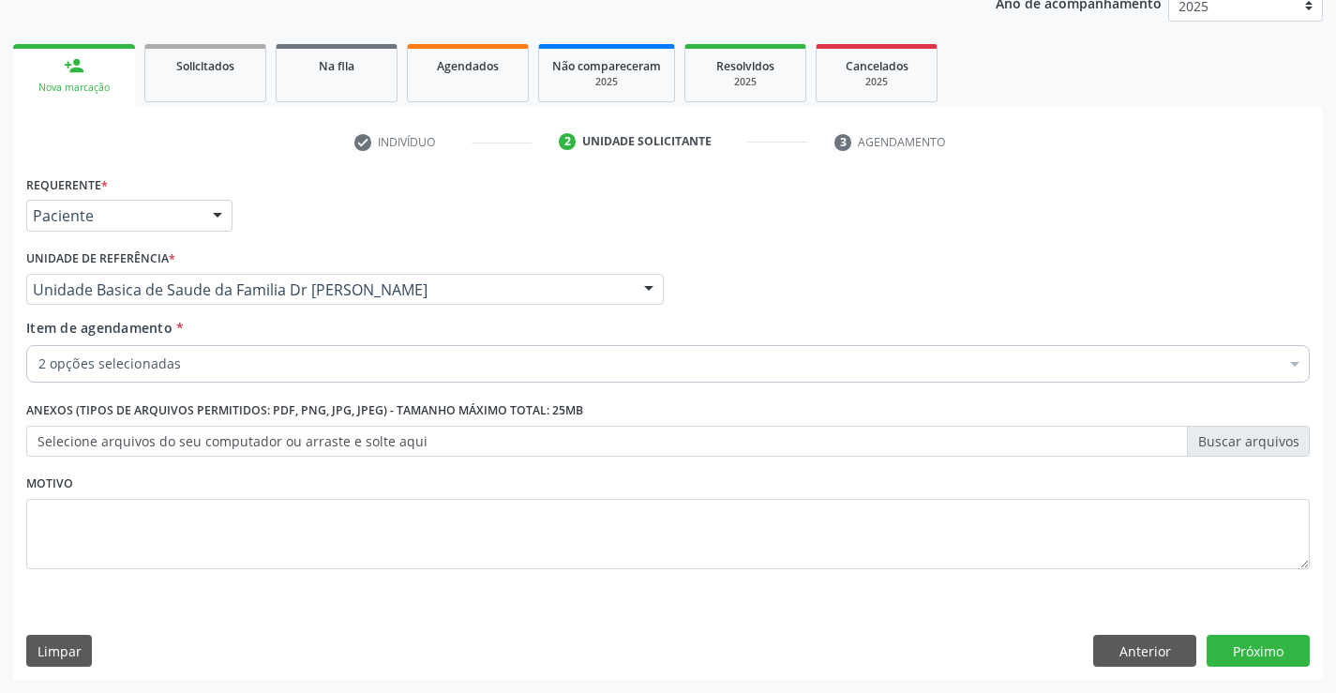
checkbox Cardiologista "true"
click at [1248, 645] on button "Próximo" at bounding box center [1257, 651] width 103 height 32
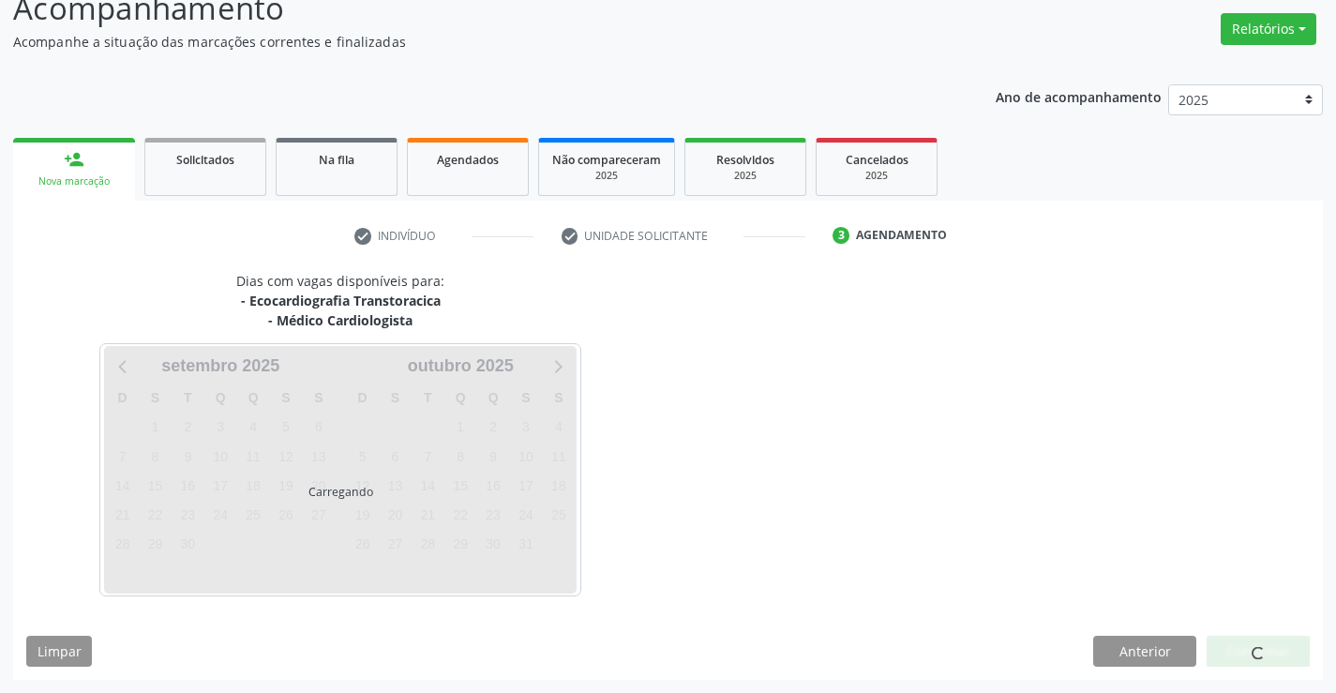
scroll to position [198, 0]
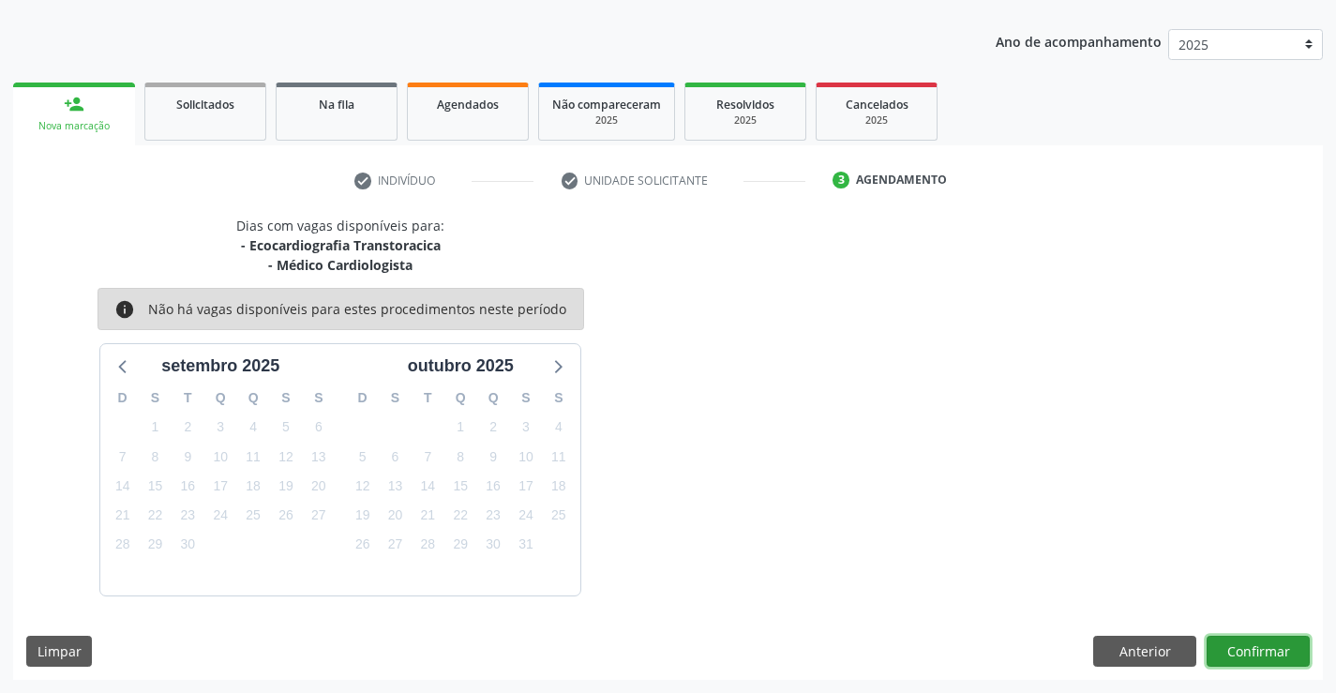
click at [1248, 645] on button "Confirmar" at bounding box center [1257, 651] width 103 height 32
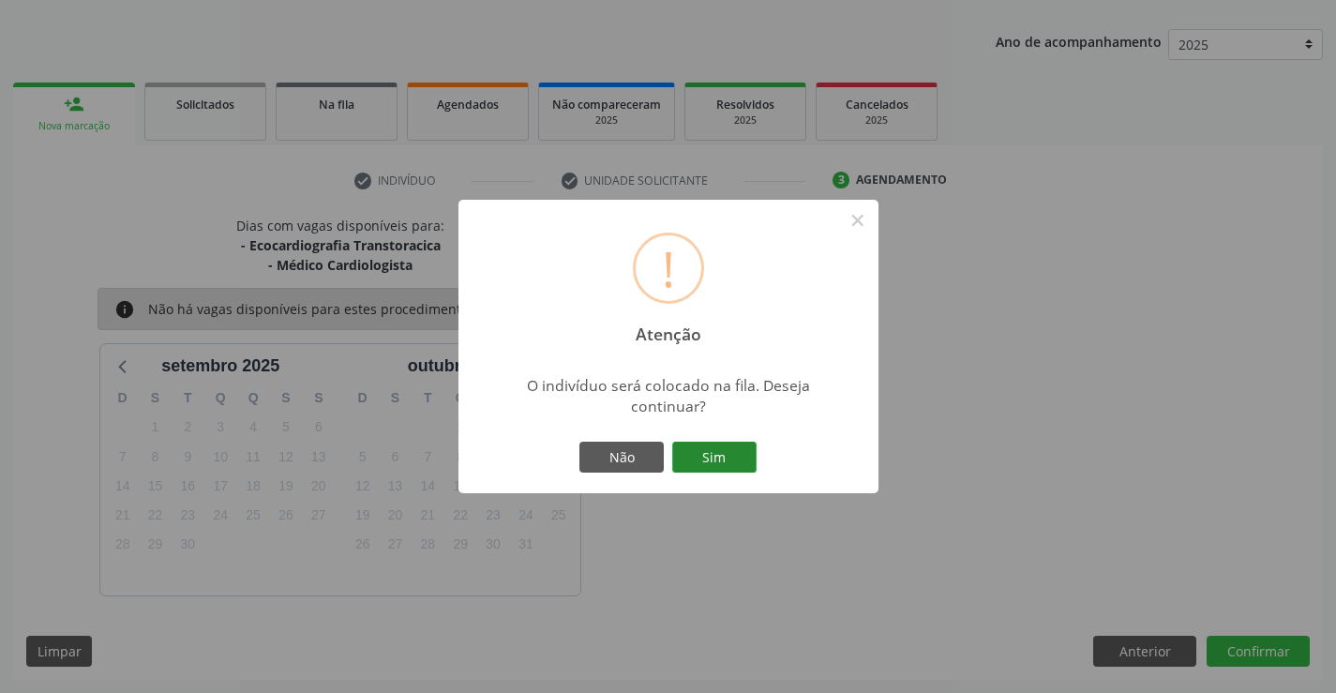
click at [726, 462] on button "Sim" at bounding box center [714, 457] width 84 height 32
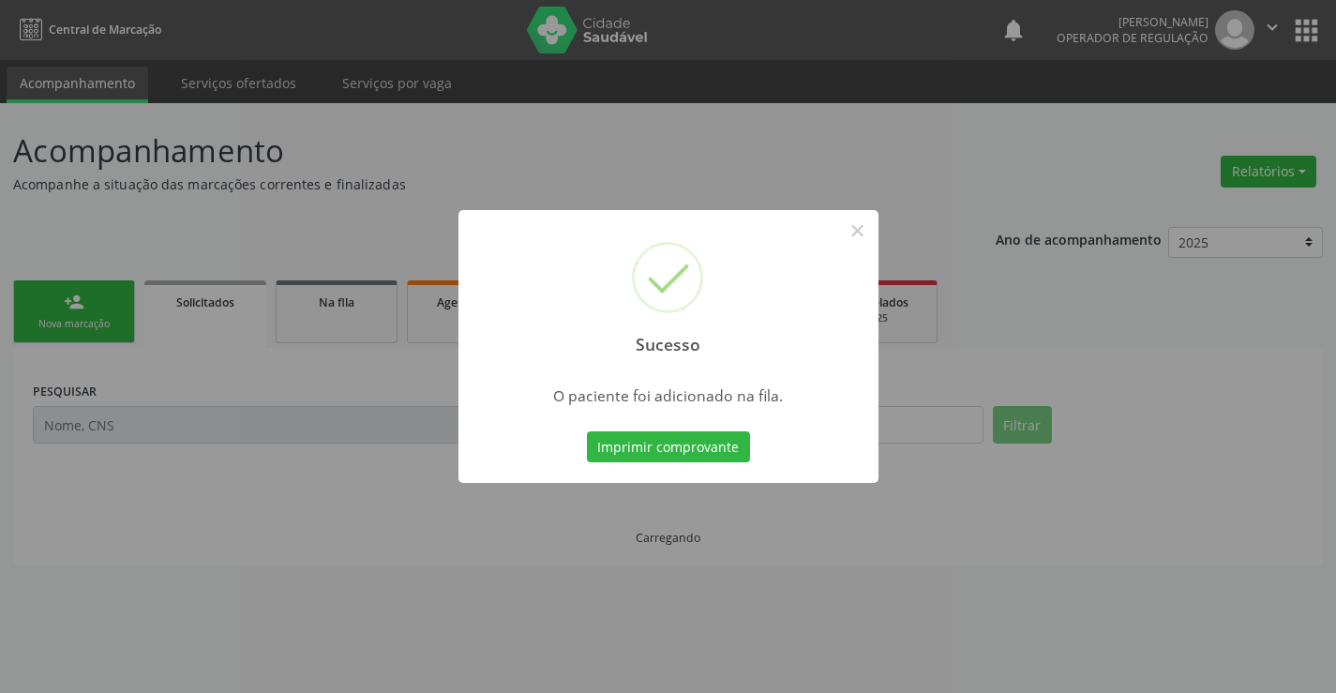
scroll to position [0, 0]
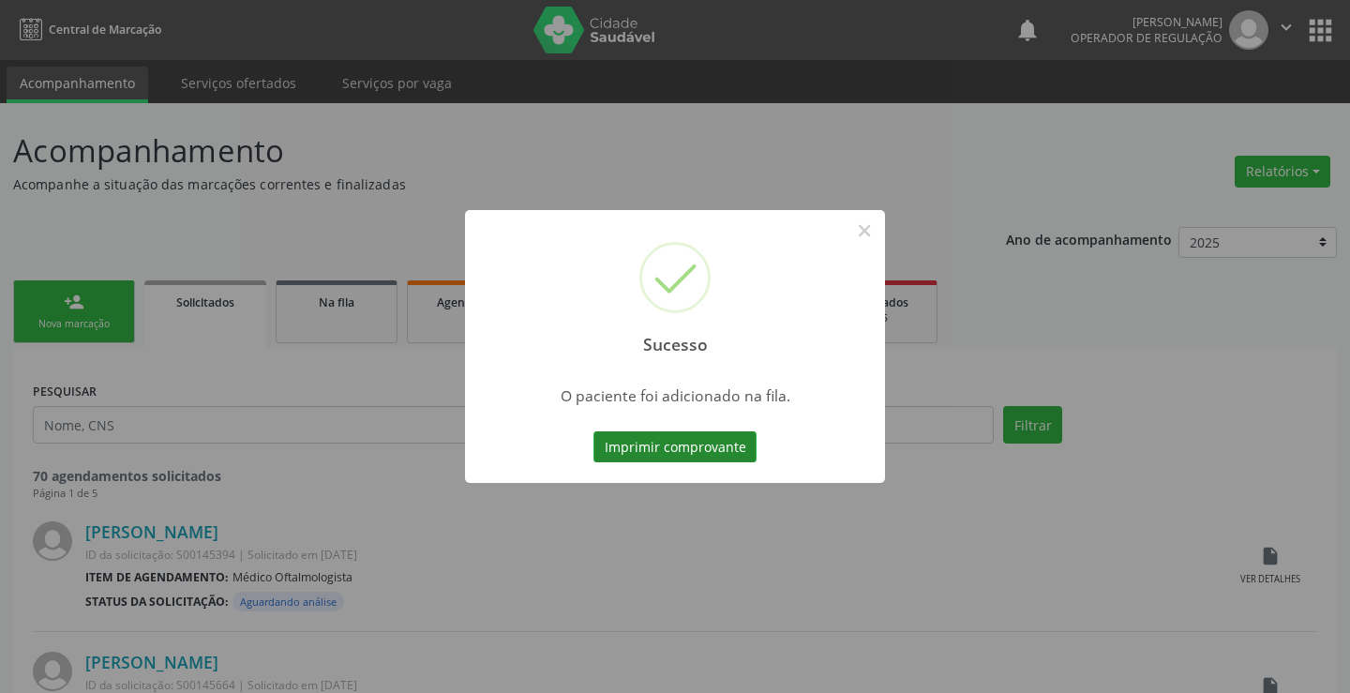
click at [701, 442] on button "Imprimir comprovante" at bounding box center [674, 447] width 163 height 32
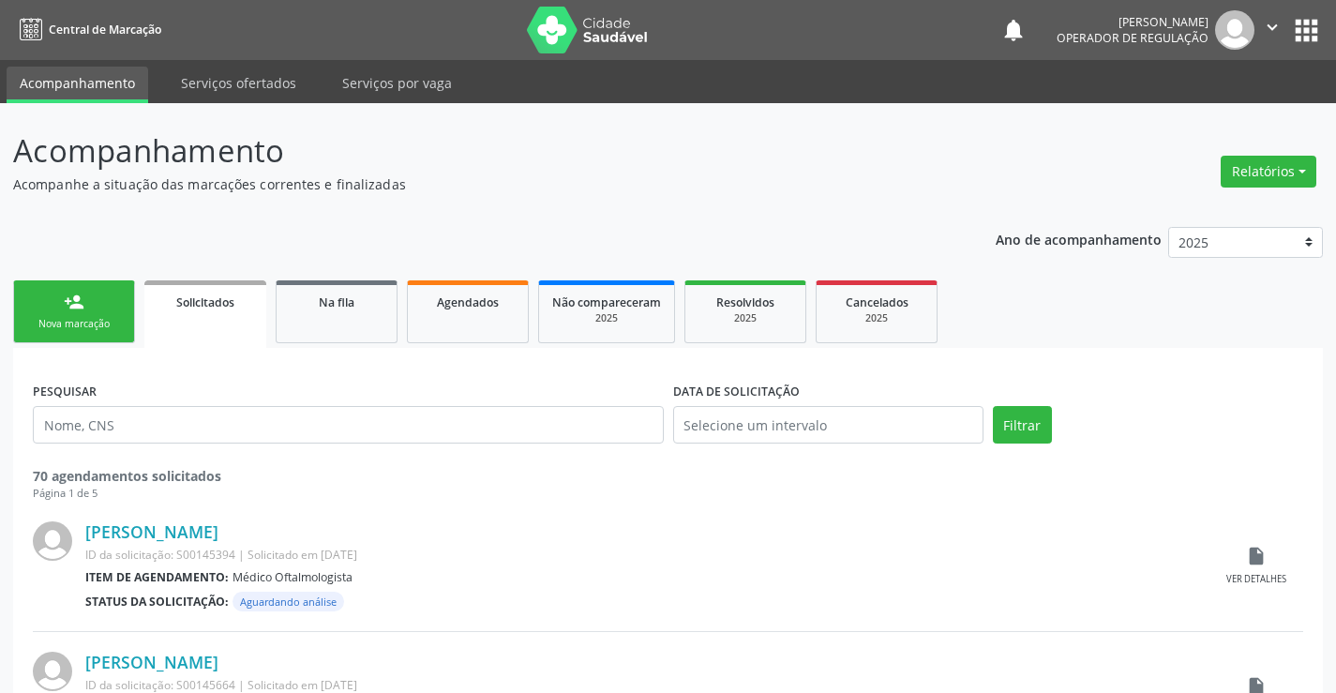
click at [1274, 28] on icon "" at bounding box center [1272, 27] width 21 height 21
click at [1182, 113] on link "Sair" at bounding box center [1223, 114] width 129 height 26
